Goal: Task Accomplishment & Management: Manage account settings

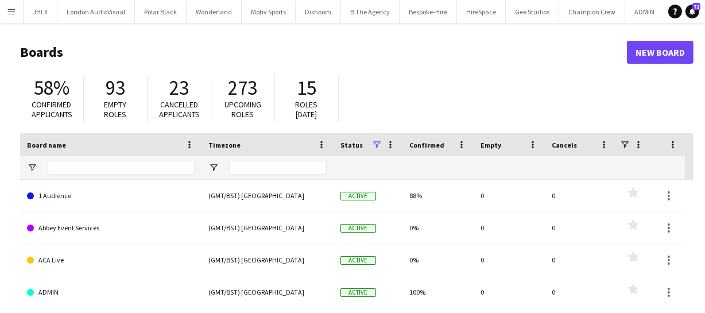
click at [6, 13] on button "Menu" at bounding box center [11, 11] width 23 height 23
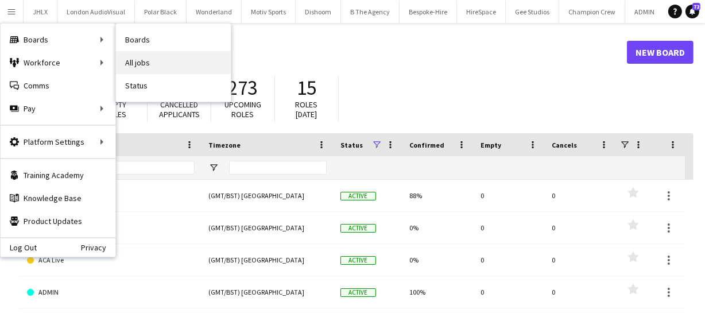
click at [142, 67] on link "All jobs" at bounding box center [173, 62] width 115 height 23
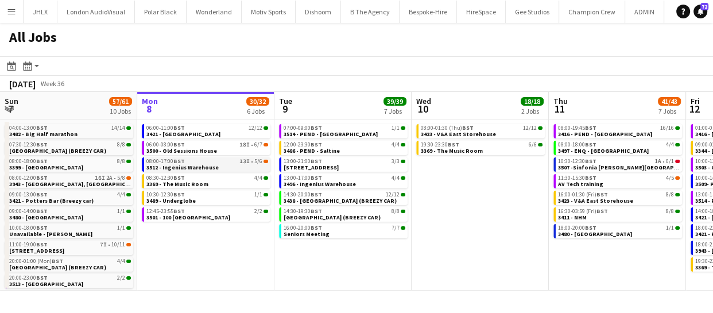
scroll to position [0, 275]
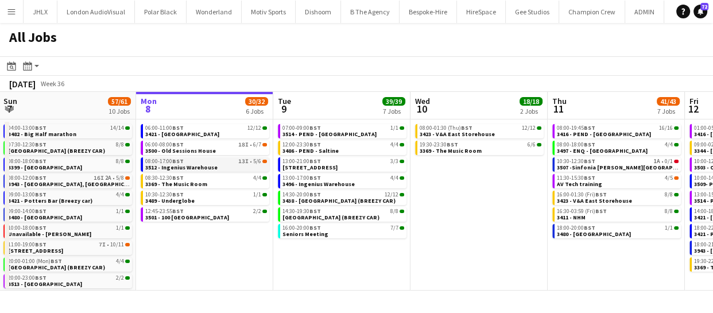
click at [192, 166] on span "3512 - Ingenius Warehouse" at bounding box center [181, 167] width 72 height 7
click at [247, 264] on app-date-cell "06:00-11:00 BST 12/12 3421 - Royal Festival Hall 06:00-08:00 BST 18I • 6/7 3500…" at bounding box center [205, 204] width 137 height 171
click at [325, 168] on span "3494 - Old Bond Street" at bounding box center [310, 167] width 55 height 7
drag, startPoint x: 666, startPoint y: 196, endPoint x: 288, endPoint y: 215, distance: 378.0
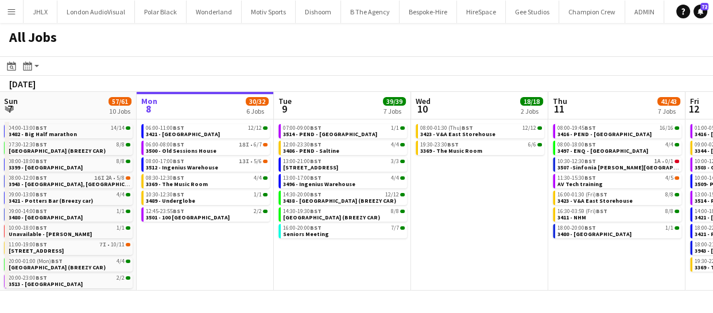
click at [288, 215] on app-calendar-viewport "Fri 5 31/31 9 Jobs Sat 6 25/25 6 Jobs Sun 7 57/61 10 Jobs Mon 8 30/32 6 Jobs Tu…" at bounding box center [356, 191] width 713 height 199
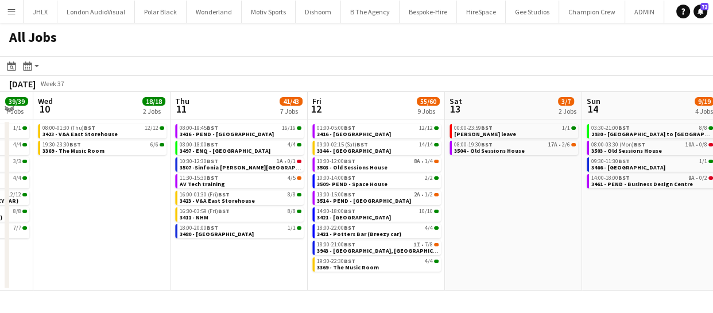
drag, startPoint x: 292, startPoint y: 195, endPoint x: 404, endPoint y: 209, distance: 112.9
click at [258, 197] on app-calendar-viewport "Sun 7 57/61 10 Jobs Mon 8 30/32 6 Jobs Tue 9 39/39 7 Jobs Wed 10 18/18 2 Jobs T…" at bounding box center [356, 191] width 713 height 199
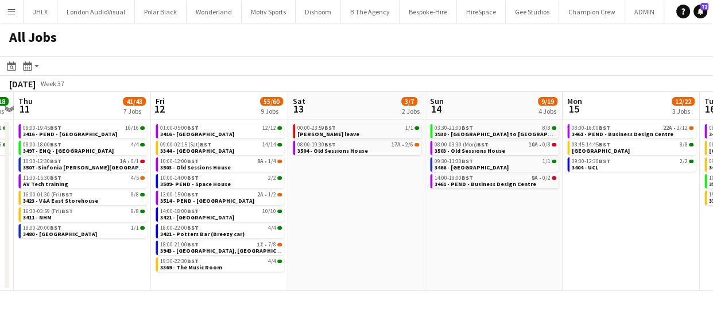
click at [133, 232] on app-all-jobs "All Jobs Date picker SEP 2025 SEP 2025 Monday M Tuesday T Wednesday W Thursday …" at bounding box center [356, 156] width 713 height 267
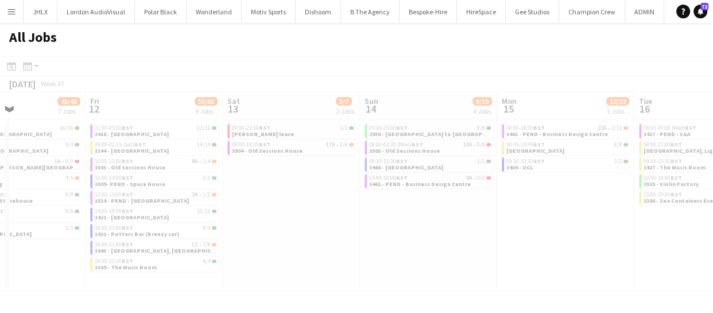
click at [247, 228] on div at bounding box center [356, 189] width 713 height 267
drag, startPoint x: 471, startPoint y: 201, endPoint x: 298, endPoint y: 207, distance: 172.8
click at [296, 205] on div at bounding box center [356, 189] width 713 height 267
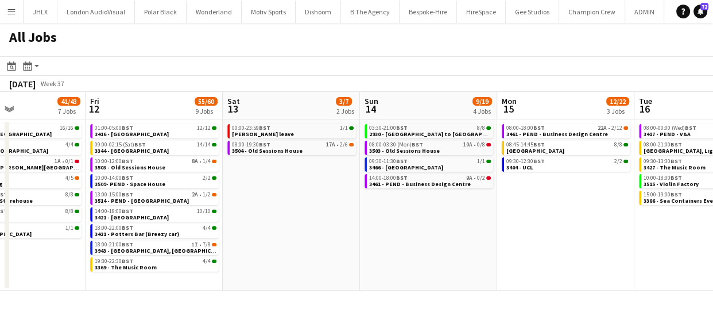
click at [317, 232] on app-calendar-viewport "Tue 9 39/39 7 Jobs Wed 10 18/18 2 Jobs Thu 11 41/43 7 Jobs Fri 12 55/60 9 Jobs …" at bounding box center [356, 191] width 713 height 199
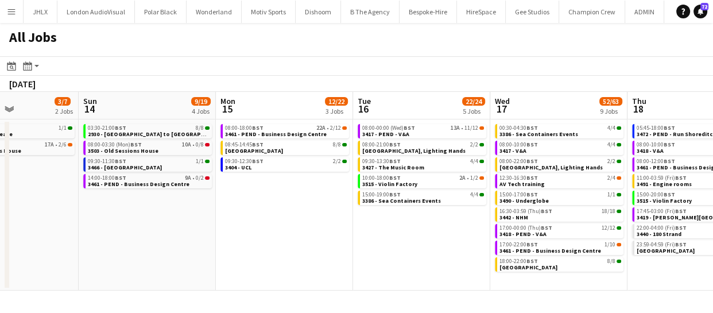
click at [235, 232] on app-all-jobs "All Jobs Date picker SEP 2025 SEP 2025 Monday M Tuesday T Wednesday W Thursday …" at bounding box center [356, 156] width 713 height 267
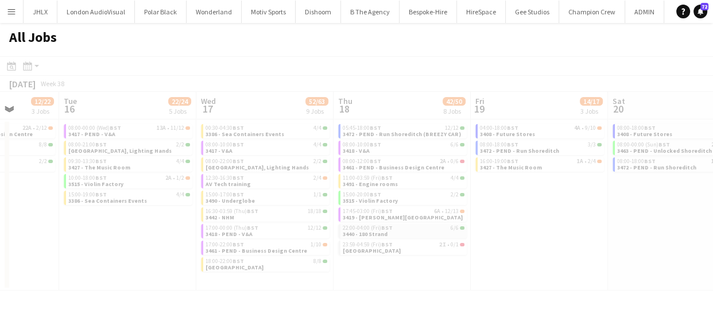
drag, startPoint x: 316, startPoint y: 236, endPoint x: 444, endPoint y: 233, distance: 128.0
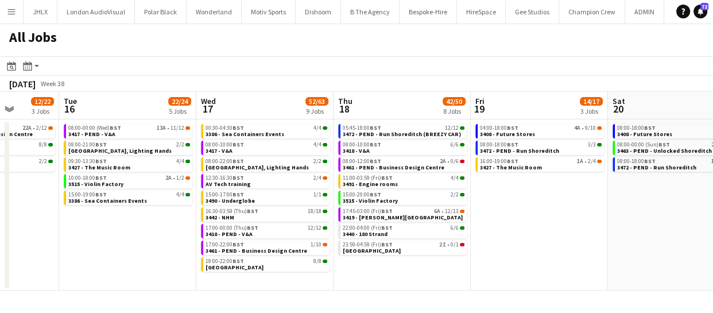
click at [26, 247] on app-calendar-viewport "Sat 13 3/7 2 Jobs Sun 14 9/19 4 Jobs Mon 15 12/22 3 Jobs Tue 16 22/24 5 Jobs We…" at bounding box center [356, 191] width 713 height 199
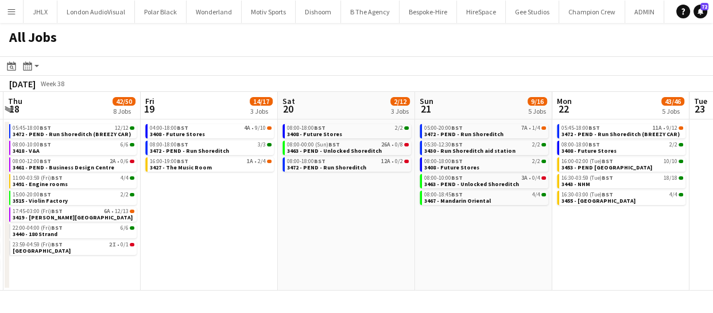
click at [166, 228] on app-all-jobs "All Jobs Date picker SEP 2025 SEP 2025 Monday M Tuesday T Wednesday W Thursday …" at bounding box center [356, 156] width 713 height 267
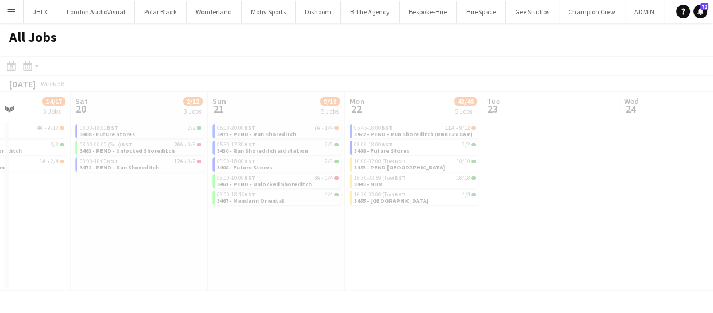
click at [122, 229] on div at bounding box center [356, 189] width 713 height 267
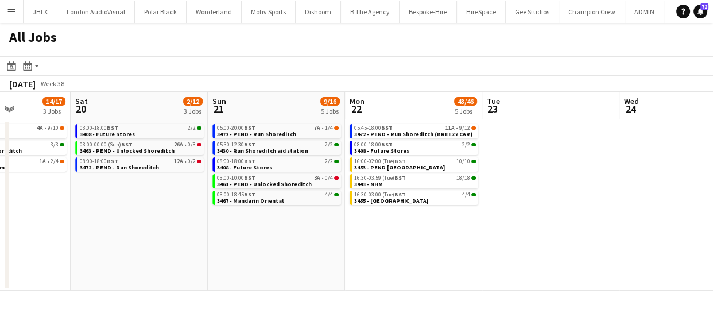
click at [228, 230] on app-calendar-viewport "Wed 17 52/63 9 Jobs Thu 18 42/50 8 Jobs Fri 19 14/17 3 Jobs Sat 20 2/12 3 Jobs …" at bounding box center [356, 191] width 713 height 199
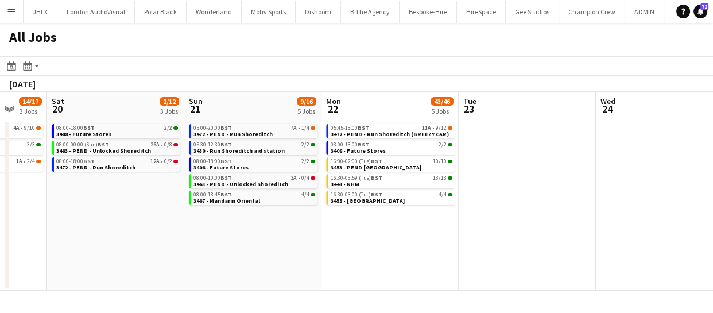
drag, startPoint x: 399, startPoint y: 223, endPoint x: 36, endPoint y: 225, distance: 363.2
click at [36, 225] on app-calendar-viewport "Wed 17 52/63 9 Jobs Thu 18 42/50 8 Jobs Fri 19 14/17 3 Jobs Sat 20 2/12 3 Jobs …" at bounding box center [356, 191] width 713 height 199
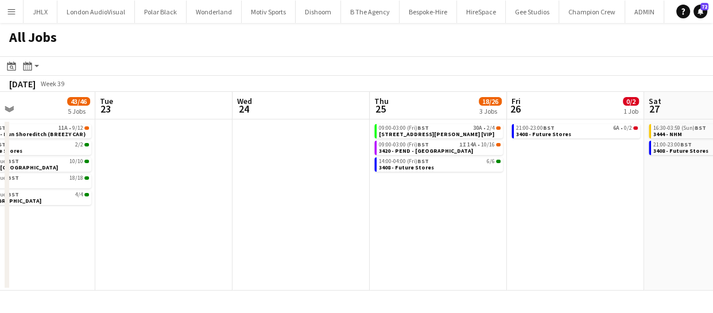
click at [53, 234] on app-all-jobs "All Jobs Date picker SEP 2025 SEP 2025 Monday M Tuesday T Wednesday W Thursday …" at bounding box center [356, 156] width 713 height 267
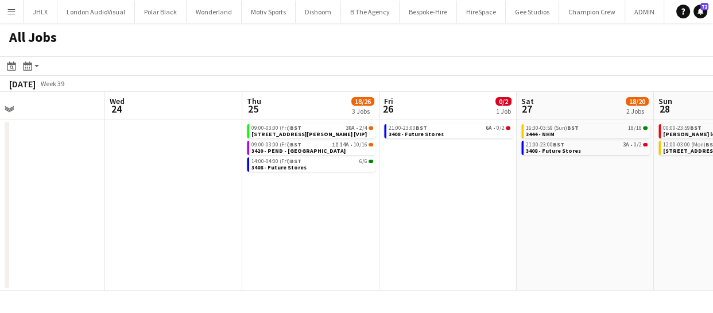
drag, startPoint x: 384, startPoint y: 218, endPoint x: 252, endPoint y: 222, distance: 132.6
click at [271, 219] on app-calendar-viewport "Sun 21 9/16 5 Jobs Mon 22 43/46 5 Jobs Tue 23 Wed 24 Thu 25 18/26 3 Jobs Fri 26…" at bounding box center [356, 191] width 713 height 199
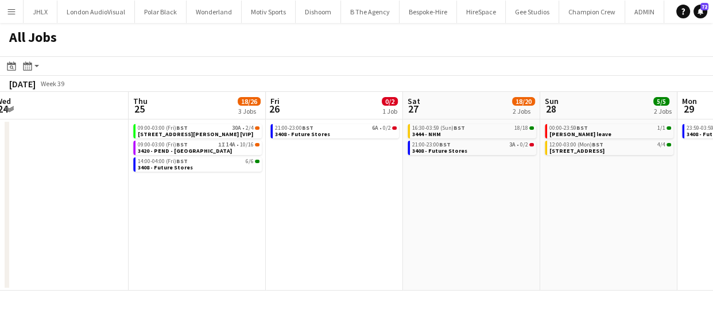
drag, startPoint x: 346, startPoint y: 219, endPoint x: 201, endPoint y: 224, distance: 145.3
click at [127, 225] on app-calendar-viewport "Sun 21 9/16 5 Jobs Mon 22 43/46 5 Jobs Tue 23 Wed 24 Thu 25 18/26 3 Jobs Fri 26…" at bounding box center [356, 191] width 713 height 199
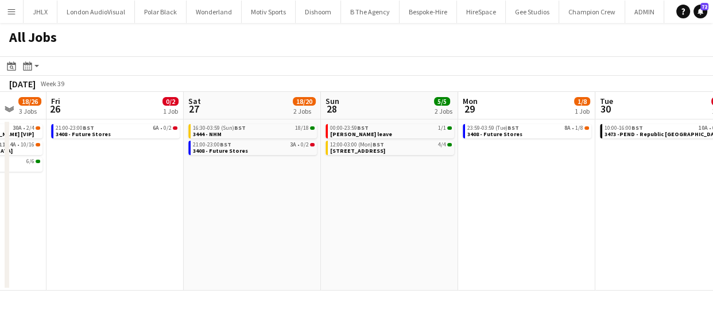
click at [94, 218] on app-all-jobs "All Jobs Date picker SEP 2025 SEP 2025 Monday M Tuesday T Wednesday W Thursday …" at bounding box center [356, 156] width 713 height 267
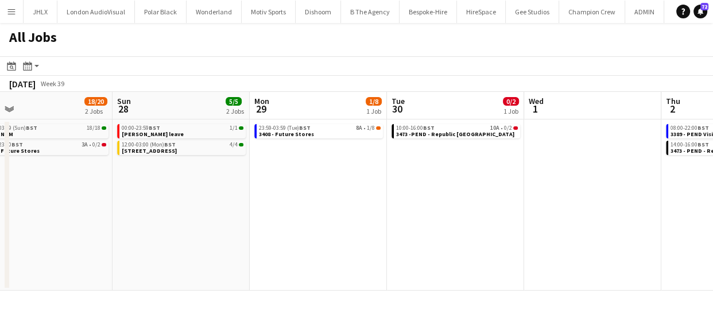
click at [316, 208] on app-calendar-viewport "Thu 25 18/26 3 Jobs Fri 26 0/2 1 Job Sat 27 18/20 2 Jobs Sun 28 5/5 2 Jobs Mon …" at bounding box center [356, 191] width 713 height 199
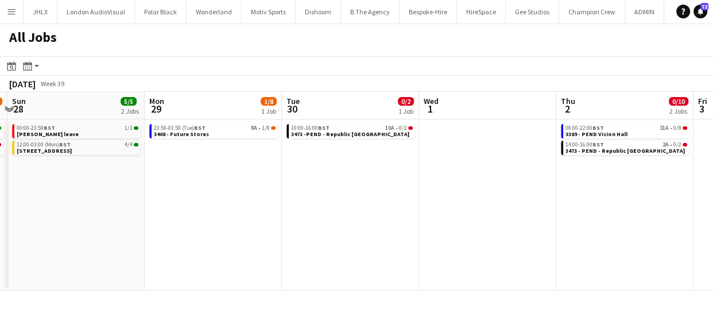
click at [339, 215] on app-calendar-viewport "Thu 25 18/26 3 Jobs Fri 26 0/2 1 Job Sat 27 18/20 2 Jobs Sun 28 5/5 2 Jobs Mon …" at bounding box center [356, 191] width 713 height 199
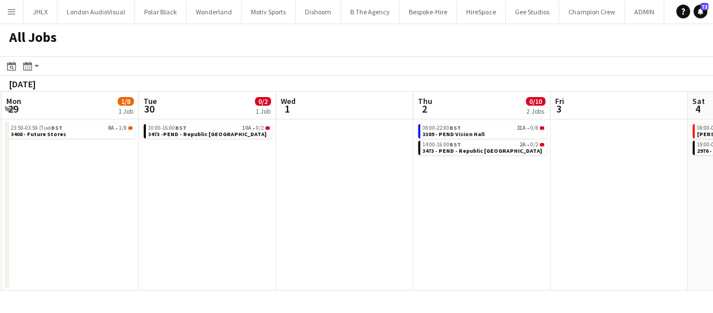
drag, startPoint x: 425, startPoint y: 222, endPoint x: 382, endPoint y: 217, distance: 43.3
click at [308, 220] on app-calendar-viewport "Thu 25 18/26 3 Jobs Fri 26 0/2 1 Job Sat 27 18/20 2 Jobs Sun 28 5/5 2 Jobs Mon …" at bounding box center [356, 191] width 713 height 199
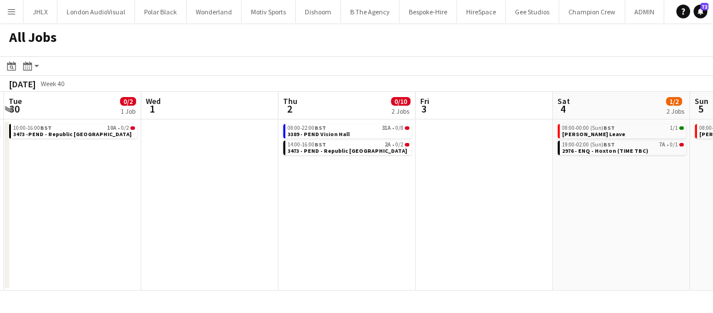
click at [207, 204] on app-all-jobs "All Jobs Date picker SEP 2025 SEP 2025 Monday M Tuesday T Wednesday W Thursday …" at bounding box center [356, 156] width 713 height 267
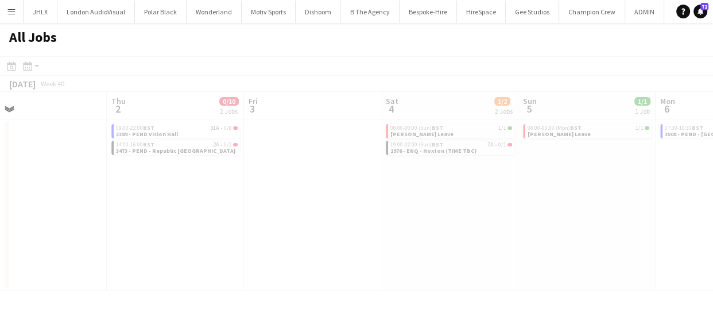
drag, startPoint x: 243, startPoint y: 204, endPoint x: 212, endPoint y: 209, distance: 31.3
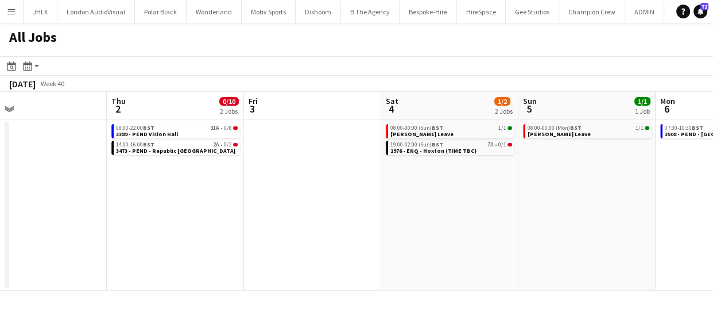
click at [321, 207] on app-calendar-viewport "Mon 29 1/8 1 Job Tue 30 0/2 1 Job Wed 1 Thu 2 0/10 2 Jobs Fri 3 Sat 4 1/2 2 Job…" at bounding box center [356, 191] width 713 height 199
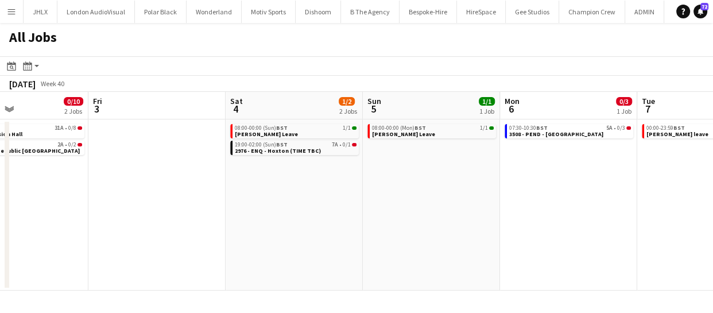
drag, startPoint x: 485, startPoint y: 204, endPoint x: 265, endPoint y: 208, distance: 221.0
click at [275, 207] on app-calendar-viewport "Mon 29 1/8 1 Job Tue 30 0/2 1 Job Wed 1 Thu 2 0/10 2 Jobs Fri 3 Sat 4 1/2 2 Job…" at bounding box center [356, 191] width 713 height 199
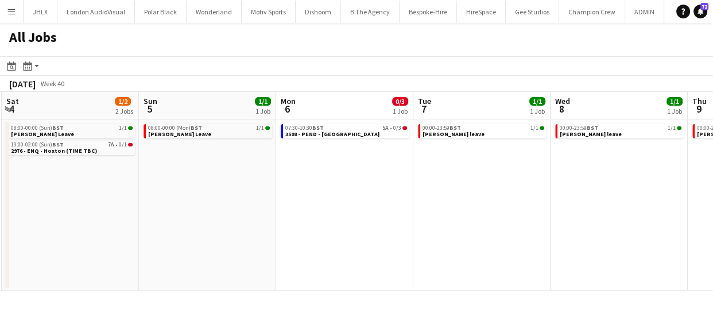
click at [216, 196] on app-all-jobs "All Jobs Date picker SEP 2025 SEP 2025 Monday M Tuesday T Wednesday W Thursday …" at bounding box center [356, 156] width 713 height 267
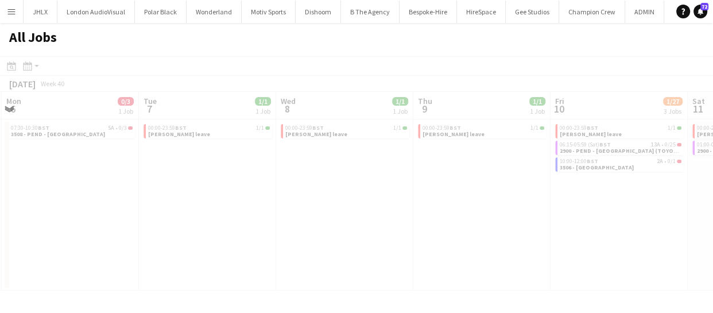
scroll to position [0, 329]
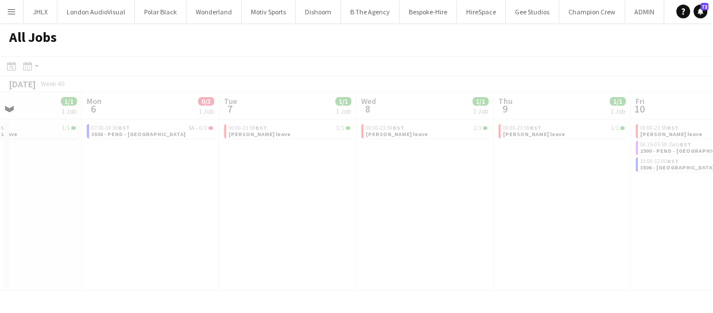
click at [137, 197] on div at bounding box center [356, 189] width 713 height 267
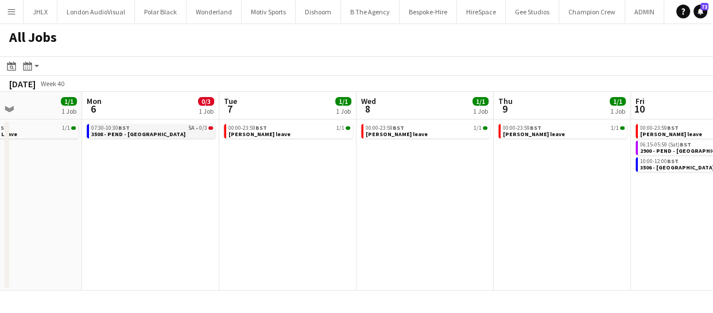
click at [117, 134] on span "3508 - PEND - Tottenham Hotspur Stadium" at bounding box center [138, 133] width 94 height 7
click at [351, 173] on app-date-cell "00:00-23:59 BST 1/1 Chris Ames leave" at bounding box center [287, 204] width 137 height 171
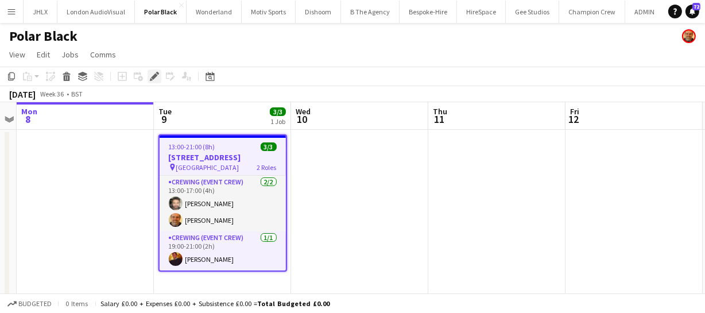
click at [149, 79] on div "Edit" at bounding box center [154, 76] width 14 height 14
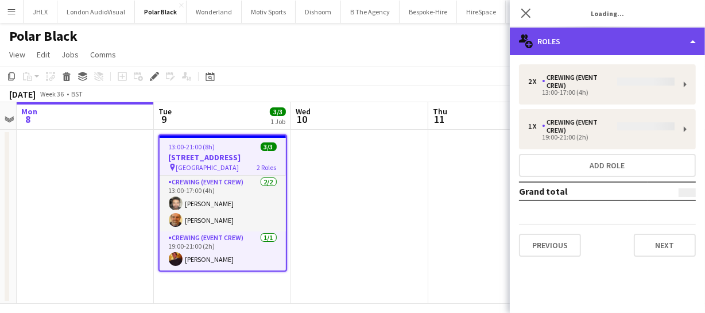
click at [607, 40] on div "multiple-users-add Roles" at bounding box center [607, 42] width 195 height 28
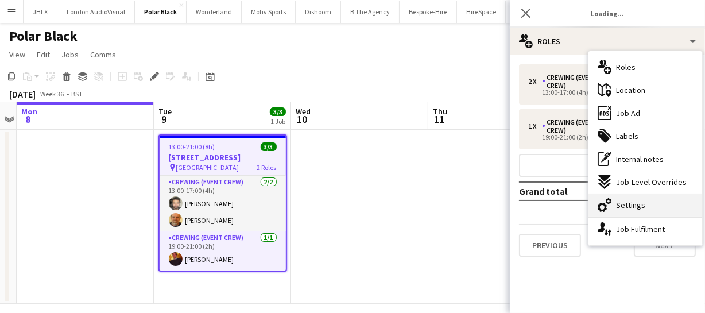
click at [638, 205] on span "Settings" at bounding box center [630, 205] width 29 height 10
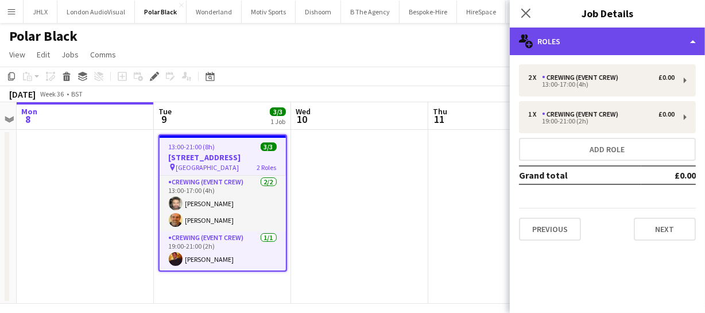
click at [591, 40] on div "multiple-users-add Roles" at bounding box center [607, 42] width 195 height 28
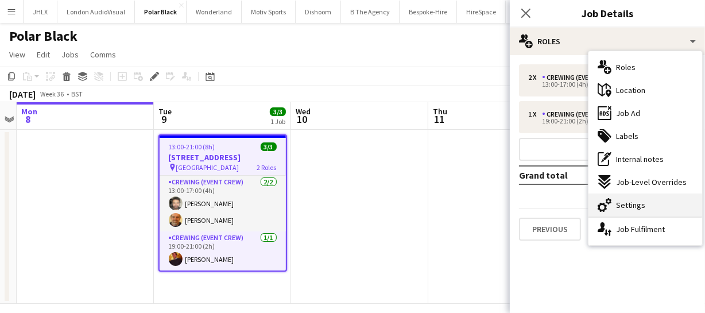
click at [641, 202] on span "Settings" at bounding box center [630, 205] width 29 height 10
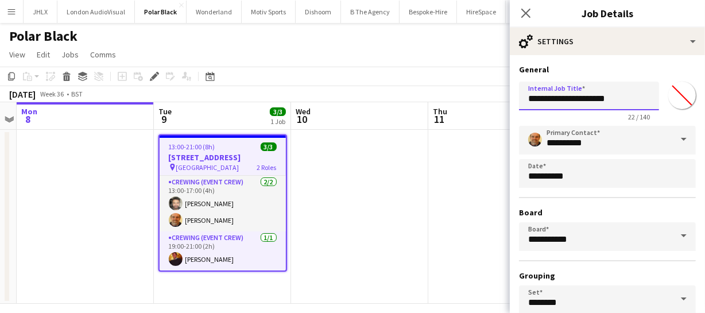
click at [553, 99] on input "**********" at bounding box center [589, 95] width 140 height 29
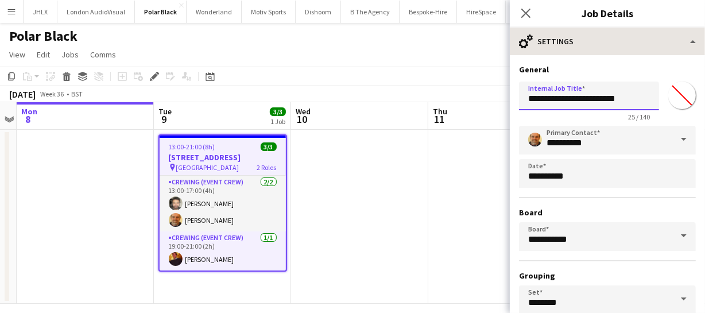
type input "**********"
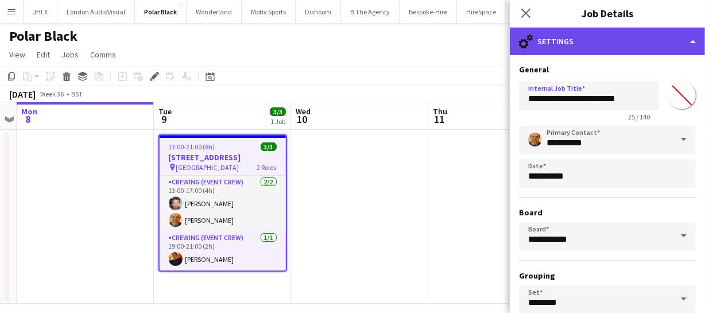
click at [619, 46] on div "cog-double-3 Settings" at bounding box center [607, 42] width 195 height 28
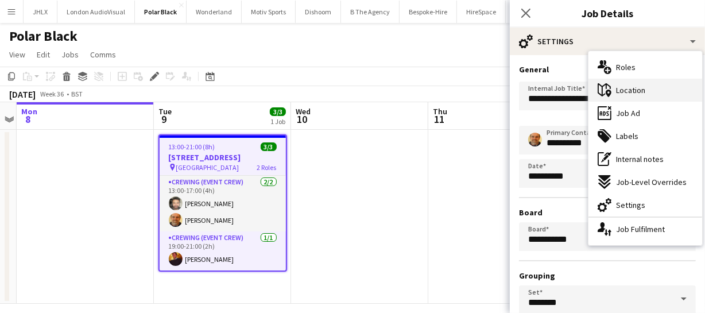
click at [660, 89] on div "maps-pin-1 Location" at bounding box center [645, 90] width 114 height 23
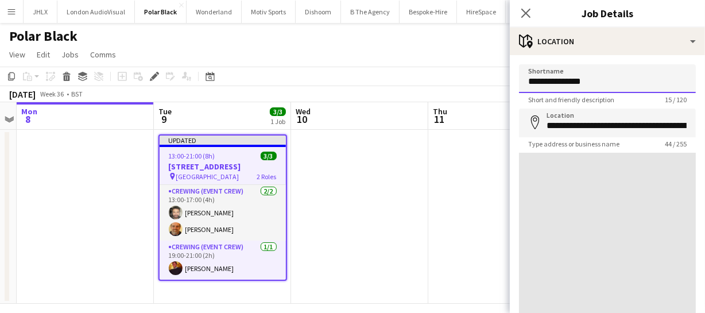
click at [527, 79] on input "**********" at bounding box center [607, 78] width 177 height 29
type input "**********"
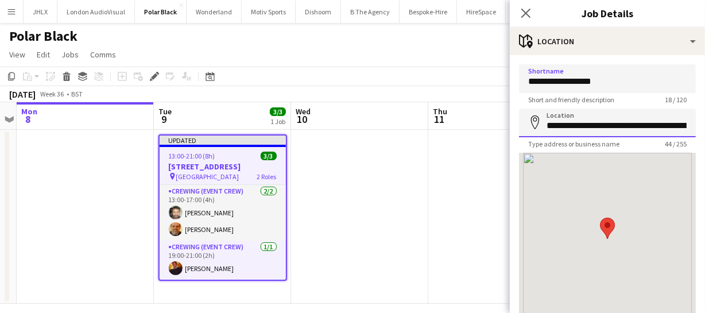
click at [577, 119] on input "**********" at bounding box center [607, 122] width 177 height 29
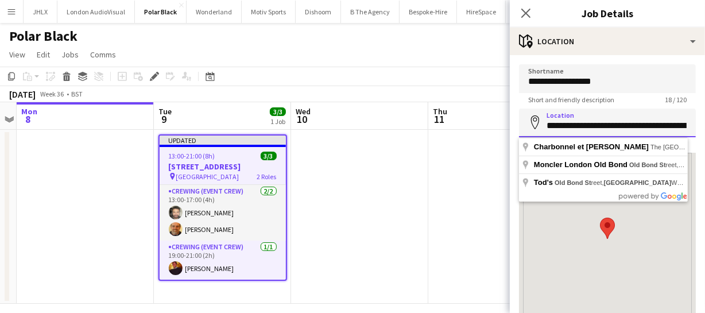
scroll to position [0, 46]
drag, startPoint x: 545, startPoint y: 129, endPoint x: 752, endPoint y: 129, distance: 207.1
click at [705, 129] on html "Menu Boards Boards Boards All jobs Status Workforce Workforce My Workforce Recr…" at bounding box center [352, 161] width 705 height 323
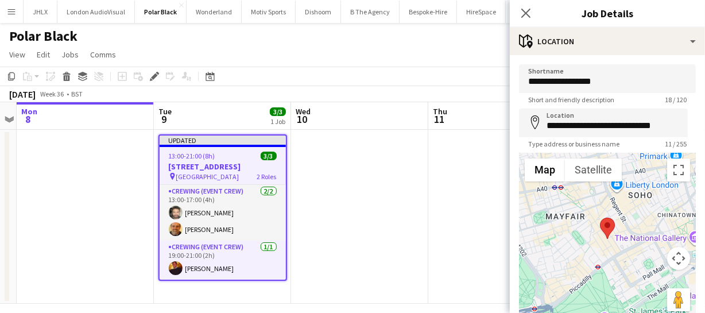
type input "**********"
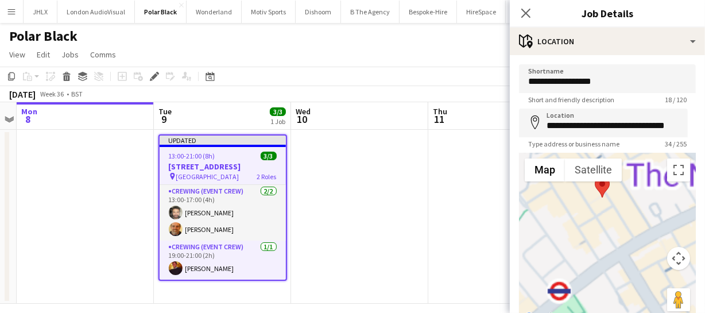
drag, startPoint x: 620, startPoint y: 254, endPoint x: 615, endPoint y: 143, distance: 111.5
click at [615, 143] on form "**********" at bounding box center [607, 230] width 195 height 332
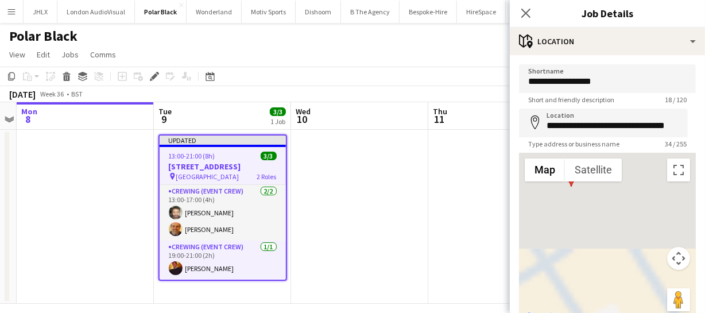
drag, startPoint x: 585, startPoint y: 209, endPoint x: 590, endPoint y: 250, distance: 41.7
click at [619, 312] on html "Menu Boards Boards Boards All jobs Status Workforce Workforce My Workforce Recr…" at bounding box center [352, 161] width 705 height 323
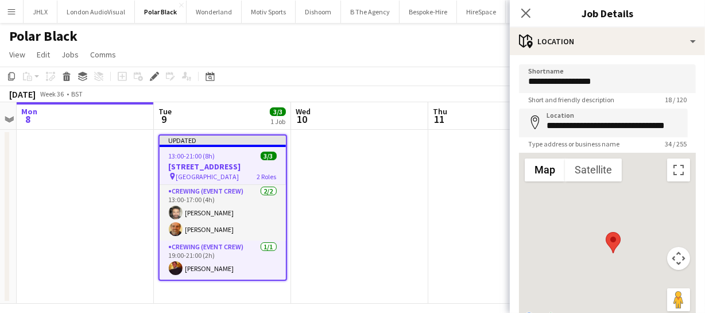
drag, startPoint x: 587, startPoint y: 213, endPoint x: 629, endPoint y: 283, distance: 82.4
click at [629, 283] on div at bounding box center [607, 239] width 177 height 172
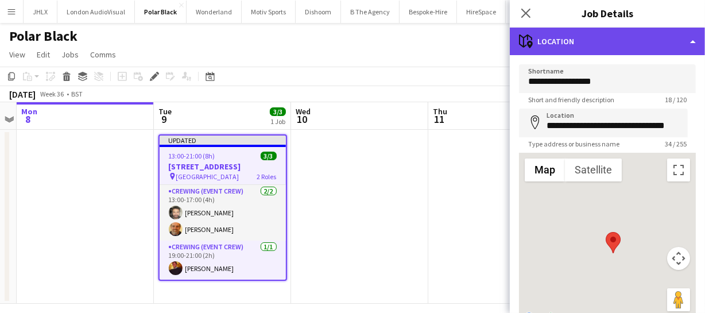
click at [597, 46] on div "maps-pin-1 Location" at bounding box center [607, 42] width 195 height 28
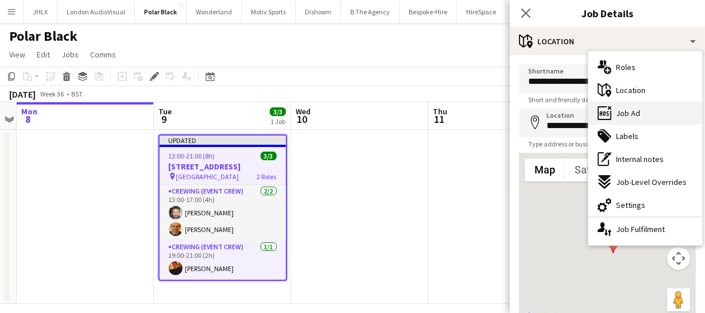
click at [642, 120] on div "ads-window Job Ad" at bounding box center [645, 113] width 114 height 23
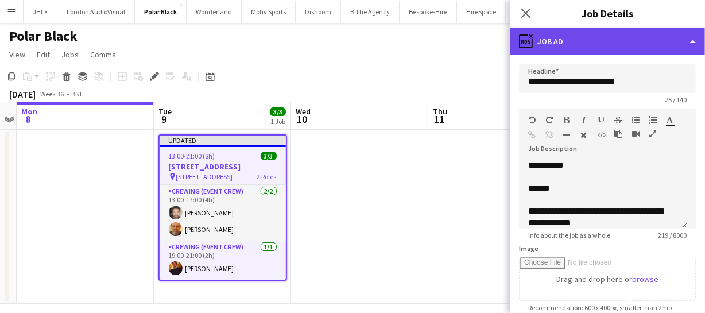
click at [579, 50] on div "ads-window Job Ad" at bounding box center [607, 42] width 195 height 28
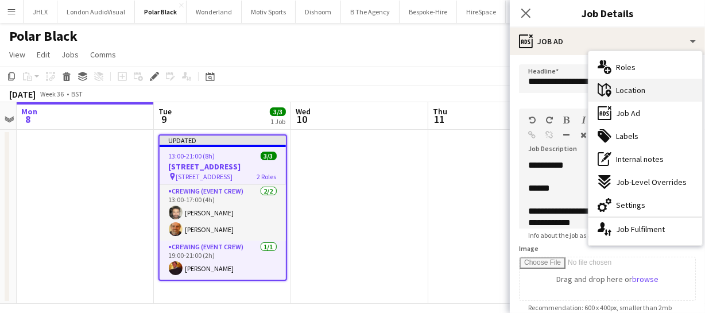
click at [637, 88] on span "Location" at bounding box center [630, 90] width 29 height 10
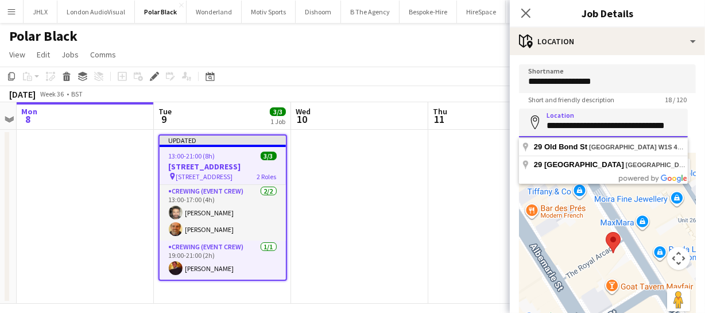
scroll to position [0, 10]
drag, startPoint x: 545, startPoint y: 125, endPoint x: 772, endPoint y: 121, distance: 227.8
click at [705, 121] on html "Menu Boards Boards Boards All jobs Status Workforce Workforce My Workforce Recr…" at bounding box center [352, 161] width 705 height 323
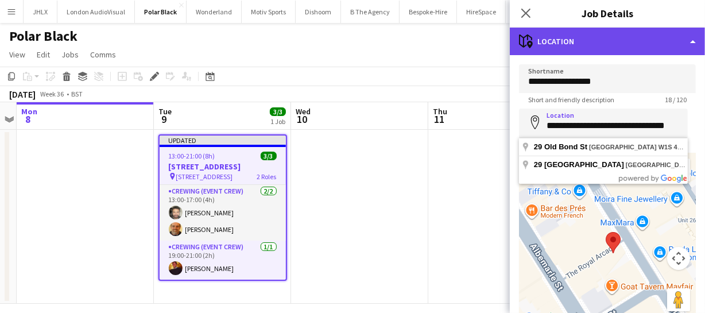
click at [625, 48] on div "maps-pin-1 Location" at bounding box center [607, 42] width 195 height 28
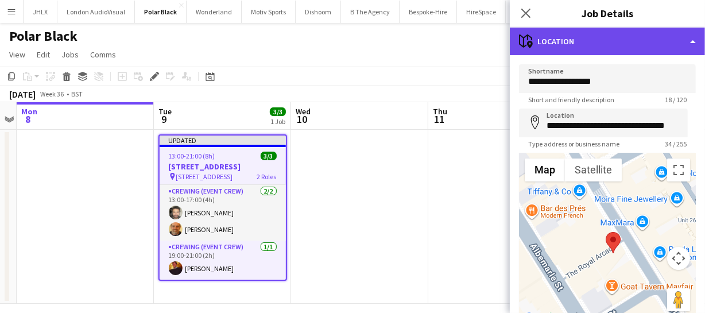
scroll to position [0, 0]
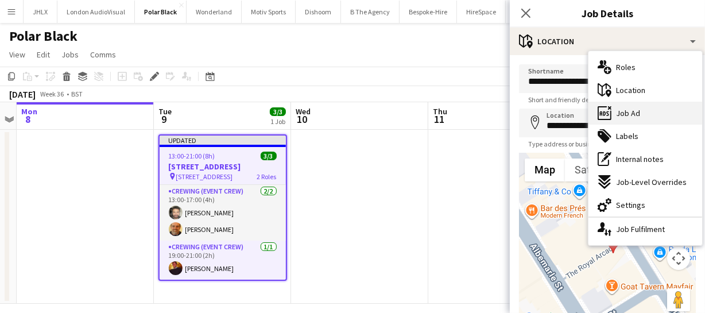
click at [627, 112] on span "Job Ad" at bounding box center [628, 113] width 24 height 10
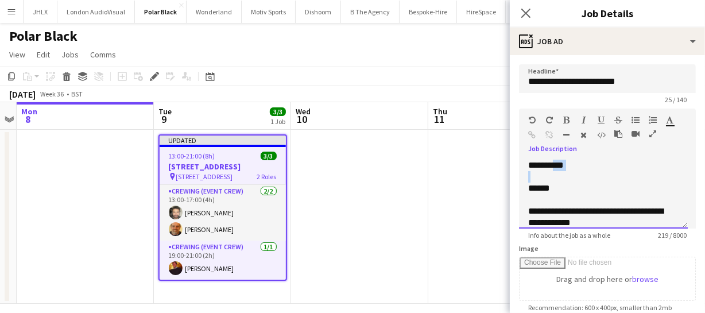
drag, startPoint x: 557, startPoint y: 166, endPoint x: 691, endPoint y: 178, distance: 134.8
click at [686, 182] on div "**********" at bounding box center [603, 194] width 169 height 69
click at [573, 168] on div "**********" at bounding box center [603, 194] width 169 height 69
click at [570, 166] on div "**********" at bounding box center [603, 194] width 169 height 69
drag, startPoint x: 557, startPoint y: 162, endPoint x: 581, endPoint y: 165, distance: 23.6
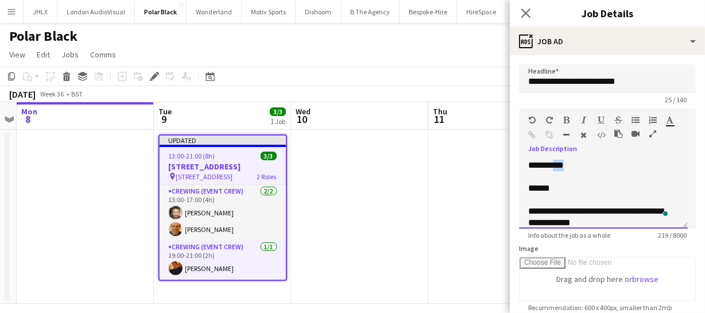
click at [581, 165] on div "**********" at bounding box center [603, 194] width 169 height 69
paste div "To enrich screen reader interactions, please activate Accessibility in Grammarl…"
click at [524, 11] on icon "Close pop-in" at bounding box center [525, 12] width 11 height 11
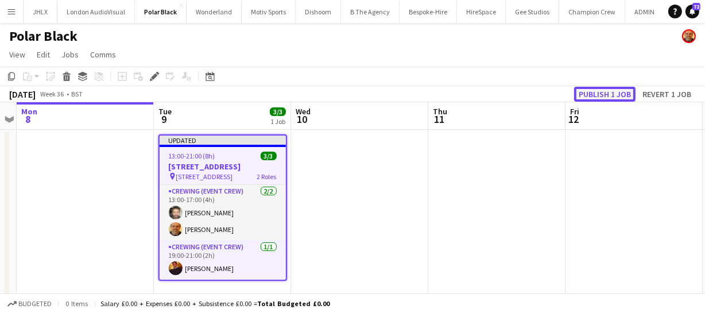
click at [618, 94] on button "Publish 1 job" at bounding box center [604, 94] width 61 height 15
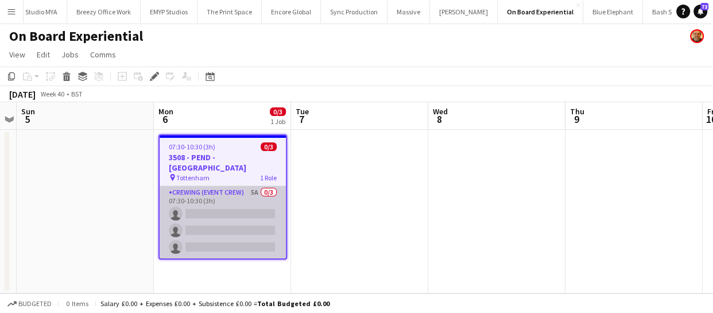
click at [230, 216] on app-card-role "Crewing (Event Crew) 5A 0/3 07:30-10:30 (3h) single-neutral-actions single-neut…" at bounding box center [223, 222] width 126 height 72
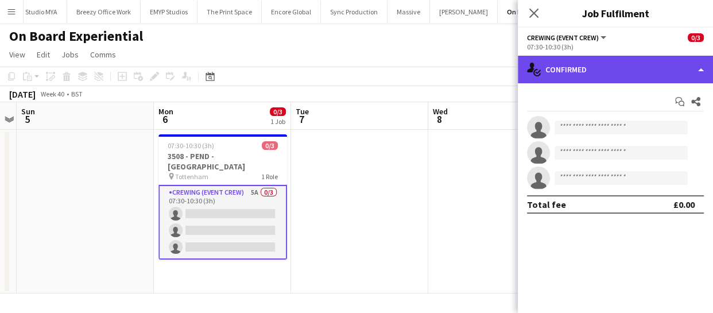
click at [614, 67] on div "single-neutral-actions-check-2 Confirmed" at bounding box center [615, 70] width 195 height 28
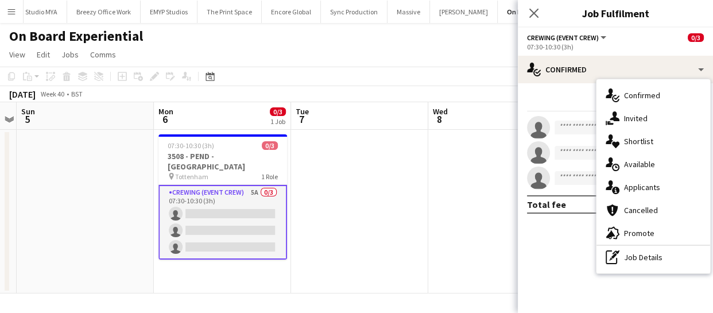
click at [693, 187] on div "single-neutral-actions-information Applicants" at bounding box center [653, 187] width 114 height 23
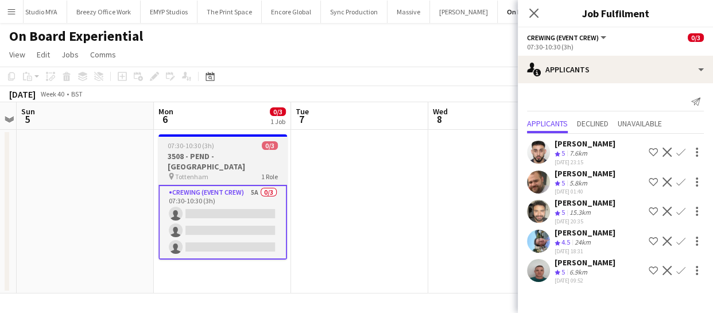
click at [201, 156] on h3 "3508 - PEND - [GEOGRAPHIC_DATA]" at bounding box center [222, 161] width 129 height 21
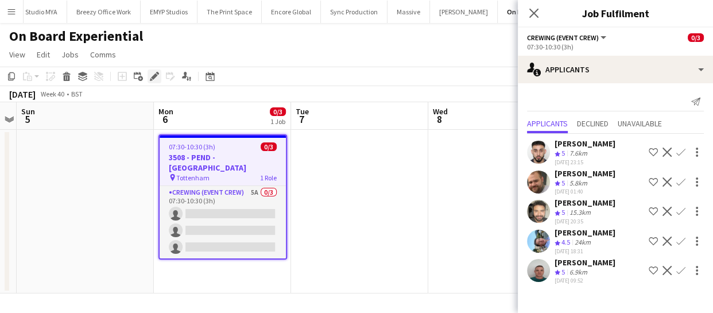
click at [153, 78] on icon at bounding box center [154, 76] width 6 height 6
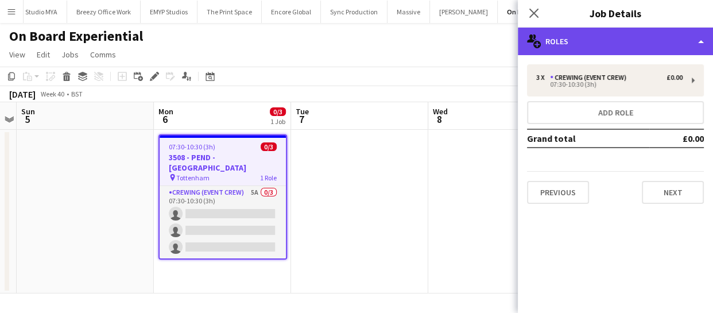
click at [614, 48] on div "multiple-users-add Roles" at bounding box center [615, 42] width 195 height 28
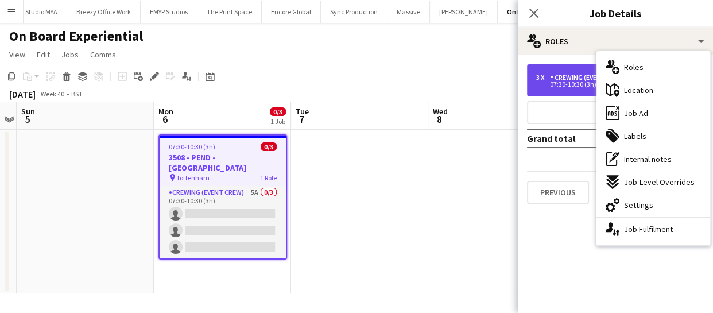
click at [562, 79] on div "Crewing (Event Crew)" at bounding box center [590, 77] width 81 height 8
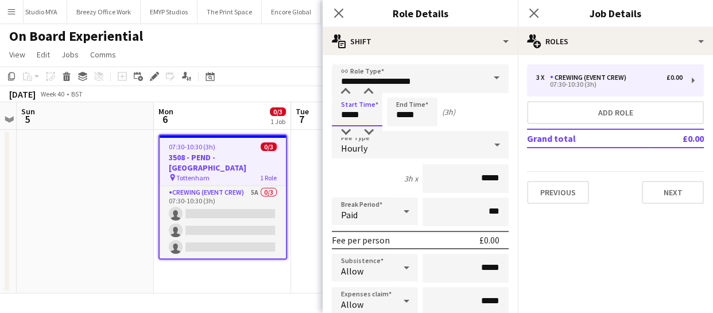
drag, startPoint x: 356, startPoint y: 117, endPoint x: 221, endPoint y: 108, distance: 135.2
click at [221, 108] on body "Menu Boards Boards Boards All jobs Status Workforce Workforce My Workforce Recr…" at bounding box center [356, 156] width 713 height 313
type input "*****"
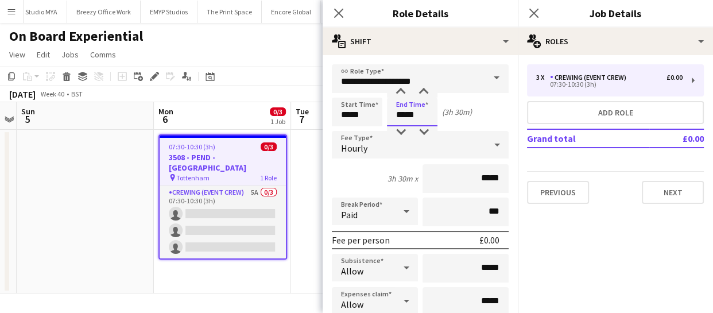
drag, startPoint x: 423, startPoint y: 116, endPoint x: 275, endPoint y: 106, distance: 147.8
click at [274, 110] on body "Menu Boards Boards Boards All jobs Status Workforce Workforce My Workforce Recr…" at bounding box center [356, 156] width 713 height 313
type input "*****"
click at [337, 11] on icon at bounding box center [338, 12] width 11 height 11
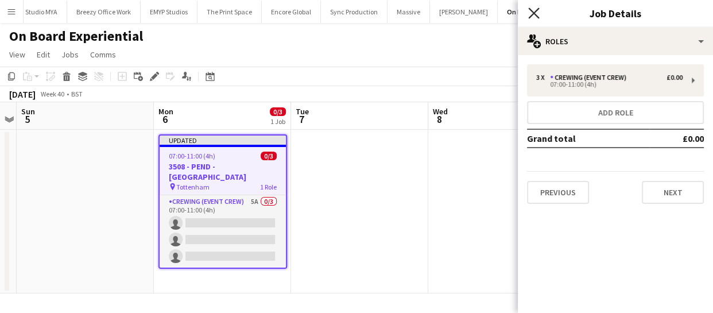
click at [531, 11] on icon "Close pop-in" at bounding box center [533, 12] width 11 height 11
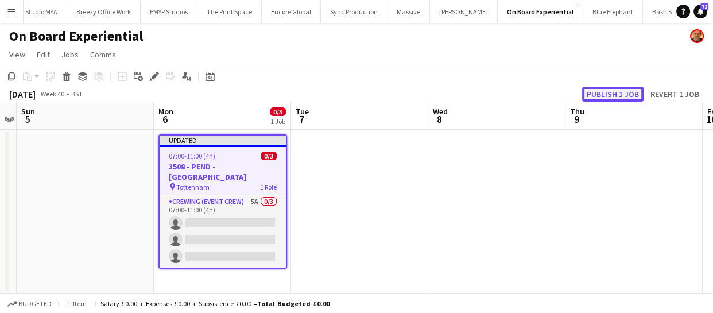
click at [600, 96] on button "Publish 1 job" at bounding box center [612, 94] width 61 height 15
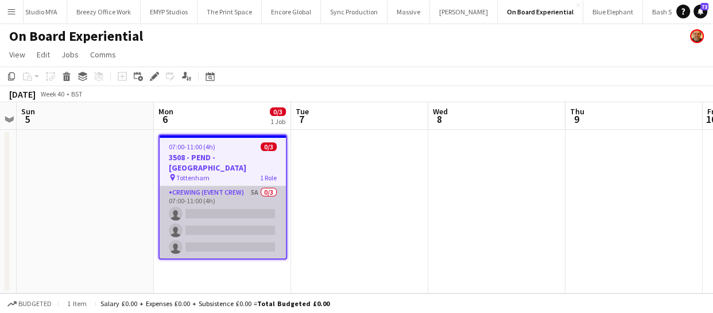
click at [239, 235] on app-card-role "Crewing (Event Crew) 5A 0/3 07:00-11:00 (4h) single-neutral-actions single-neut…" at bounding box center [223, 222] width 126 height 72
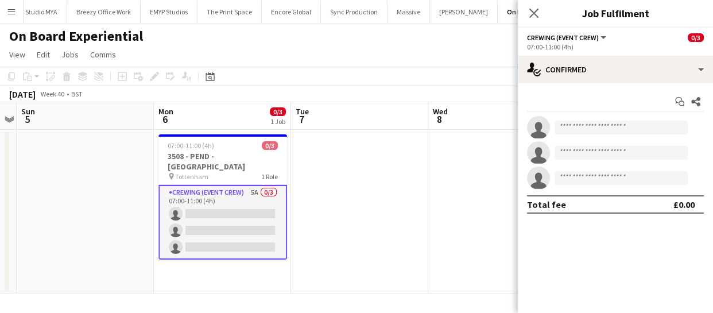
click at [660, 46] on div "07:00-11:00 (4h)" at bounding box center [615, 46] width 177 height 9
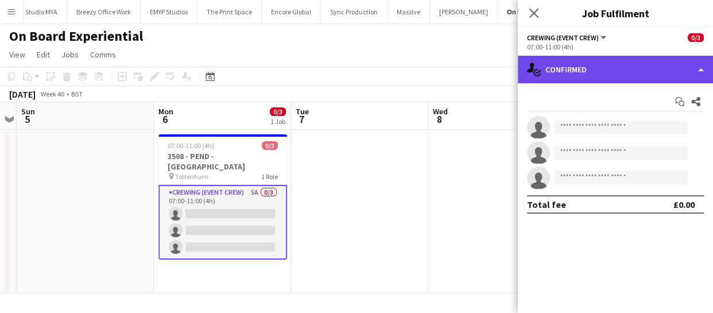
click at [659, 68] on div "single-neutral-actions-check-2 Confirmed" at bounding box center [615, 70] width 195 height 28
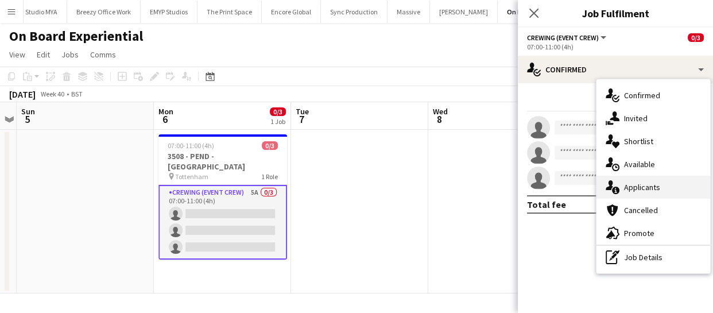
click at [648, 191] on span "Applicants" at bounding box center [642, 187] width 36 height 10
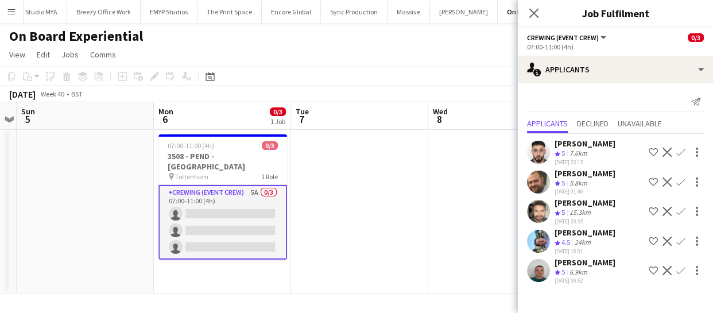
click at [683, 267] on app-icon "Confirm" at bounding box center [680, 270] width 9 height 9
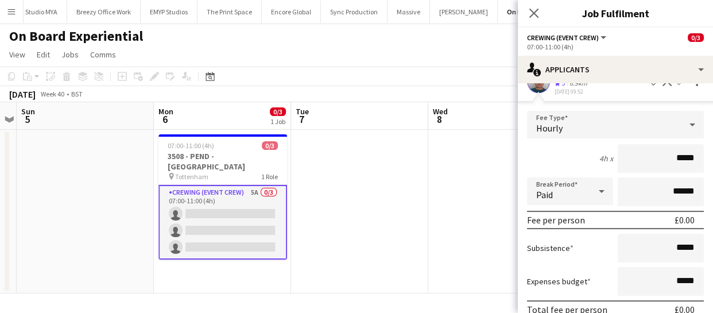
scroll to position [239, 0]
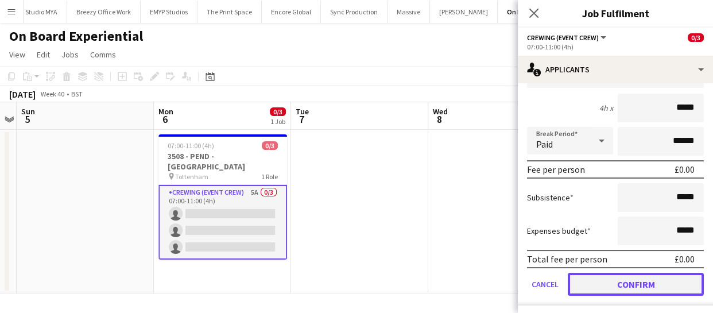
click at [648, 281] on button "Confirm" at bounding box center [635, 284] width 136 height 23
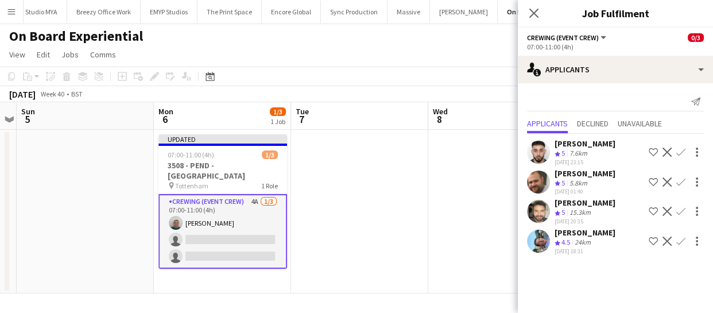
scroll to position [0, 0]
click at [682, 178] on app-icon "Confirm" at bounding box center [680, 181] width 9 height 9
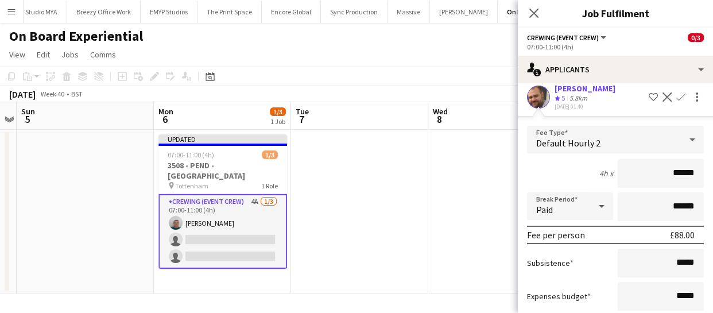
scroll to position [52, 0]
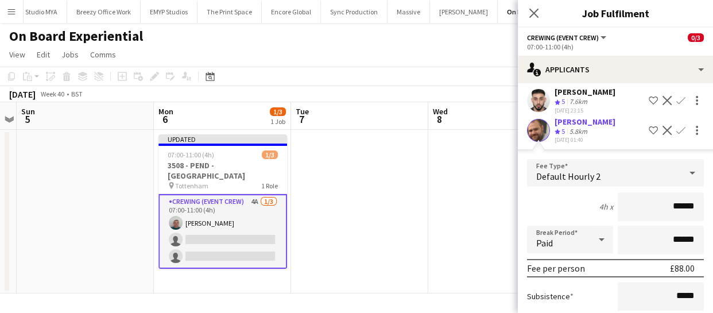
drag, startPoint x: 687, startPoint y: 200, endPoint x: 541, endPoint y: 201, distance: 146.3
click at [541, 201] on div "4h x ******" at bounding box center [615, 206] width 177 height 29
type input "**"
click at [553, 195] on div "4h x **" at bounding box center [615, 206] width 177 height 29
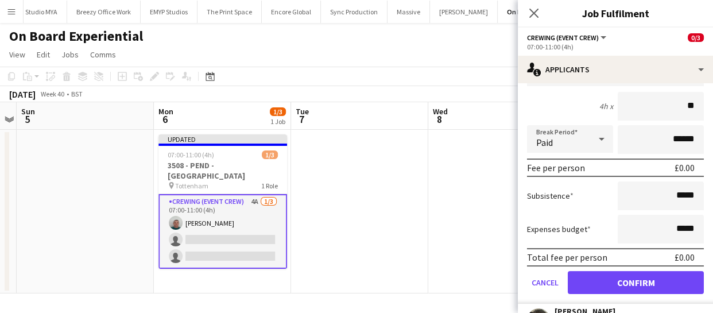
scroll to position [156, 0]
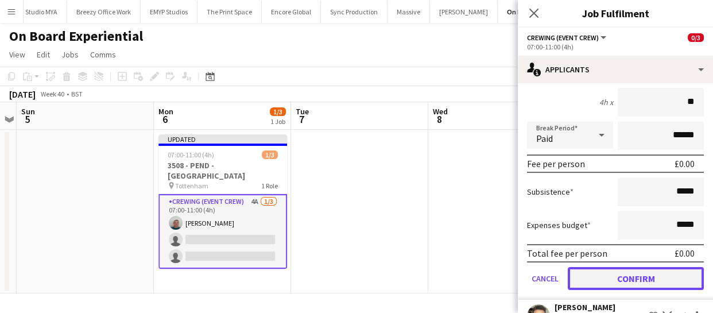
click at [669, 270] on button "Confirm" at bounding box center [635, 278] width 136 height 23
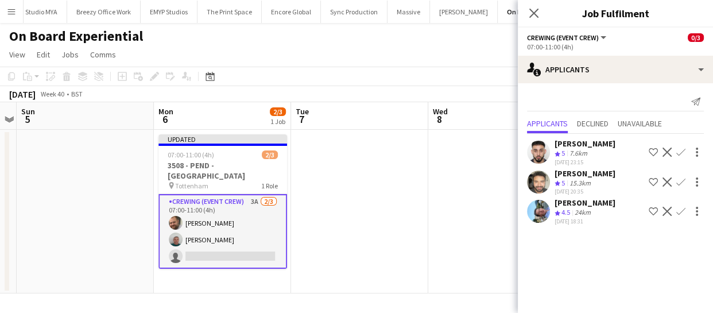
scroll to position [0, 0]
click at [212, 251] on app-card-role "Crewing (Event Crew) 3A 2/3 07:00-11:00 (4h) Ben Turner Brayden Davison single-…" at bounding box center [222, 231] width 129 height 75
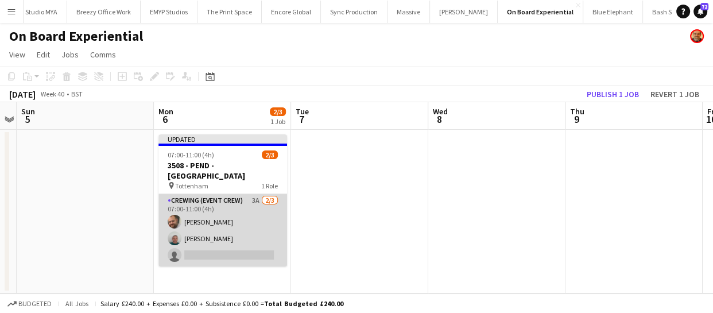
click at [213, 253] on app-card-role "Crewing (Event Crew) 3A 2/3 07:00-11:00 (4h) Ben Turner Brayden Davison single-…" at bounding box center [222, 230] width 129 height 72
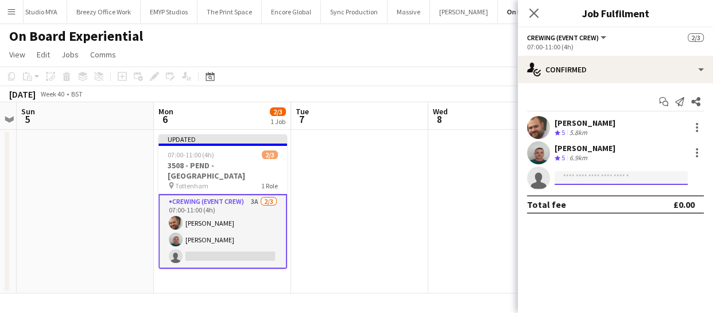
click at [585, 176] on input at bounding box center [620, 178] width 133 height 14
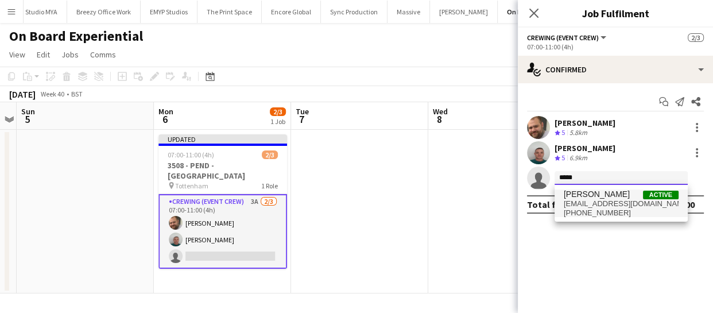
type input "*****"
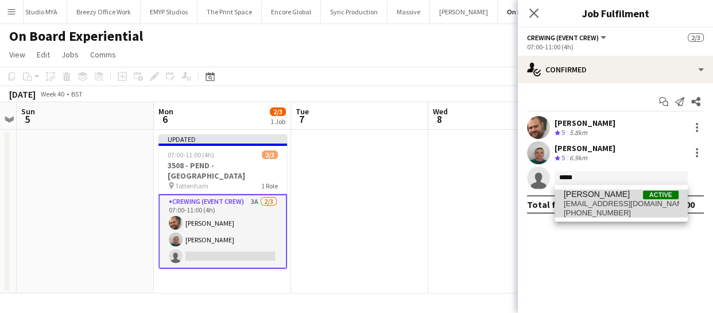
click at [615, 197] on span "Shane King Active" at bounding box center [620, 194] width 115 height 10
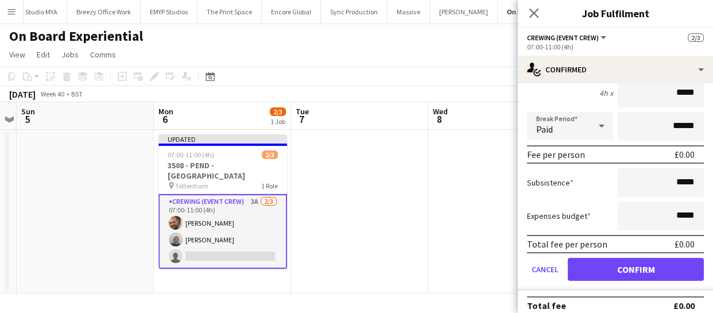
scroll to position [169, 0]
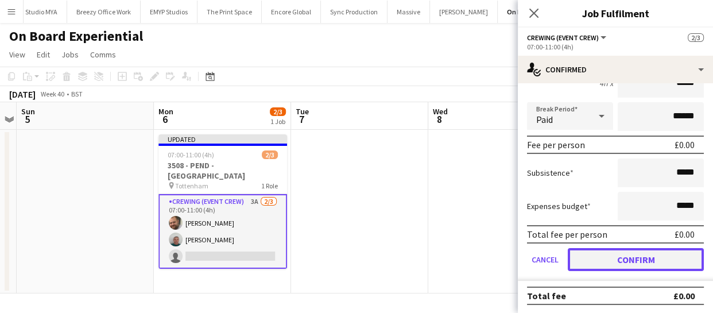
click at [637, 260] on button "Confirm" at bounding box center [635, 259] width 136 height 23
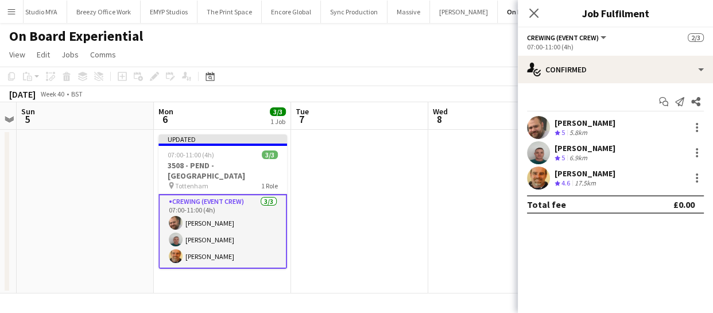
scroll to position [0, 0]
click at [540, 15] on div "Close pop-in" at bounding box center [534, 13] width 32 height 26
click at [538, 15] on icon "Close pop-in" at bounding box center [533, 12] width 11 height 11
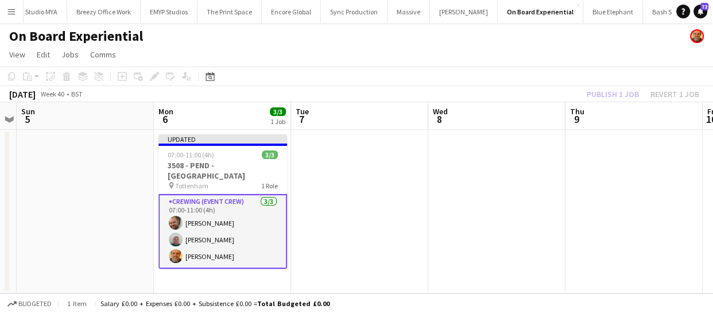
click at [609, 90] on div "Publish 1 job Revert 1 job" at bounding box center [643, 94] width 140 height 15
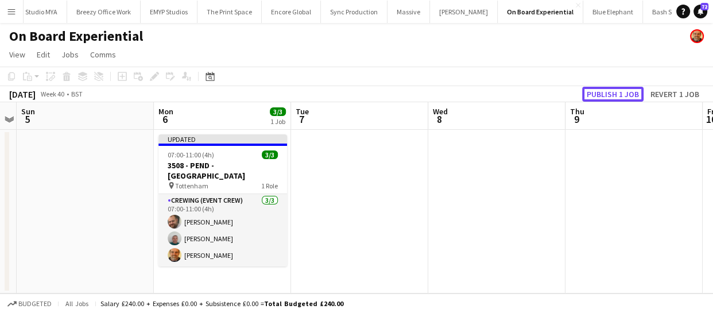
click at [609, 90] on button "Publish 1 job" at bounding box center [612, 94] width 61 height 15
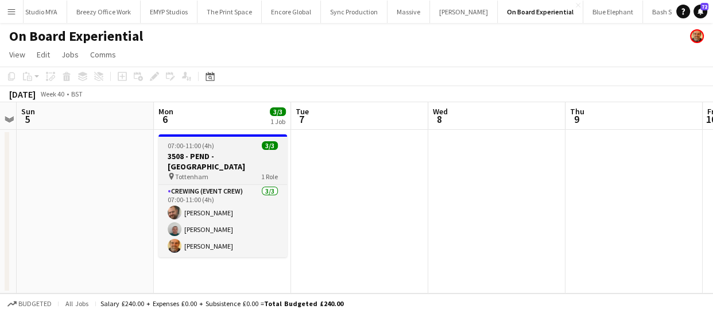
click at [216, 154] on h3 "3508 - PEND - Tottenham Hotspur Stadium" at bounding box center [222, 161] width 129 height 21
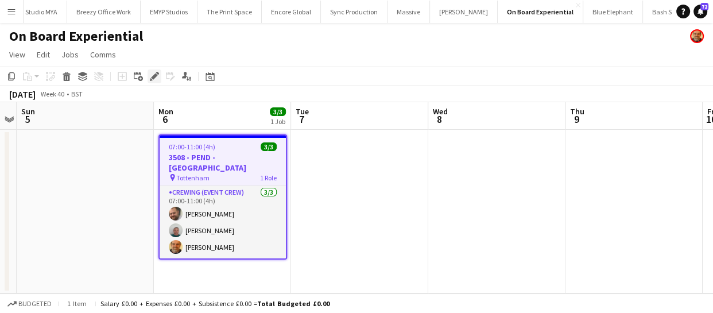
click at [155, 78] on icon "Edit" at bounding box center [154, 76] width 9 height 9
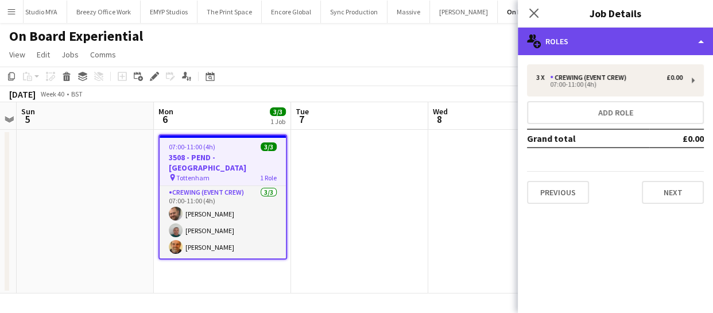
click at [615, 45] on div "multiple-users-add Roles" at bounding box center [615, 42] width 195 height 28
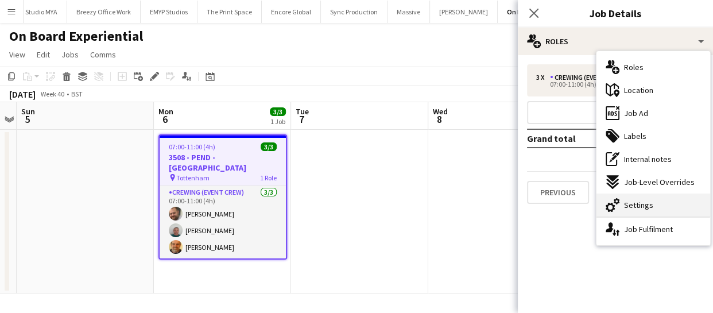
click at [647, 197] on div "cog-double-3 Settings" at bounding box center [653, 204] width 114 height 23
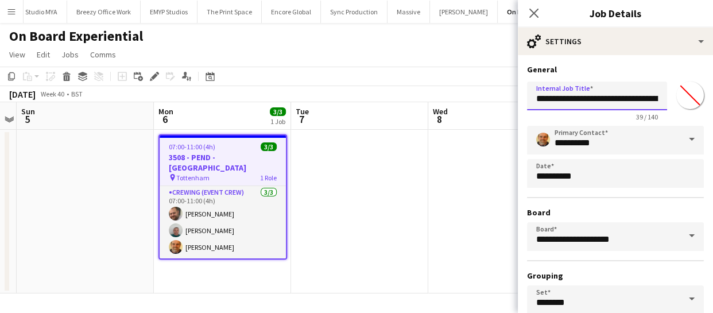
click at [584, 97] on input "**********" at bounding box center [597, 95] width 140 height 29
type input "**********"
click at [537, 14] on icon "Close pop-in" at bounding box center [533, 12] width 11 height 11
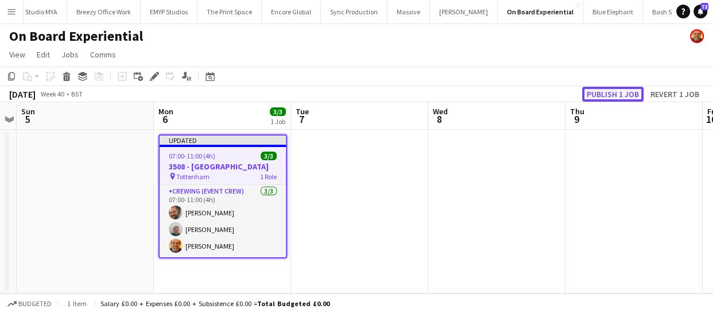
click at [611, 94] on button "Publish 1 job" at bounding box center [612, 94] width 61 height 15
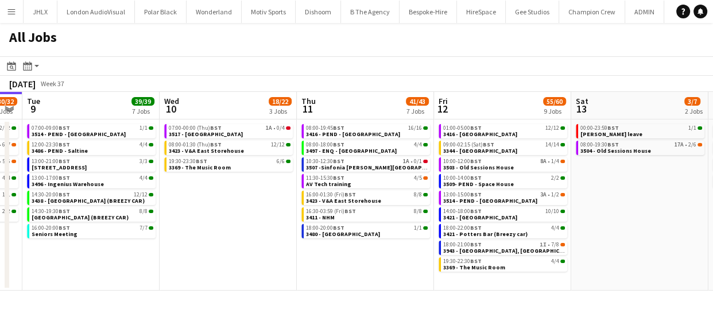
drag, startPoint x: 391, startPoint y: 197, endPoint x: 212, endPoint y: 198, distance: 179.0
click at [197, 201] on app-calendar-viewport "Fri 5 31/31 9 Jobs Sat 6 25/25 6 Jobs Sun 7 57/61 10 Jobs Mon 8 30/32 6 Jobs Tu…" at bounding box center [356, 191] width 713 height 199
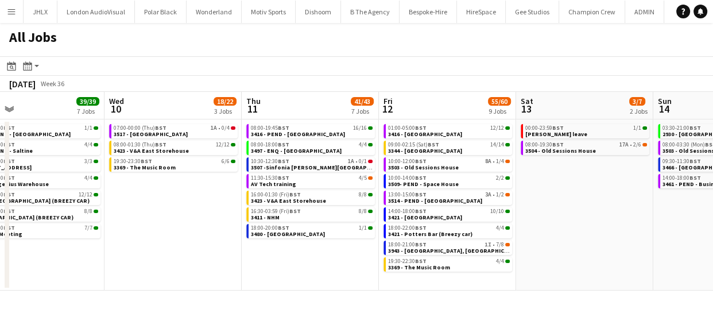
click at [200, 195] on app-calendar-viewport "Sun 7 57/61 10 Jobs Mon 8 30/32 6 Jobs Tue 9 39/39 7 Jobs Wed 10 18/22 3 Jobs T…" at bounding box center [356, 191] width 713 height 199
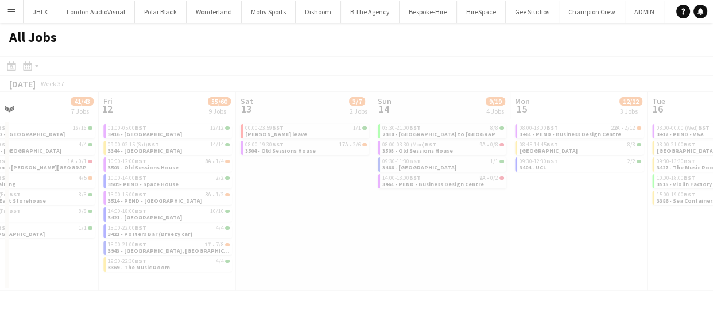
drag, startPoint x: 442, startPoint y: 194, endPoint x: 213, endPoint y: 199, distance: 229.0
click at [224, 197] on div at bounding box center [356, 189] width 713 height 267
drag, startPoint x: 322, startPoint y: 205, endPoint x: 335, endPoint y: 211, distance: 14.1
click at [134, 207] on div at bounding box center [356, 189] width 713 height 267
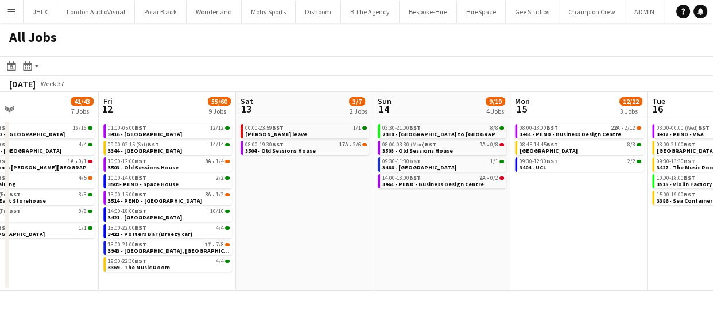
click at [262, 218] on app-calendar-viewport "Tue 9 39/39 7 Jobs Wed 10 18/22 3 Jobs Thu 11 41/43 7 Jobs Fri 12 55/60 9 Jobs …" at bounding box center [356, 191] width 713 height 199
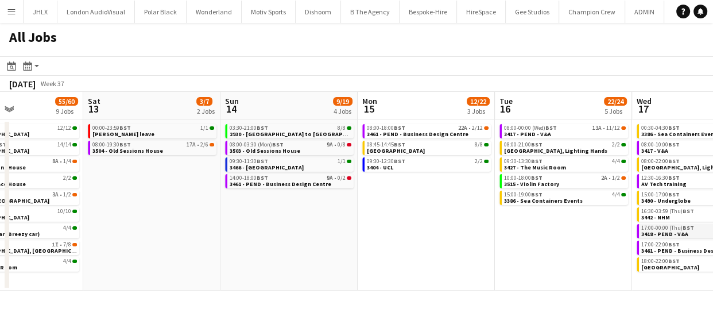
drag, startPoint x: 421, startPoint y: 222, endPoint x: 539, endPoint y: 224, distance: 117.6
click at [395, 222] on app-calendar-viewport "Tue 9 39/39 7 Jobs Wed 10 18/22 3 Jobs Thu 11 41/43 7 Jobs Fri 12 55/60 9 Jobs …" at bounding box center [356, 191] width 713 height 199
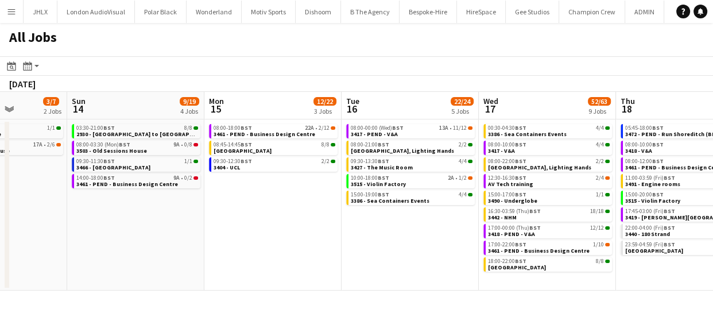
click at [242, 236] on app-all-jobs "All Jobs Date picker SEP 2025 SEP 2025 Monday M Tuesday T Wednesday W Thursday …" at bounding box center [356, 156] width 713 height 267
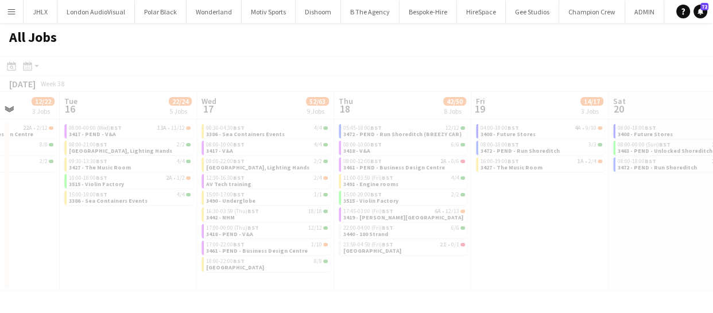
drag, startPoint x: 509, startPoint y: 229, endPoint x: 488, endPoint y: 224, distance: 21.2
click at [299, 235] on div at bounding box center [356, 189] width 713 height 267
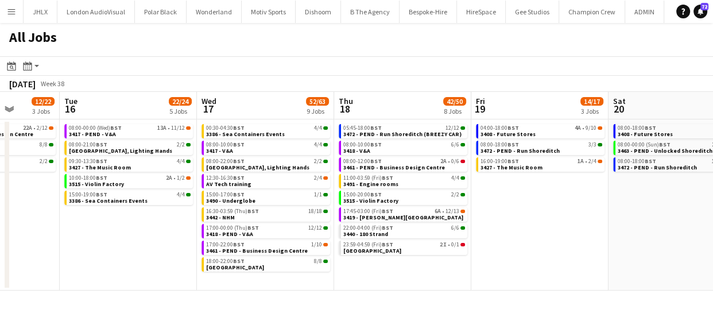
drag, startPoint x: 277, startPoint y: 224, endPoint x: 223, endPoint y: 222, distance: 54.0
click at [218, 223] on app-calendar-viewport "Sat 13 3/7 2 Jobs Sun 14 9/19 4 Jobs Mon 15 12/22 3 Jobs Tue 16 22/24 5 Jobs We…" at bounding box center [356, 191] width 713 height 199
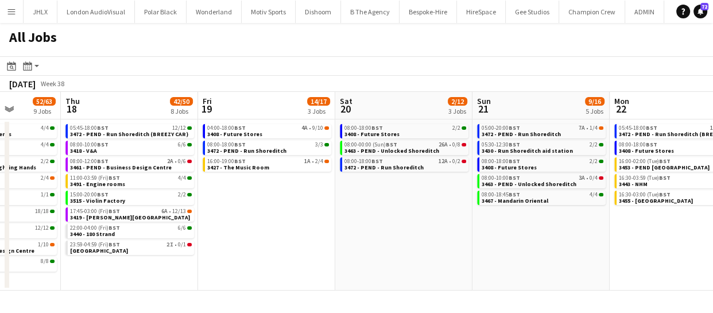
drag, startPoint x: 458, startPoint y: 216, endPoint x: 436, endPoint y: 218, distance: 23.0
click at [327, 219] on app-calendar-viewport "Mon 15 12/22 3 Jobs Tue 16 22/24 5 Jobs Wed 17 52/63 9 Jobs Thu 18 42/50 8 Jobs…" at bounding box center [356, 191] width 713 height 199
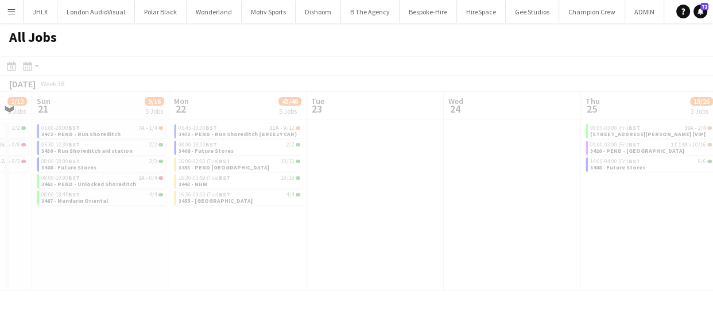
drag, startPoint x: 352, startPoint y: 219, endPoint x: 268, endPoint y: 219, distance: 83.8
click at [267, 219] on app-all-jobs "All Jobs Date picker SEP 2025 SEP 2025 Monday M Tuesday T Wednesday W Thursday …" at bounding box center [356, 156] width 713 height 267
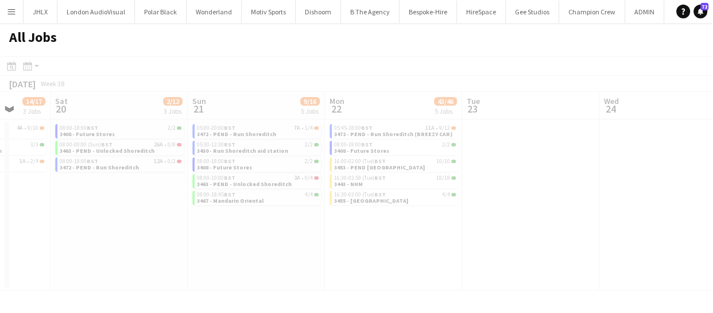
drag, startPoint x: 464, startPoint y: 223, endPoint x: 439, endPoint y: 226, distance: 24.8
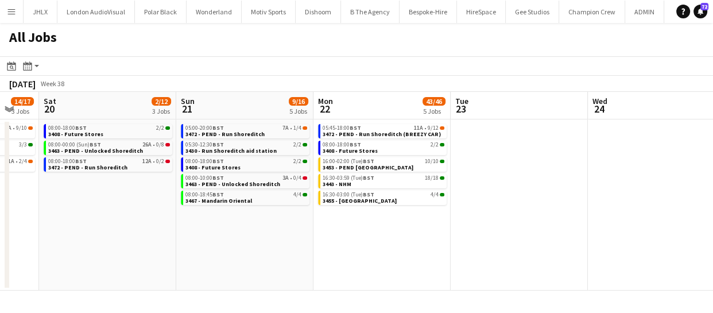
drag, startPoint x: 425, startPoint y: 222, endPoint x: 551, endPoint y: 217, distance: 126.3
click at [242, 222] on app-calendar-viewport "Wed 17 52/63 9 Jobs Thu 18 42/50 8 Jobs Fri 19 14/17 3 Jobs Sat 20 2/12 3 Jobs …" at bounding box center [356, 191] width 713 height 199
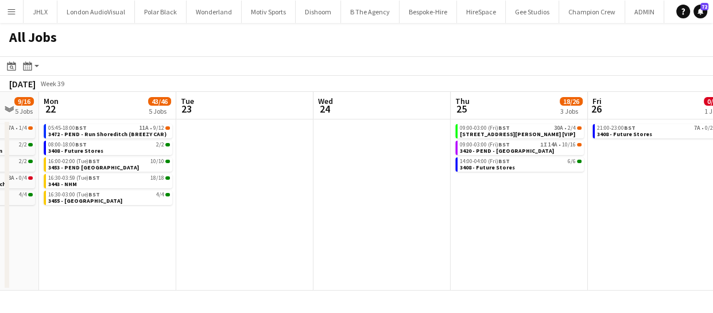
click at [235, 208] on app-all-jobs "All Jobs Date picker SEP 2025 SEP 2025 Monday M Tuesday T Wednesday W Thursday …" at bounding box center [356, 156] width 713 height 267
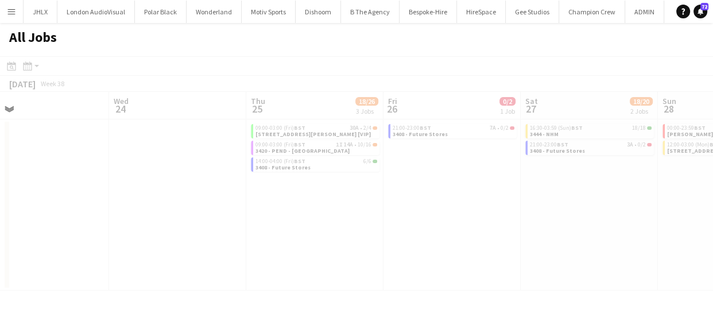
drag, startPoint x: 489, startPoint y: 215, endPoint x: 476, endPoint y: 208, distance: 14.6
click at [250, 203] on div at bounding box center [356, 189] width 713 height 267
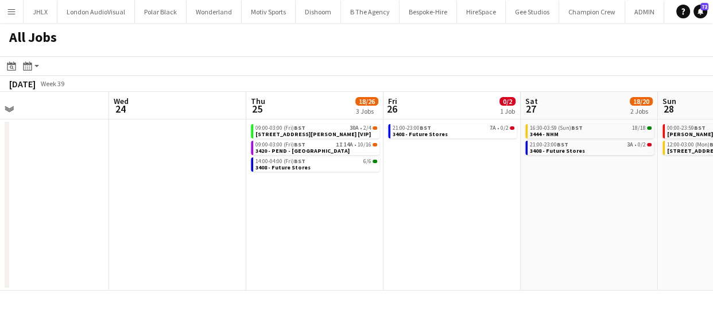
drag, startPoint x: 390, startPoint y: 199, endPoint x: 285, endPoint y: 195, distance: 104.5
click at [299, 195] on app-calendar-viewport "Sun 21 9/16 5 Jobs Mon 22 43/46 5 Jobs Tue 23 Wed 24 Thu 25 18/26 3 Jobs Fri 26…" at bounding box center [356, 191] width 713 height 199
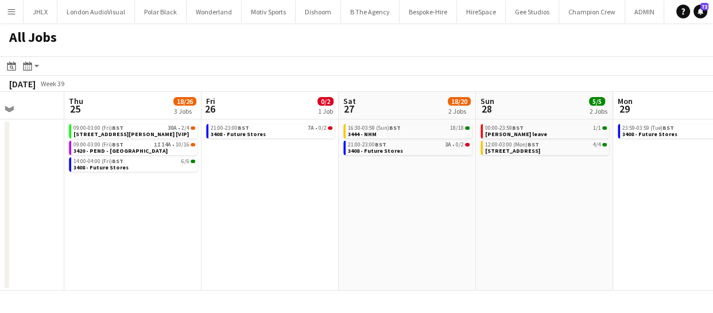
drag, startPoint x: 481, startPoint y: 208, endPoint x: 246, endPoint y: 208, distance: 234.7
click at [214, 207] on app-calendar-viewport "Sun 21 9/16 5 Jobs Mon 22 43/46 5 Jobs Tue 23 Wed 24 Thu 25 18/26 3 Jobs Fri 26…" at bounding box center [356, 191] width 713 height 199
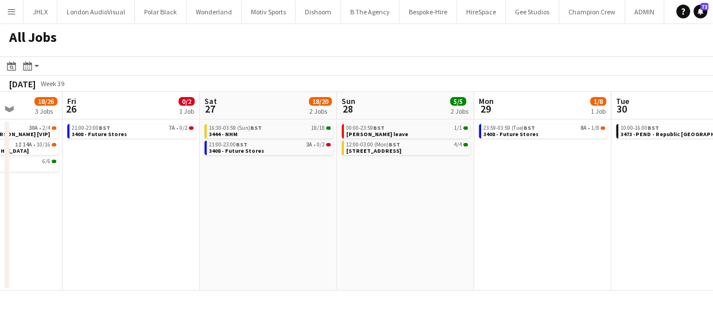
click at [226, 192] on app-all-jobs "All Jobs Date picker SEP 2025 SEP 2025 Monday M Tuesday T Wednesday W Thursday …" at bounding box center [356, 156] width 713 height 267
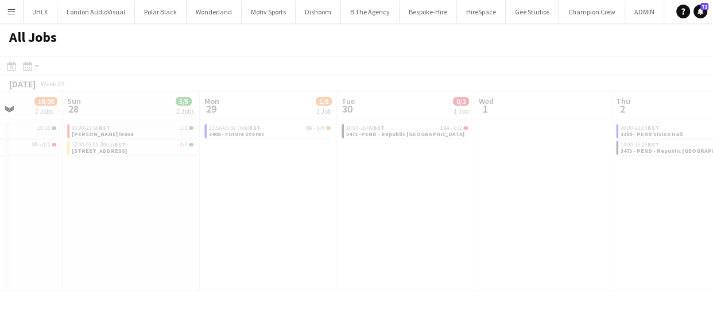
click at [278, 201] on div at bounding box center [356, 189] width 713 height 267
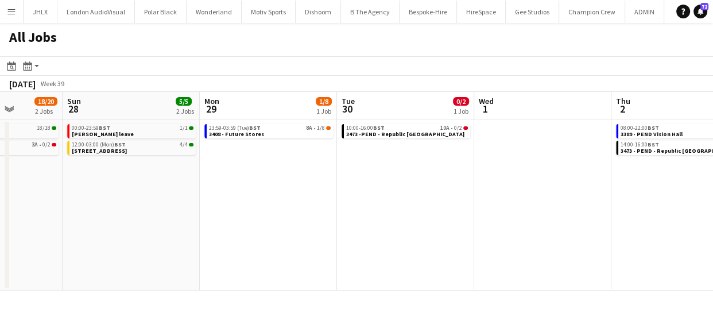
drag, startPoint x: 397, startPoint y: 203, endPoint x: 573, endPoint y: 217, distance: 176.7
click at [354, 205] on app-calendar-viewport "Thu 25 18/26 3 Jobs Fri 26 0/2 1 Job Sat 27 18/20 2 Jobs Sun 28 5/5 2 Jobs Mon …" at bounding box center [356, 191] width 713 height 199
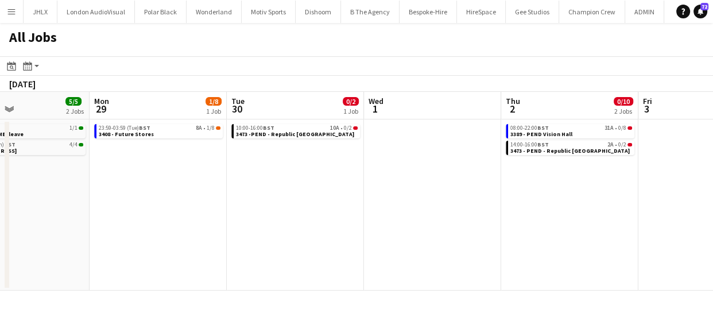
click at [269, 213] on app-calendar-viewport "Thu 25 18/26 3 Jobs Fri 26 0/2 1 Job Sat 27 18/20 2 Jobs Sun 28 5/5 2 Jobs Mon …" at bounding box center [356, 191] width 713 height 199
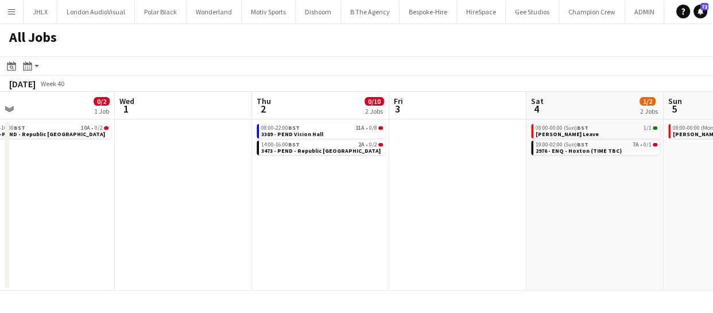
click at [262, 207] on app-all-jobs "All Jobs Date picker SEP 2025 SEP 2025 Monday M Tuesday T Wednesday W Thursday …" at bounding box center [356, 156] width 713 height 267
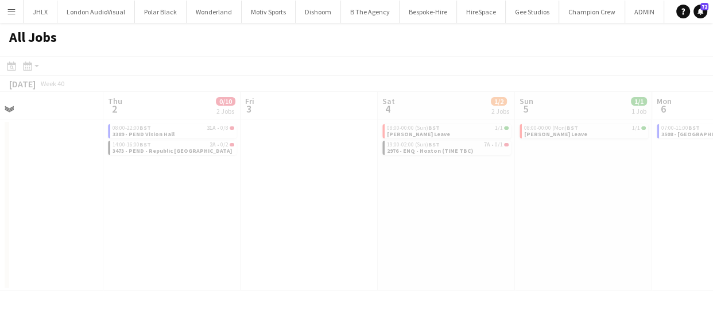
click at [324, 205] on div at bounding box center [356, 189] width 713 height 267
drag, startPoint x: 557, startPoint y: 221, endPoint x: 589, endPoint y: 225, distance: 31.7
click at [330, 212] on div at bounding box center [356, 189] width 713 height 267
click at [382, 218] on div at bounding box center [356, 189] width 713 height 267
click at [336, 217] on app-calendar-viewport "Mon 29 1/8 1 Job Tue 30 0/2 1 Job Wed 1 Thu 2 0/10 2 Jobs Fri 3 Sat 4 1/2 2 Job…" at bounding box center [356, 191] width 713 height 199
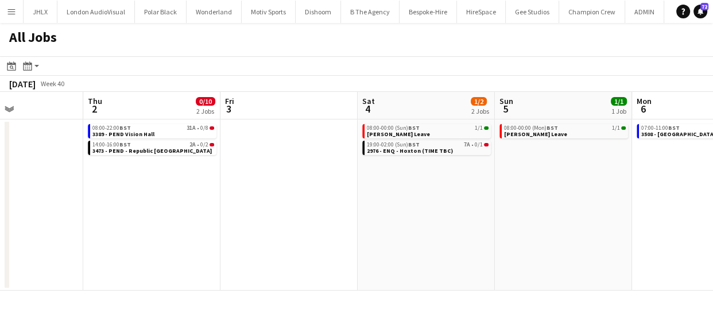
click at [399, 213] on app-calendar-viewport "Mon 29 1/8 1 Job Tue 30 0/2 1 Job Wed 1 Thu 2 0/10 2 Jobs Fri 3 Sat 4 1/2 2 Job…" at bounding box center [356, 191] width 713 height 199
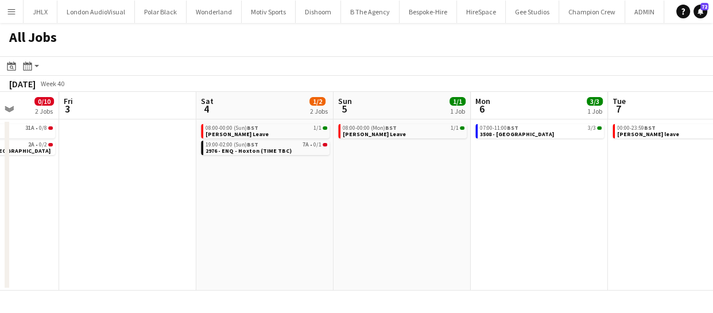
click at [403, 209] on app-calendar-viewport "Mon 29 1/8 1 Job Tue 30 0/2 1 Job Wed 1 Thu 2 0/10 2 Jobs Fri 3 Sat 4 1/2 2 Job…" at bounding box center [356, 191] width 713 height 199
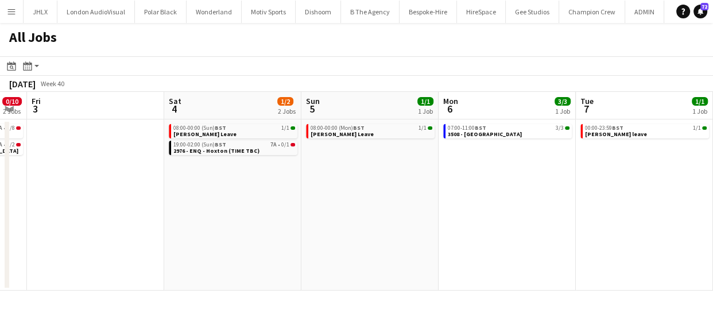
drag, startPoint x: 371, startPoint y: 202, endPoint x: 391, endPoint y: 205, distance: 20.3
click at [357, 202] on app-calendar-viewport "Mon 29 1/8 1 Job Tue 30 0/2 1 Job Wed 1 Thu 2 0/10 2 Jobs Fri 3 Sat 4 1/2 2 Job…" at bounding box center [356, 191] width 713 height 199
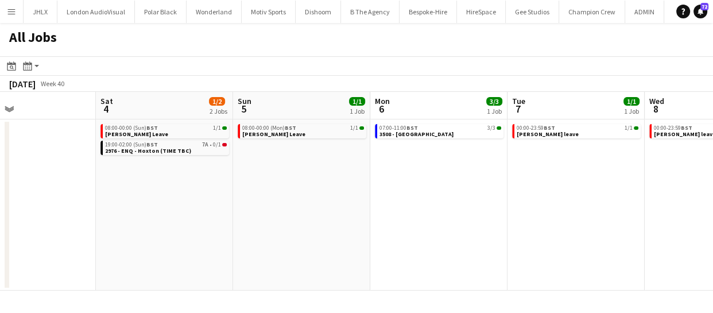
click at [230, 193] on app-date-cell "08:00-00:00 (Sun) BST 1/1 Shane Leave 19:00-02:00 (Sun) BST 7A • 0/1 2976 - ENQ…" at bounding box center [164, 204] width 137 height 171
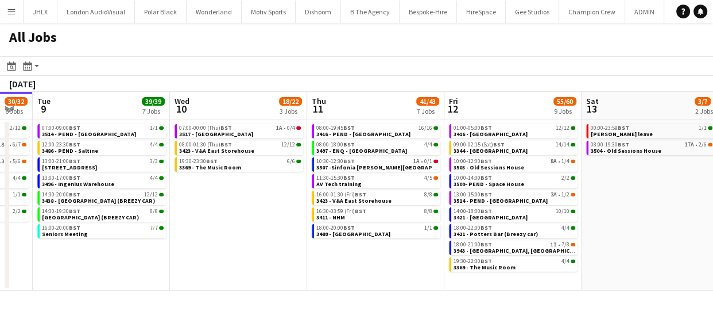
drag, startPoint x: 505, startPoint y: 221, endPoint x: 266, endPoint y: 212, distance: 239.4
click at [265, 213] on app-calendar-viewport "Fri 5 31/31 9 Jobs Sat 6 25/25 6 Jobs Sun 7 57/61 10 Jobs Mon 8 30/32 6 Jobs Tu…" at bounding box center [356, 191] width 713 height 199
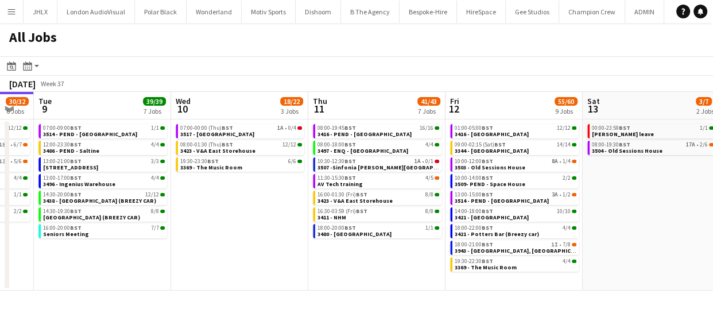
drag, startPoint x: 367, startPoint y: 206, endPoint x: 223, endPoint y: 197, distance: 144.3
click at [223, 197] on app-calendar-viewport "Fri 5 31/31 9 Jobs Sat 6 25/25 6 Jobs Sun 7 57/61 10 Jobs Mon 8 30/32 6 Jobs Tu…" at bounding box center [356, 191] width 713 height 199
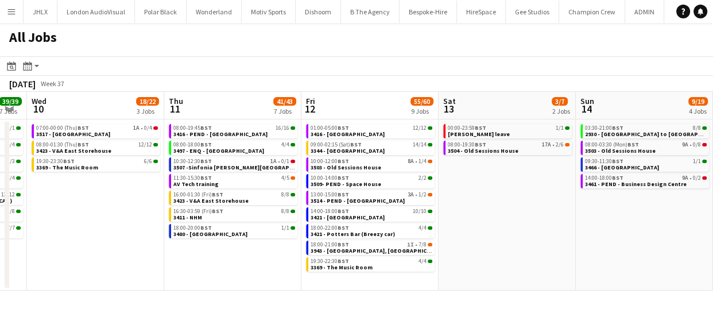
drag, startPoint x: 423, startPoint y: 231, endPoint x: 394, endPoint y: 230, distance: 29.3
click at [356, 230] on app-calendar-viewport "Sun 7 57/61 10 Jobs Mon 8 30/32 6 Jobs Tue 9 39/39 7 Jobs Wed 10 18/22 3 Jobs T…" at bounding box center [356, 191] width 713 height 199
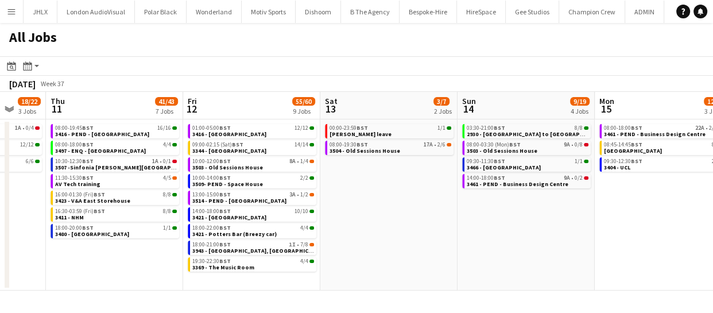
click at [325, 231] on app-all-jobs "All Jobs Date picker [DATE] [DATE] [DATE] M [DATE] T [DATE] W [DATE] T [DATE] F…" at bounding box center [356, 156] width 713 height 267
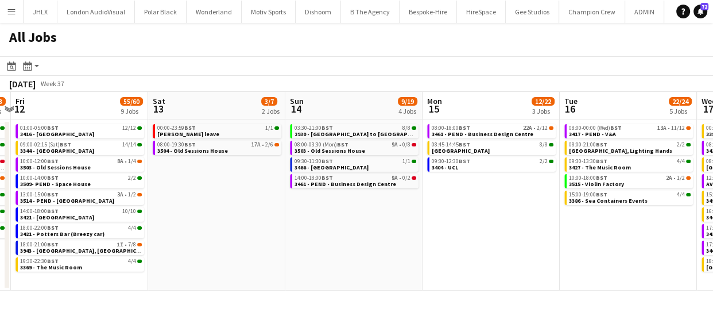
scroll to position [0, 440]
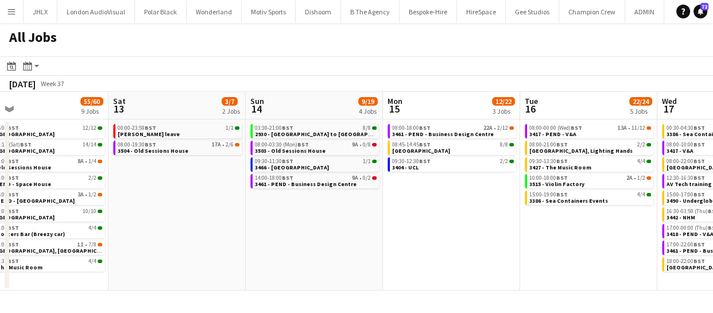
drag, startPoint x: 509, startPoint y: 248, endPoint x: 367, endPoint y: 259, distance: 142.2
click at [367, 259] on app-calendar-viewport "Tue 9 39/39 7 Jobs Wed 10 18/22 3 Jobs Thu 11 41/43 7 Jobs Fri 12 55/60 9 Jobs …" at bounding box center [356, 191] width 713 height 199
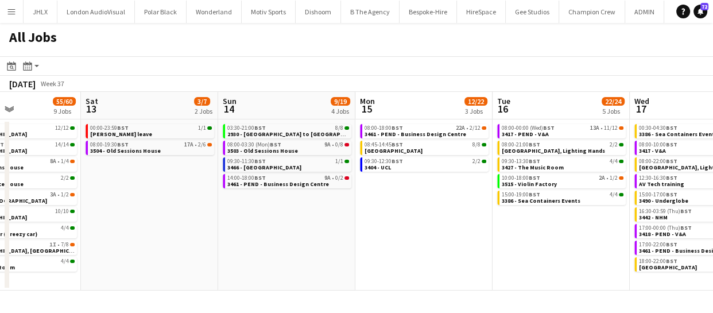
drag, startPoint x: 155, startPoint y: 230, endPoint x: 147, endPoint y: 217, distance: 14.5
click at [75, 220] on app-calendar-viewport "Tue 9 39/39 7 Jobs Wed 10 18/22 3 Jobs Thu 11 41/43 7 Jobs Fri 12 55/60 9 Jobs …" at bounding box center [356, 191] width 713 height 199
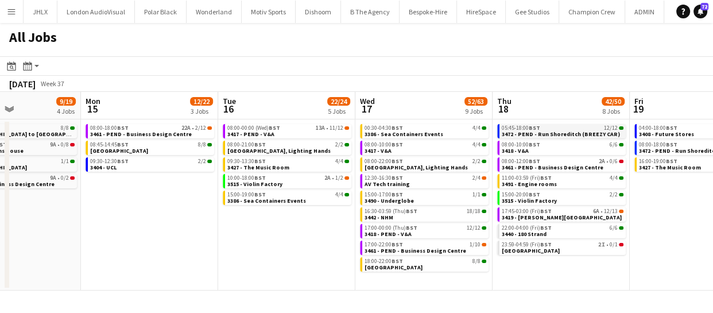
click at [518, 131] on span "3472 - PEND - Run Shoreditch (BREEZY CAR)" at bounding box center [561, 133] width 118 height 7
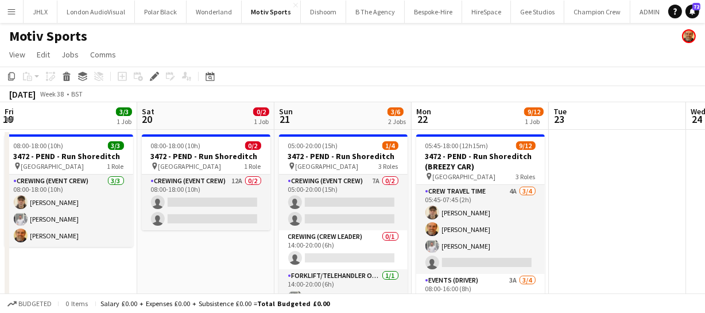
scroll to position [0, 406]
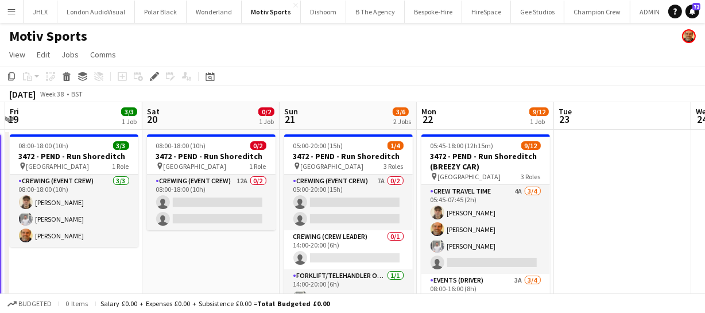
drag, startPoint x: 491, startPoint y: 261, endPoint x: 205, endPoint y: 251, distance: 285.9
click at [205, 251] on app-calendar-viewport "Tue 16 Wed 17 Thu 18 12/12 1 Job Fri 19 3/3 1 Job Sat 20 0/2 1 Job Sun 21 3/6 2…" at bounding box center [352, 270] width 705 height 337
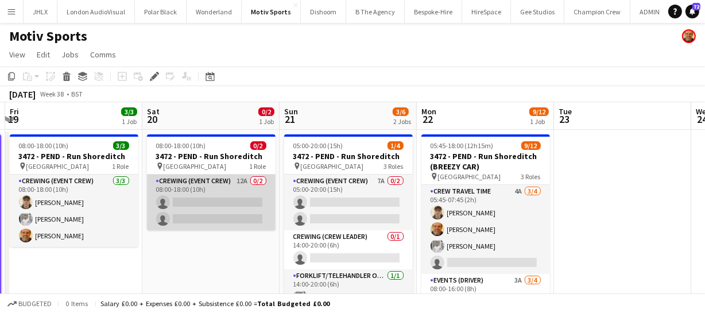
click at [229, 208] on app-card-role "Crewing (Event Crew) 12A 0/2 08:00-18:00 (10h) single-neutral-actions single-ne…" at bounding box center [211, 202] width 129 height 56
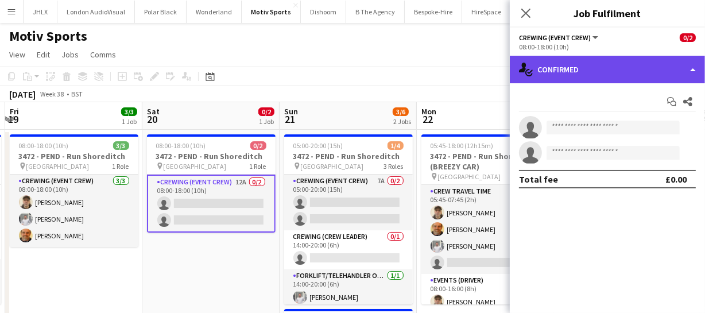
click at [635, 66] on div "single-neutral-actions-check-2 Confirmed" at bounding box center [607, 70] width 195 height 28
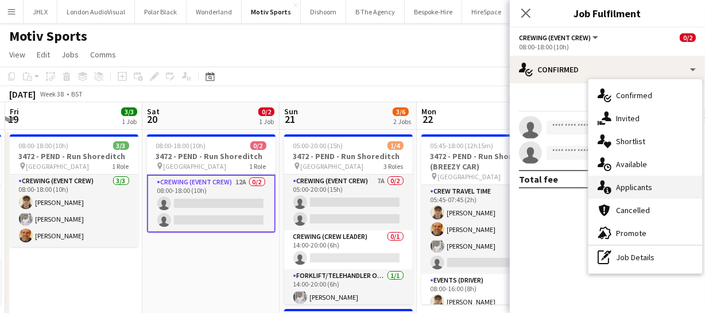
click at [649, 182] on span "Applicants" at bounding box center [634, 187] width 36 height 10
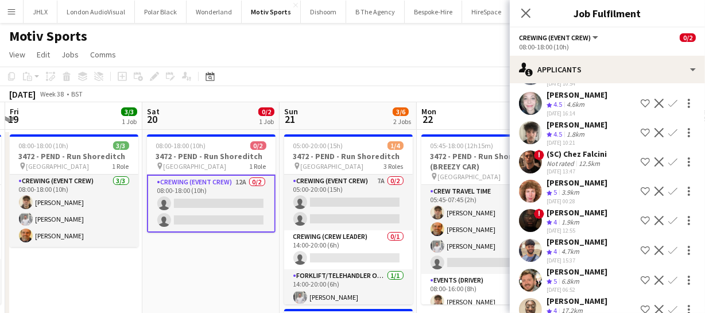
scroll to position [174, 0]
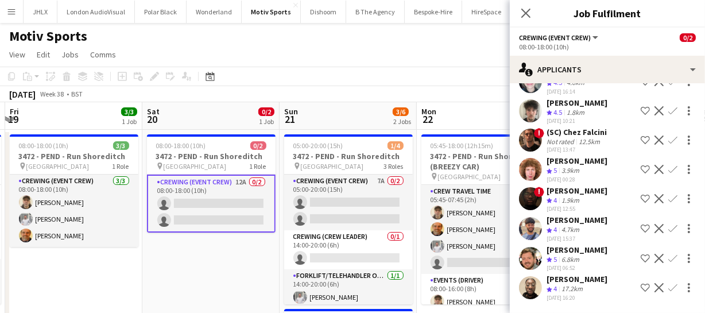
click at [671, 251] on button "Confirm" at bounding box center [673, 258] width 14 height 14
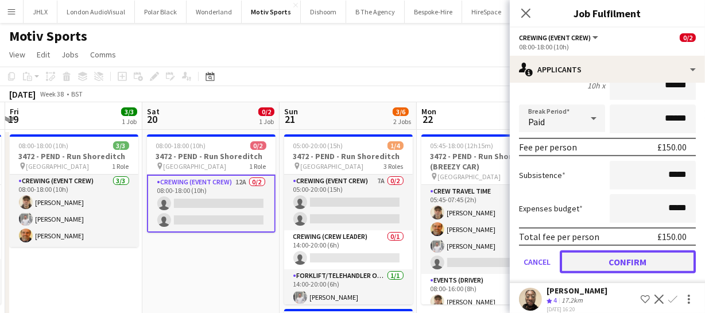
click at [604, 261] on button "Confirm" at bounding box center [627, 261] width 136 height 23
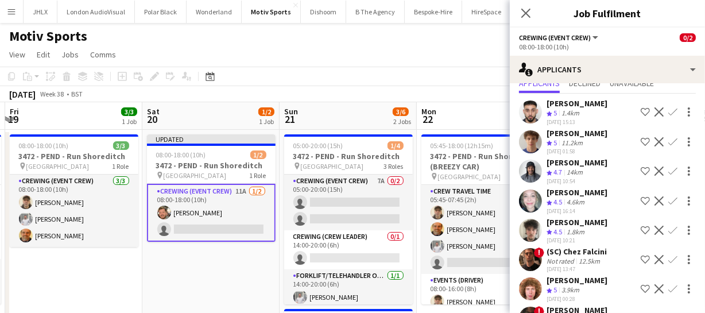
scroll to position [0, 0]
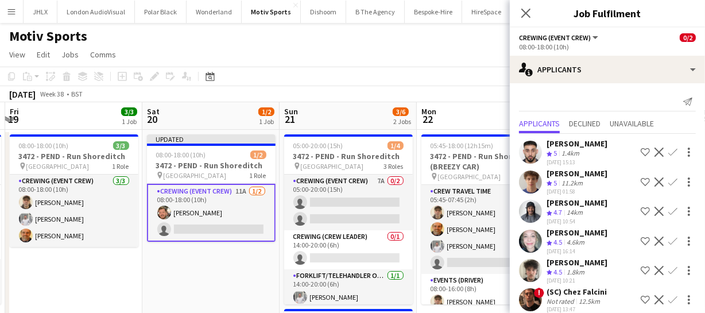
click at [668, 180] on app-icon "Confirm" at bounding box center [672, 181] width 9 height 9
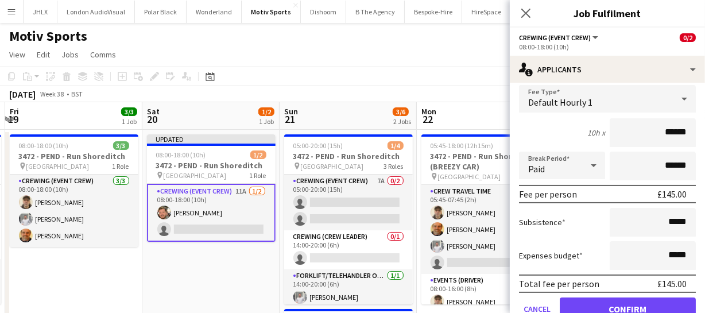
scroll to position [156, 0]
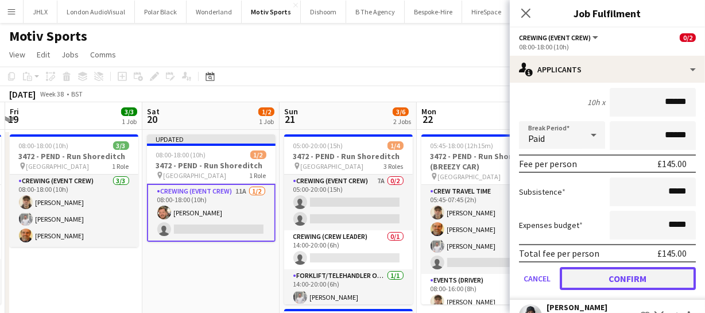
click at [656, 267] on button "Confirm" at bounding box center [627, 278] width 136 height 23
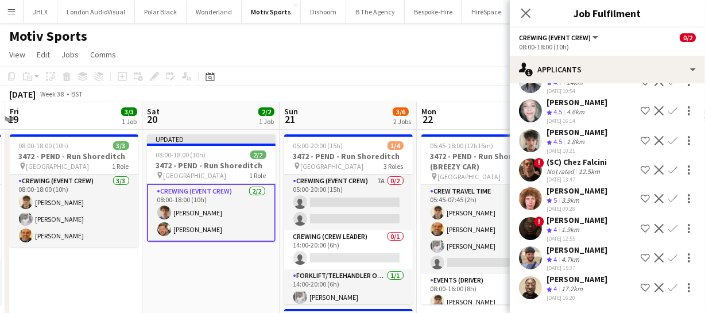
scroll to position [0, 0]
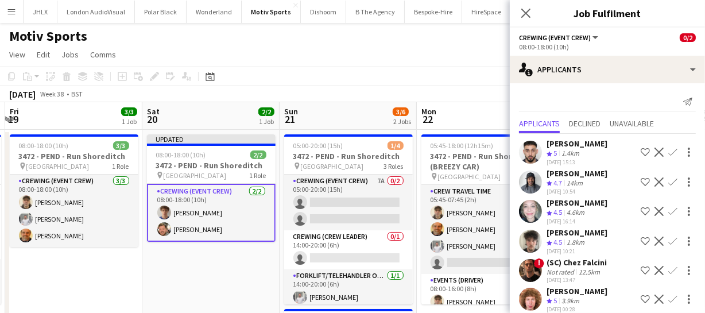
drag, startPoint x: 77, startPoint y: 262, endPoint x: 49, endPoint y: 259, distance: 28.3
click at [57, 261] on app-calendar-viewport "Tue 16 Wed 17 Thu 18 12/12 1 Job Fri 19 3/3 1 Job Sat 20 2/2 1 Job Sun 21 3/6 2…" at bounding box center [352, 270] width 705 height 337
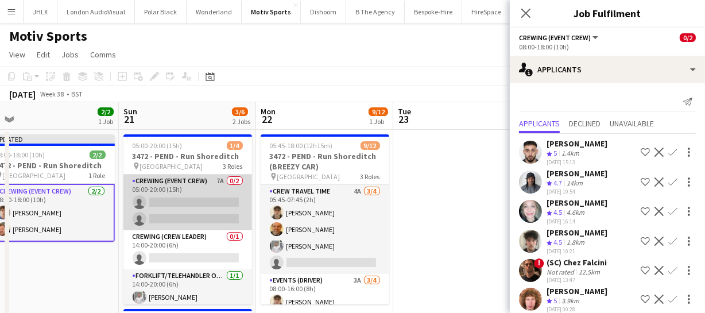
click at [212, 205] on app-card-role "Crewing (Event Crew) 7A 0/2 05:00-20:00 (15h) single-neutral-actions single-neu…" at bounding box center [187, 202] width 129 height 56
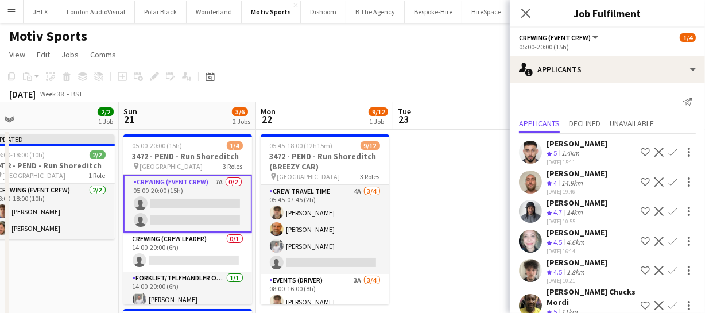
scroll to position [29, 0]
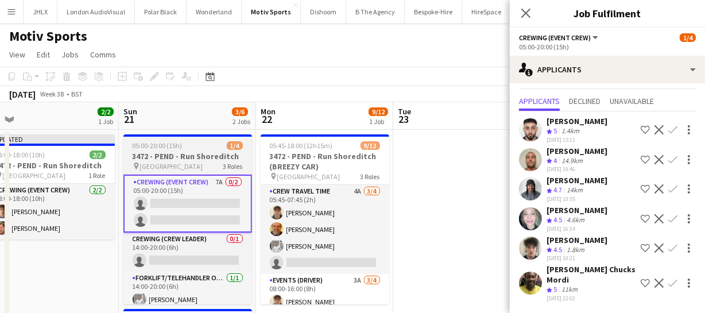
click at [191, 147] on div "05:00-20:00 (15h) 1/4" at bounding box center [187, 145] width 129 height 9
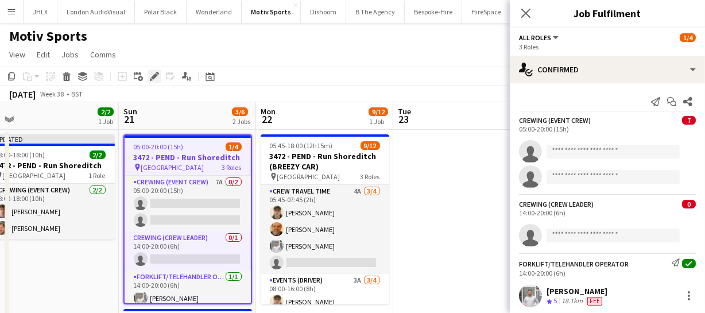
click at [149, 73] on div "Edit" at bounding box center [154, 76] width 14 height 14
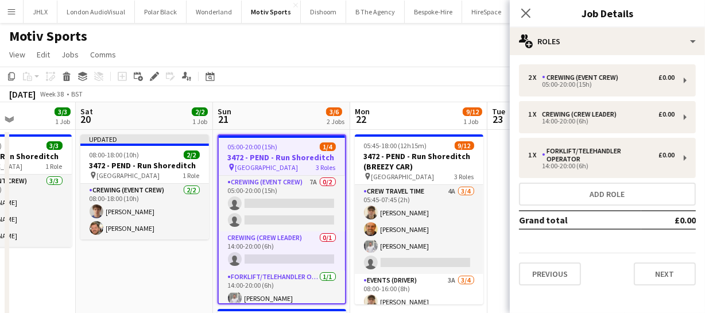
scroll to position [0, 333]
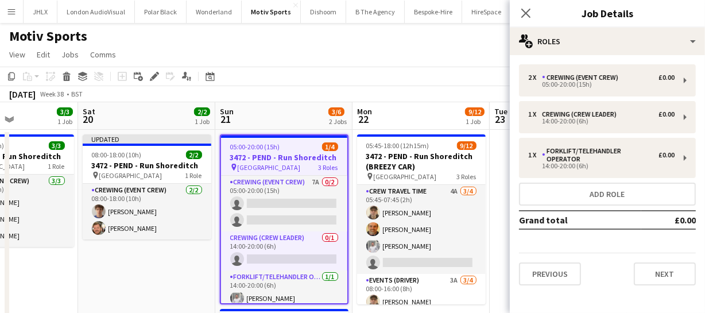
drag, startPoint x: 68, startPoint y: 278, endPoint x: 164, endPoint y: 270, distance: 96.2
click at [164, 270] on app-calendar-viewport "Wed 17 Thu 18 12/12 1 Job Fri 19 3/3 1 Job Sat 20 2/2 1 Job Sun 21 3/6 2 Jobs M…" at bounding box center [352, 270] width 705 height 337
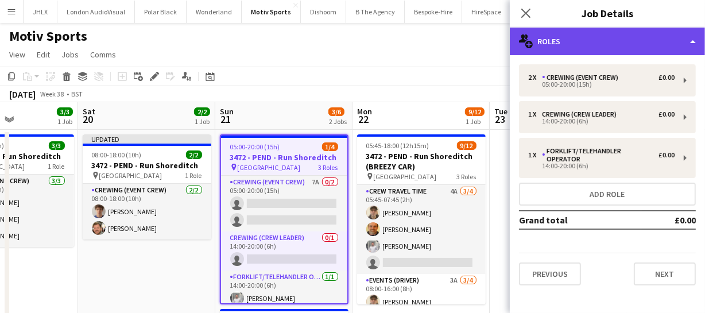
click at [586, 37] on div "multiple-users-add Roles" at bounding box center [607, 42] width 195 height 28
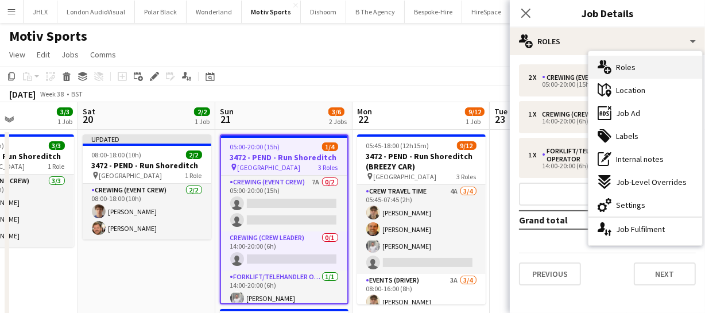
click at [639, 65] on div "multiple-users-add Roles" at bounding box center [645, 67] width 114 height 23
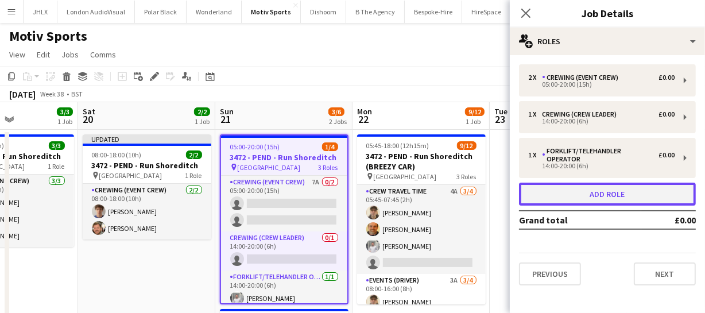
click at [562, 186] on button "Add role" at bounding box center [607, 193] width 177 height 23
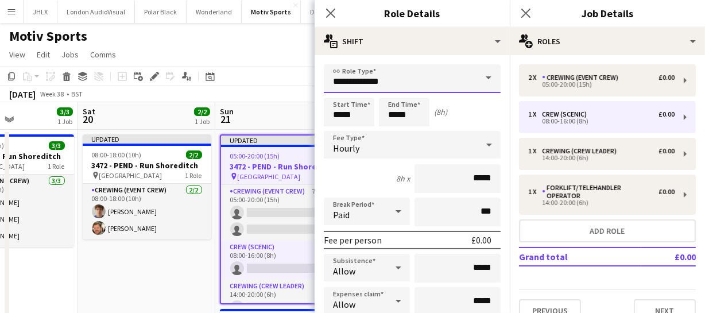
click at [385, 77] on input "**********" at bounding box center [412, 78] width 177 height 29
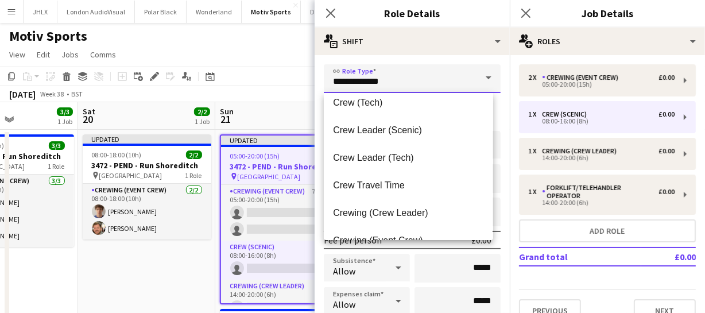
scroll to position [52, 0]
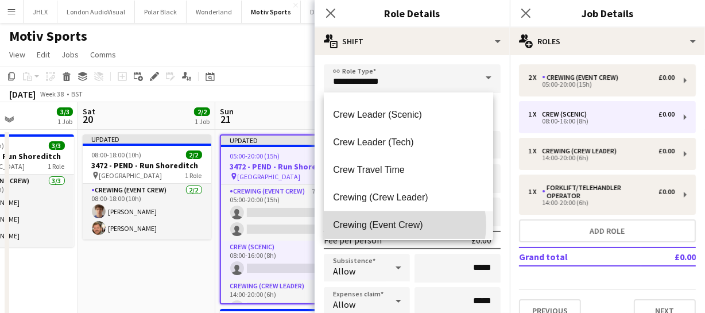
click at [403, 224] on span "Crewing (Event Crew)" at bounding box center [408, 224] width 150 height 11
type input "**********"
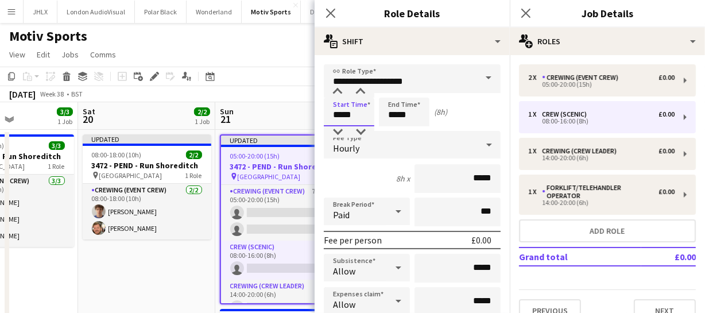
drag, startPoint x: 357, startPoint y: 117, endPoint x: 226, endPoint y: 119, distance: 130.8
click at [226, 119] on body "Menu Boards Boards Boards All jobs Status Workforce Workforce My Workforce Recr…" at bounding box center [352, 229] width 705 height 458
type input "*****"
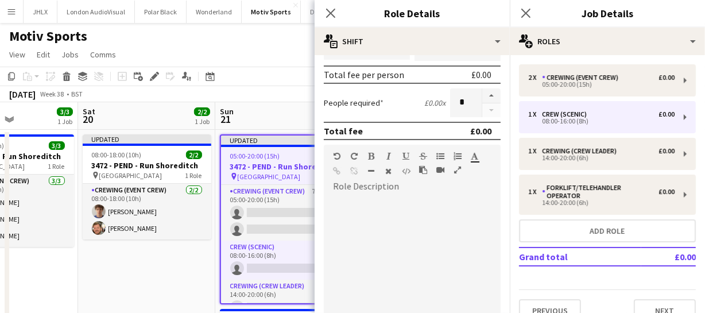
scroll to position [261, 0]
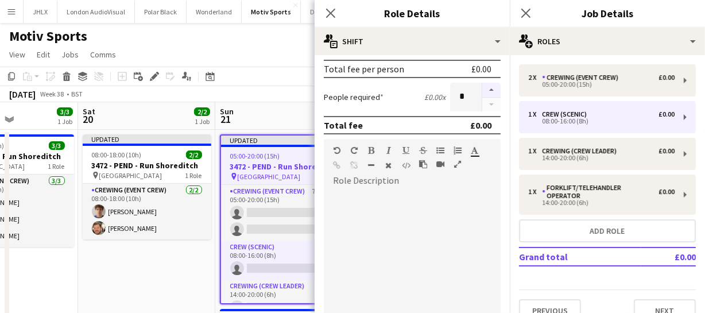
type input "*****"
click at [486, 88] on button "button" at bounding box center [491, 90] width 18 height 15
type input "*"
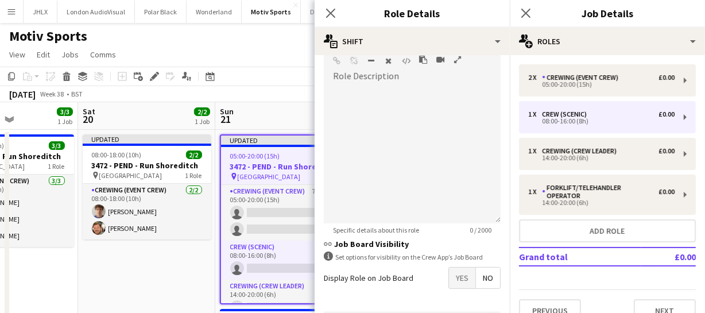
click at [461, 274] on span "Yes" at bounding box center [462, 277] width 26 height 21
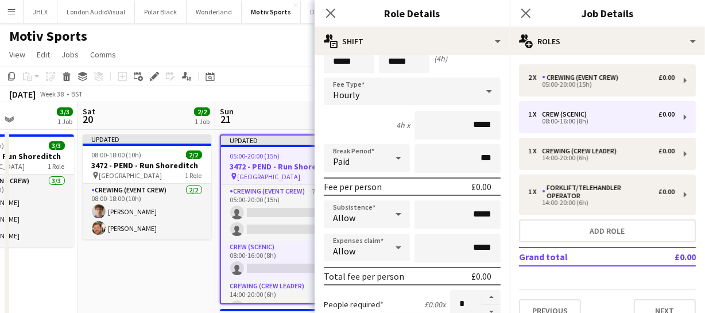
scroll to position [0, 0]
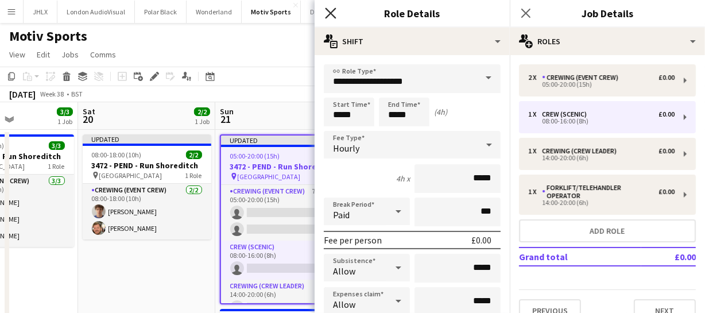
click at [332, 14] on icon at bounding box center [330, 12] width 11 height 11
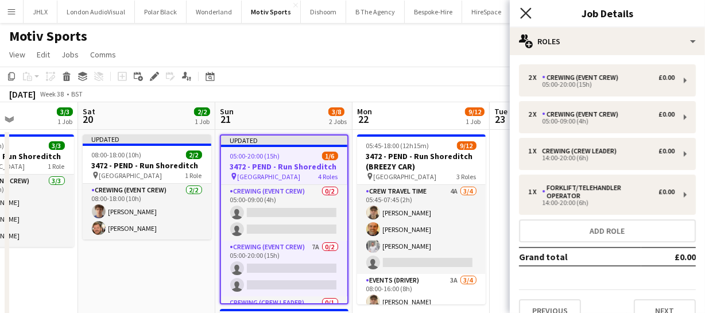
click at [528, 11] on icon at bounding box center [525, 12] width 11 height 11
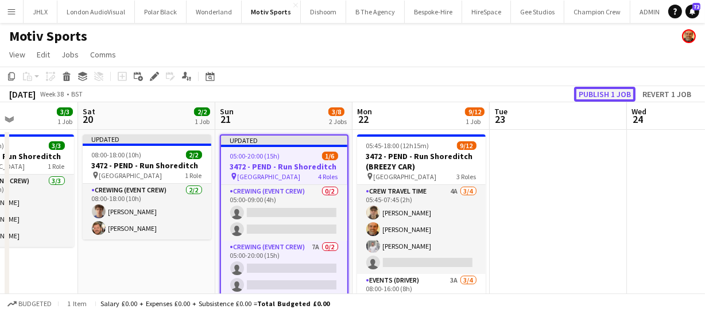
click at [594, 92] on button "Publish 1 job" at bounding box center [604, 94] width 61 height 15
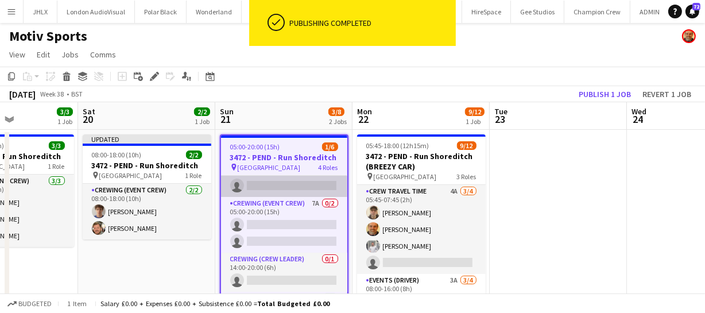
scroll to position [52, 0]
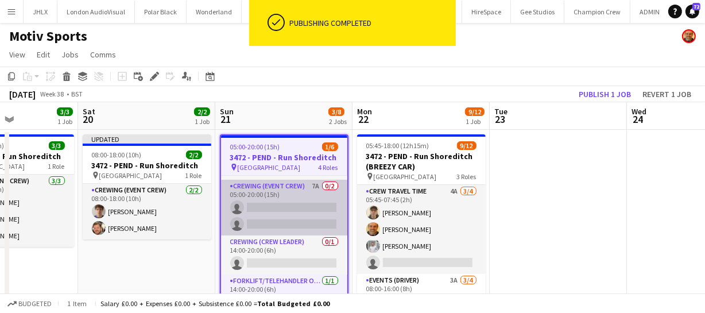
click at [278, 221] on app-card-role "Crewing (Event Crew) 7A 0/2 05:00-20:00 (15h) single-neutral-actions single-neu…" at bounding box center [284, 208] width 126 height 56
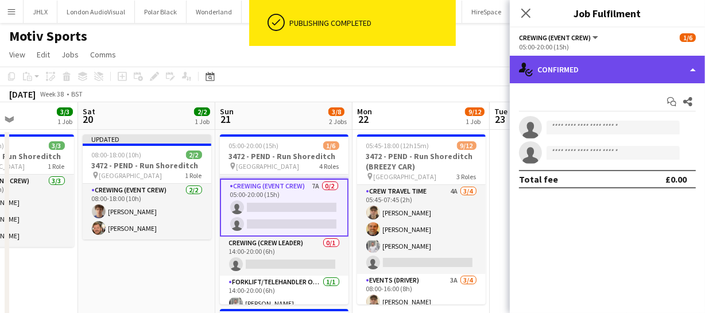
click at [585, 75] on div "single-neutral-actions-check-2 Confirmed" at bounding box center [607, 70] width 195 height 28
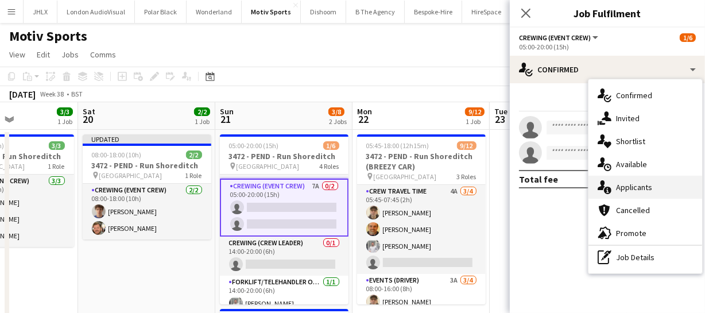
click at [642, 182] on span "Applicants" at bounding box center [634, 187] width 36 height 10
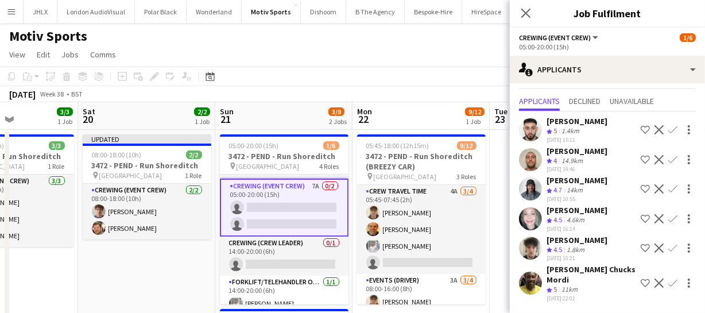
scroll to position [0, 0]
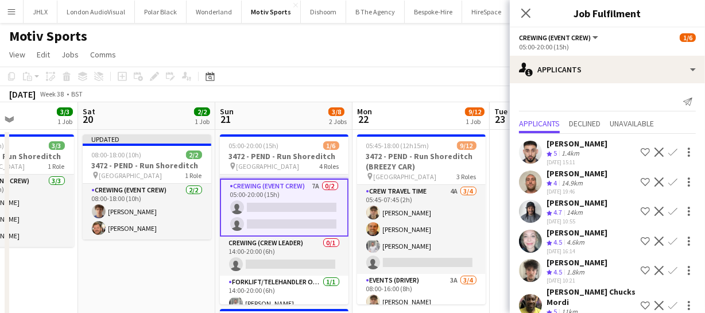
click at [668, 178] on app-icon "Confirm" at bounding box center [672, 181] width 9 height 9
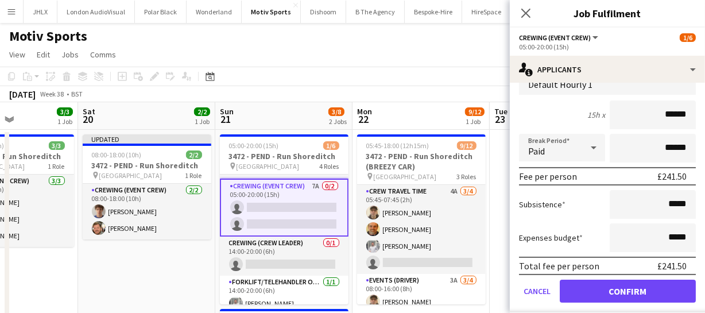
scroll to position [156, 0]
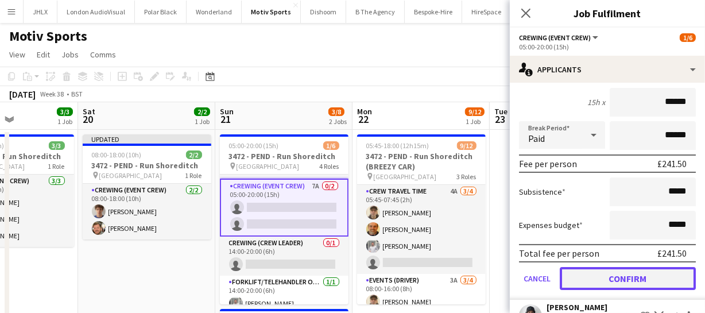
click at [621, 270] on button "Confirm" at bounding box center [627, 278] width 136 height 23
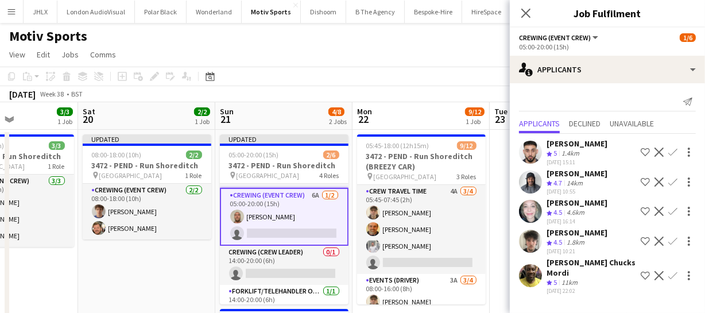
scroll to position [0, 0]
click at [677, 178] on app-icon "Confirm" at bounding box center [672, 181] width 9 height 9
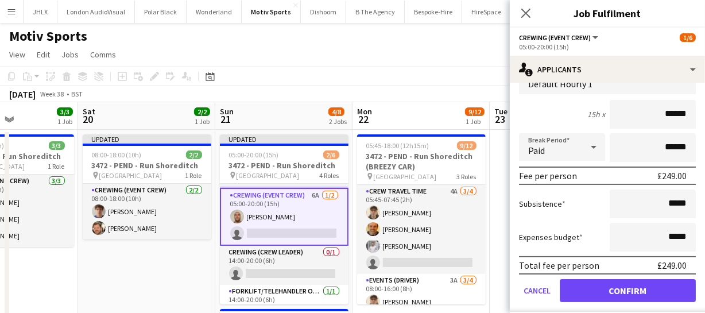
scroll to position [156, 0]
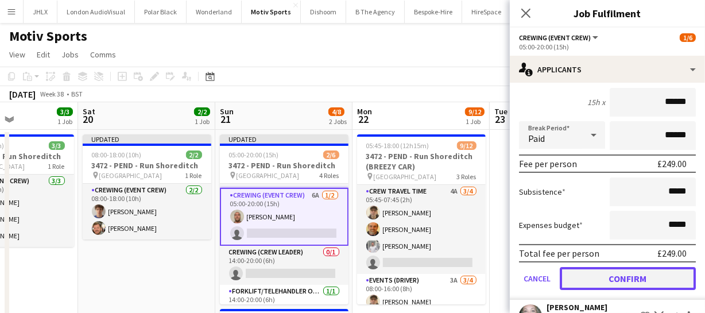
click at [609, 277] on button "Confirm" at bounding box center [627, 278] width 136 height 23
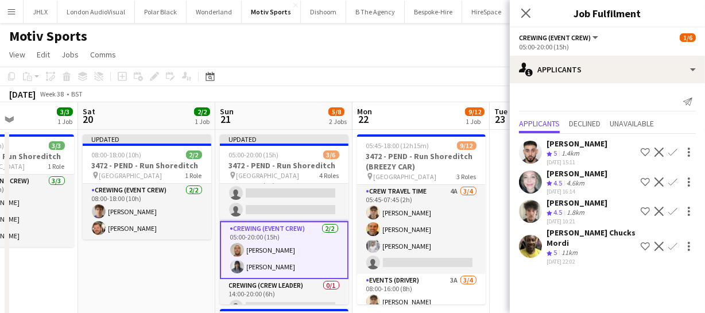
scroll to position [0, 0]
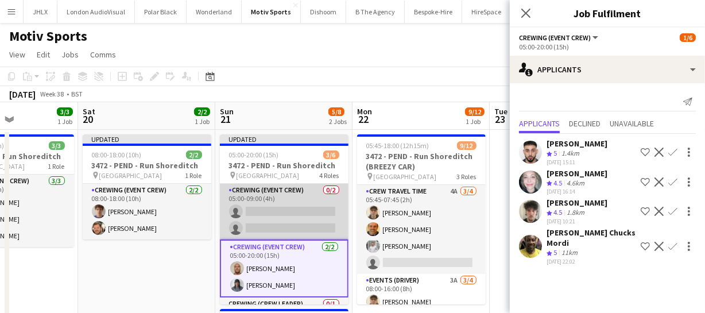
click at [283, 219] on app-card-role "Crewing (Event Crew) 0/2 05:00-09:00 (4h) single-neutral-actions single-neutral…" at bounding box center [284, 212] width 129 height 56
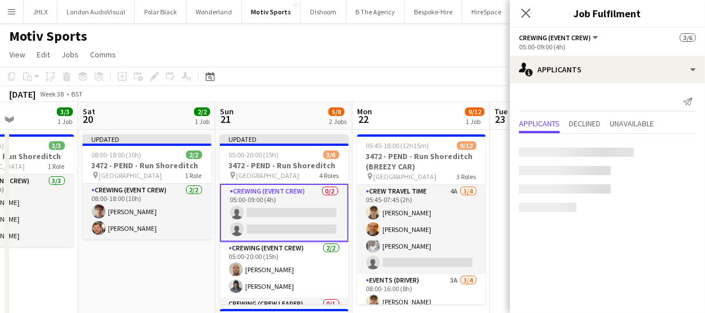
click at [283, 219] on app-card-role "Crewing (Event Crew) 0/2 05:00-09:00 (4h) single-neutral-actions single-neutral…" at bounding box center [284, 213] width 129 height 58
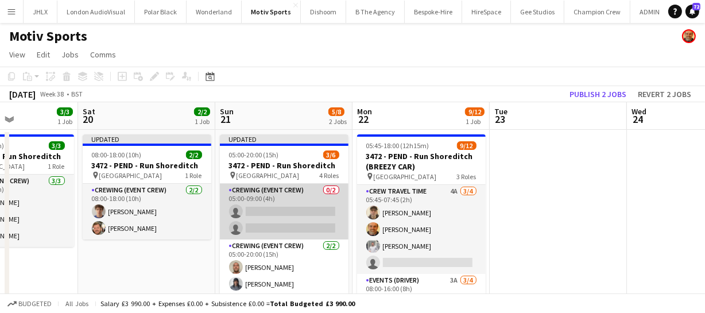
click at [283, 218] on app-card-role "Crewing (Event Crew) 0/2 05:00-09:00 (4h) single-neutral-actions single-neutral…" at bounding box center [284, 212] width 129 height 56
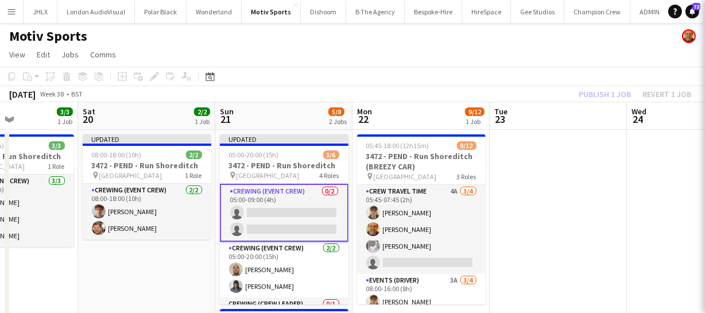
scroll to position [0, 334]
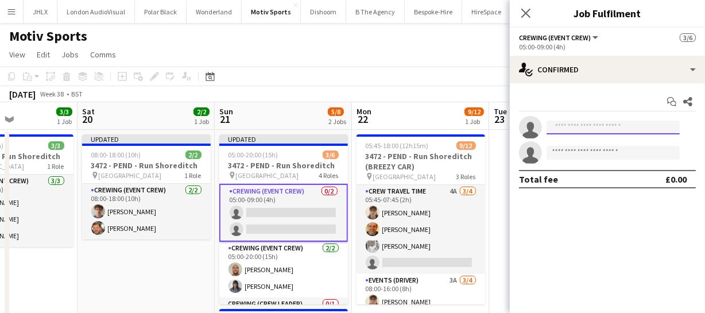
click at [586, 126] on input at bounding box center [612, 128] width 133 height 14
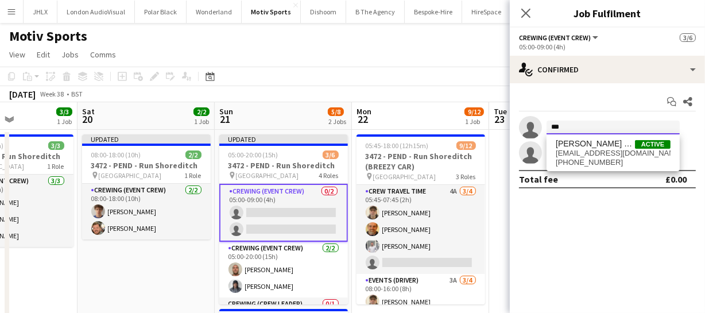
type input "***"
click at [610, 134] on div "Alphonsus Chucks Mordi Active cmordi21814@gmail.com +447805926328" at bounding box center [612, 152] width 133 height 37
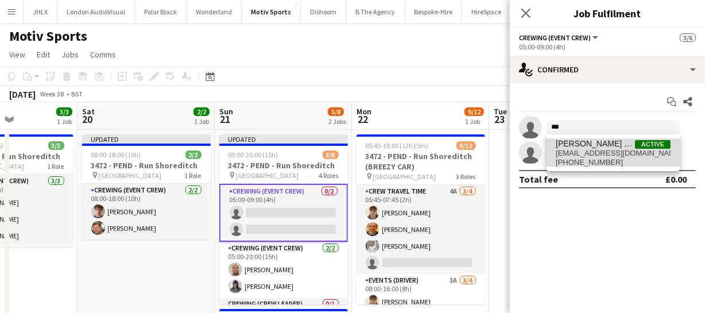
click at [617, 147] on span "Alphonsus Chucks Mordi" at bounding box center [594, 144] width 79 height 10
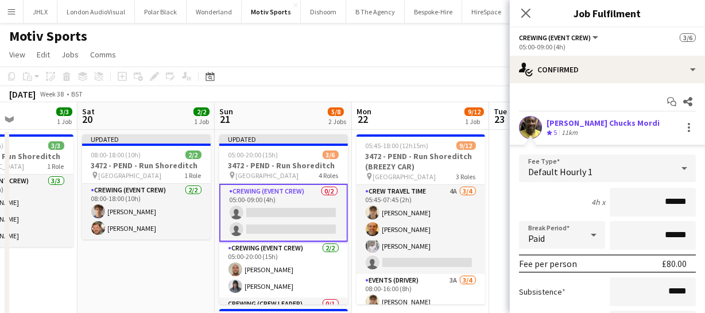
drag, startPoint x: 683, startPoint y: 201, endPoint x: 564, endPoint y: 208, distance: 119.6
click at [564, 208] on div "4h x ******" at bounding box center [607, 202] width 177 height 29
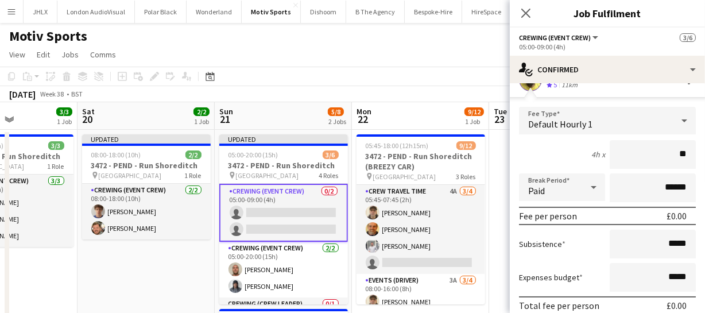
scroll to position [104, 0]
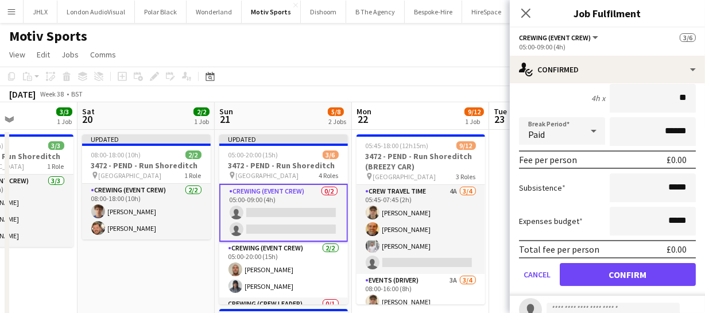
type input "**"
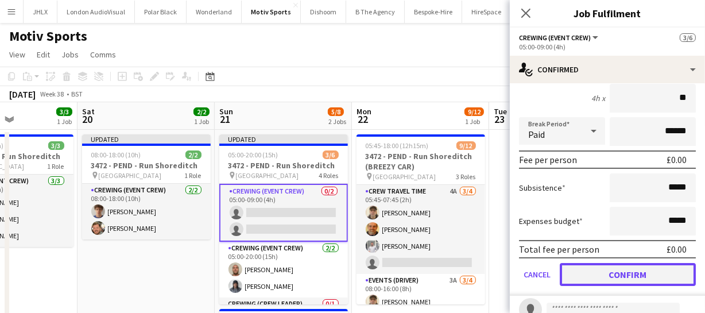
click at [632, 275] on button "Confirm" at bounding box center [627, 274] width 136 height 23
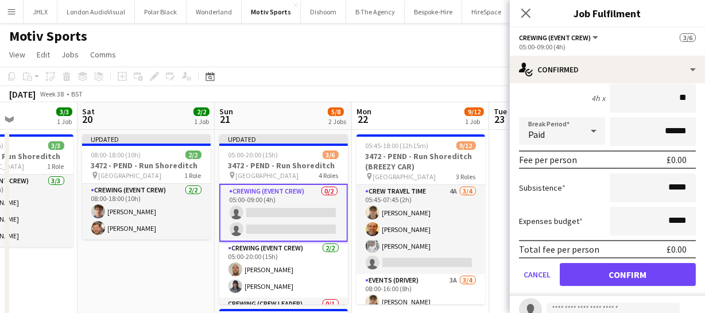
scroll to position [0, 0]
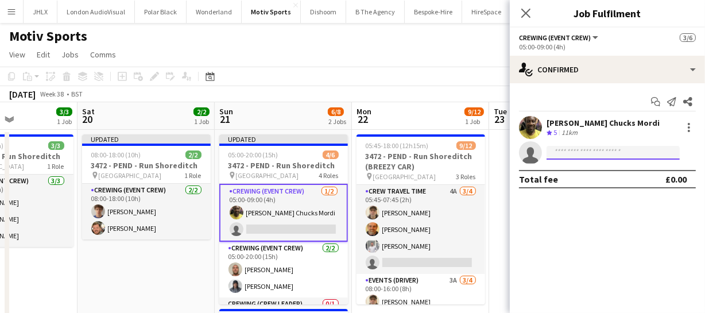
click at [588, 152] on input at bounding box center [612, 153] width 133 height 14
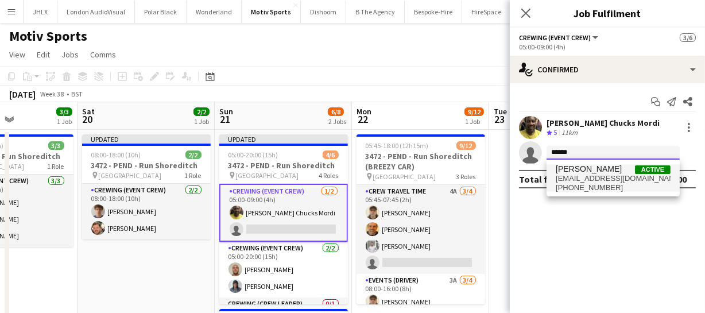
type input "******"
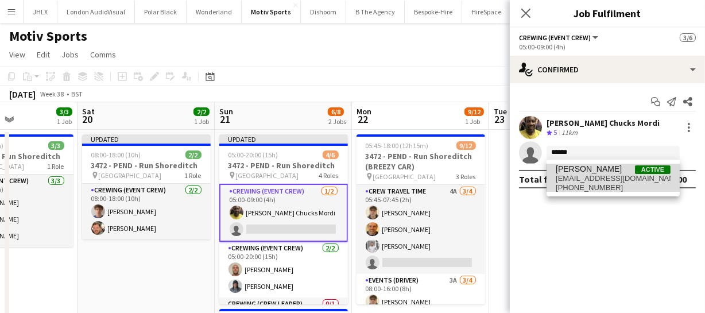
click at [586, 172] on span "Alicia Fuentes Camacho" at bounding box center [588, 169] width 66 height 10
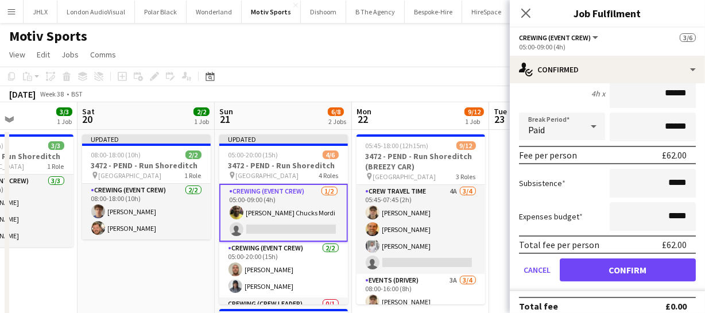
scroll to position [144, 0]
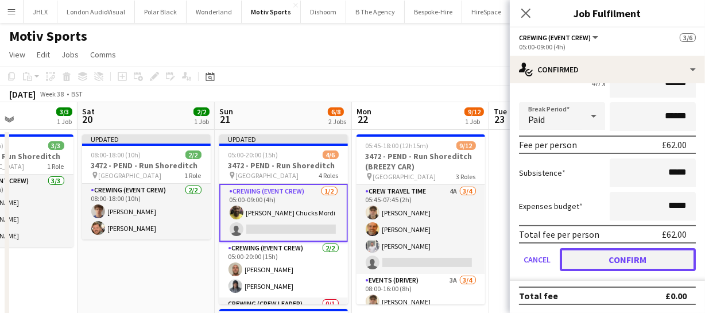
click at [643, 252] on button "Confirm" at bounding box center [627, 259] width 136 height 23
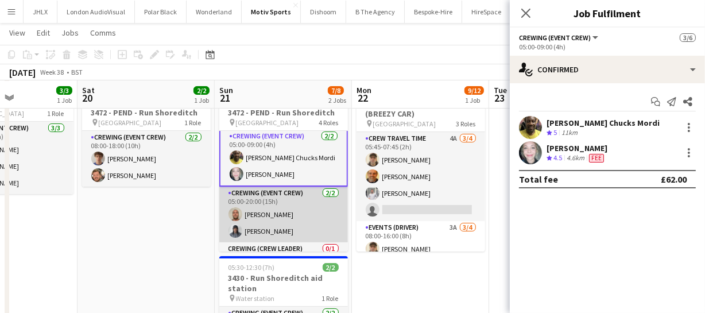
scroll to position [0, 0]
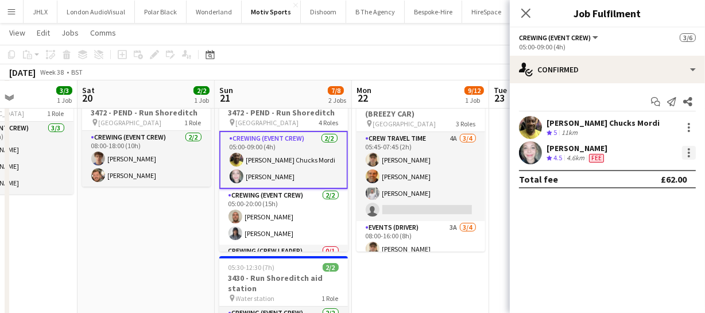
click at [683, 153] on div at bounding box center [689, 153] width 14 height 14
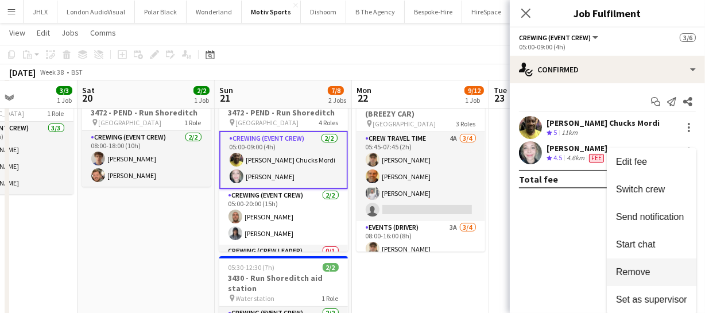
click at [667, 267] on span "Remove" at bounding box center [651, 272] width 71 height 10
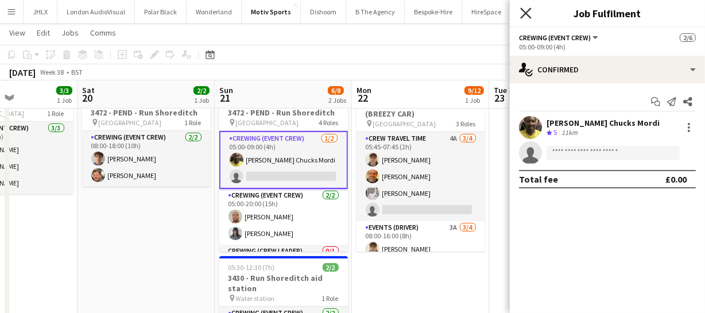
click at [530, 9] on icon at bounding box center [525, 12] width 11 height 11
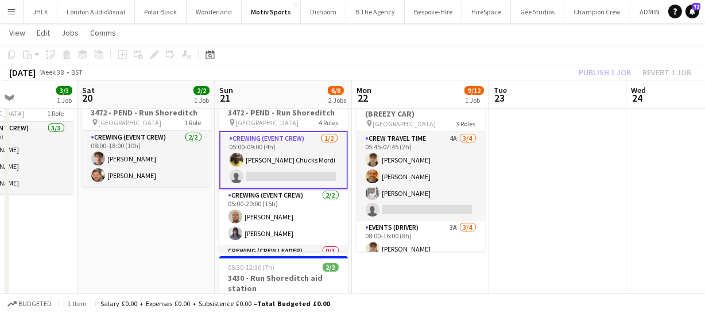
click at [603, 68] on div "Publish 1 job Revert 1 job" at bounding box center [635, 72] width 140 height 15
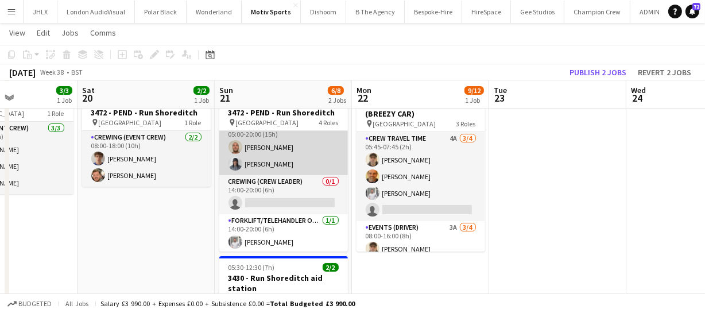
scroll to position [69, 0]
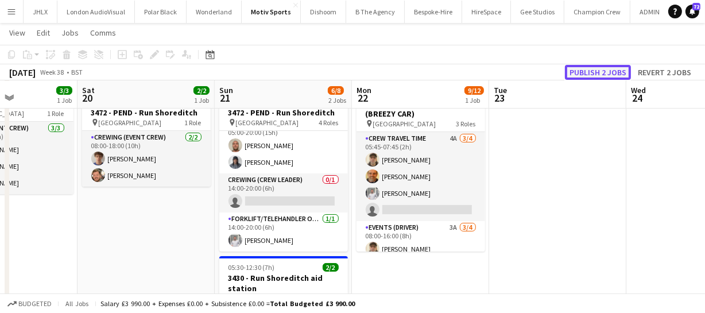
click at [607, 72] on button "Publish 2 jobs" at bounding box center [598, 72] width 66 height 15
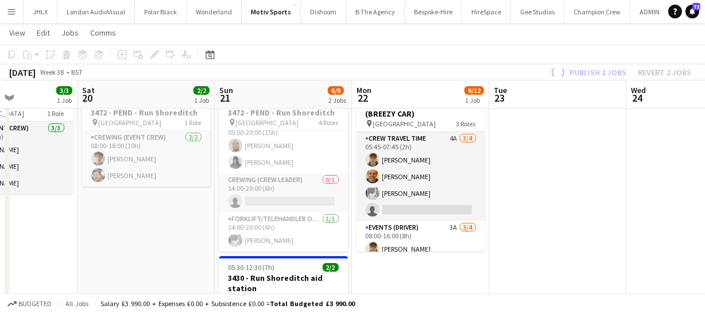
scroll to position [59, 0]
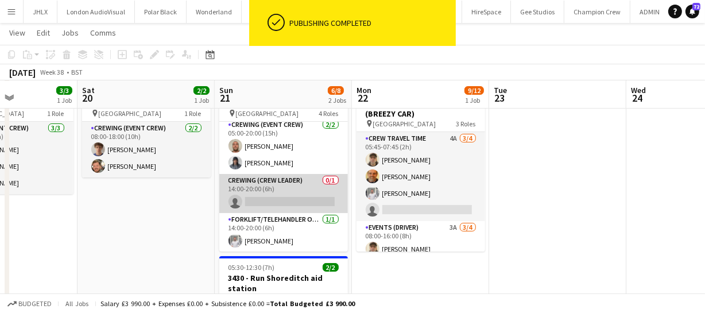
click at [263, 200] on app-card-role "Crewing (Crew Leader) 0/1 14:00-20:00 (6h) single-neutral-actions" at bounding box center [283, 193] width 129 height 39
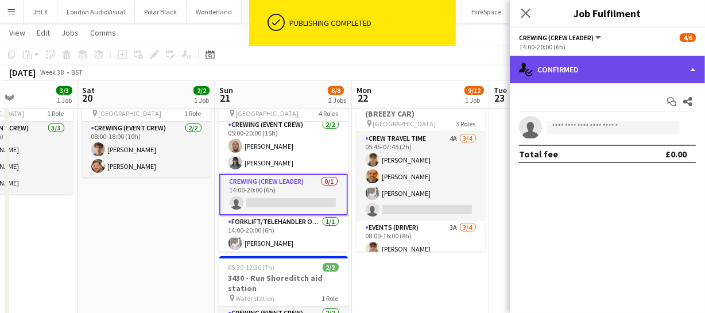
click at [616, 77] on div "single-neutral-actions-check-2 Confirmed" at bounding box center [607, 70] width 195 height 28
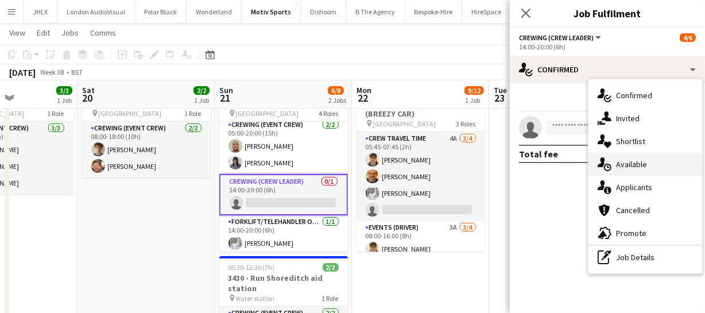
click at [636, 154] on div "single-neutral-actions-upload Available" at bounding box center [645, 164] width 114 height 23
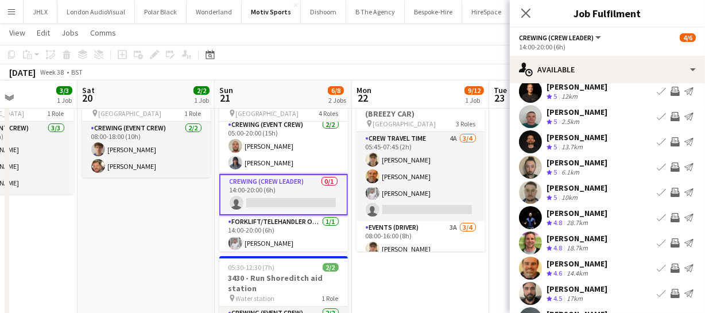
scroll to position [52, 0]
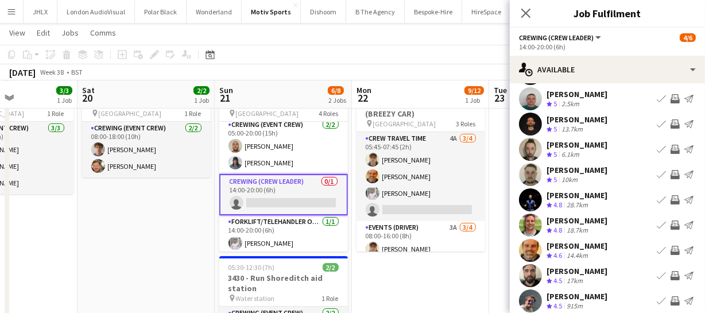
click at [566, 246] on div "Shane King" at bounding box center [576, 245] width 61 height 10
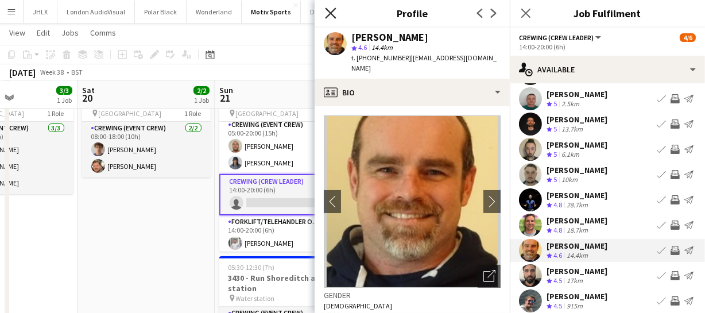
click at [330, 15] on icon "Close pop-in" at bounding box center [330, 12] width 11 height 11
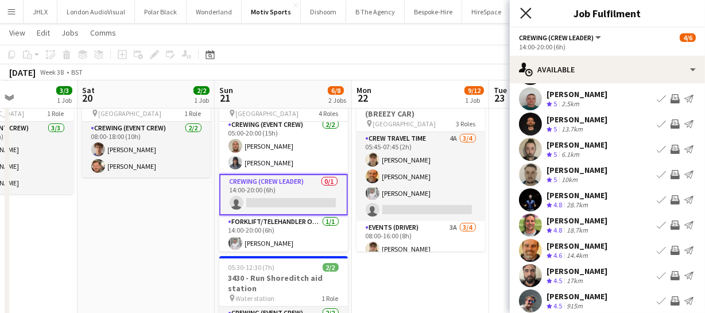
click at [521, 15] on icon "Close pop-in" at bounding box center [525, 12] width 11 height 11
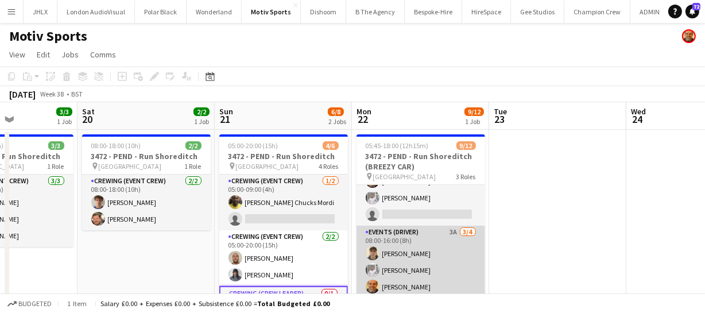
scroll to position [0, 0]
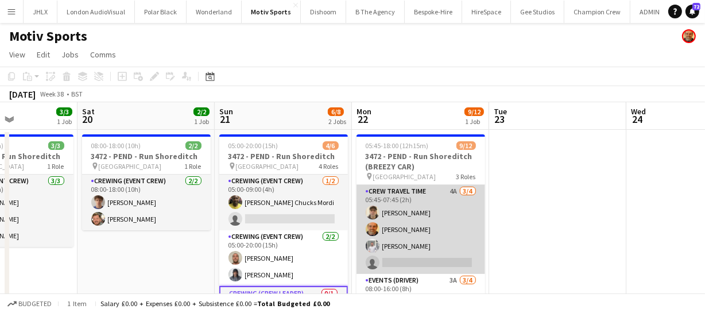
click at [430, 228] on app-card-role "Crew Travel Time 4A 3/4 05:45-07:45 (2h) Daniel Ben-Haim Shane King Graham Rex …" at bounding box center [420, 229] width 129 height 89
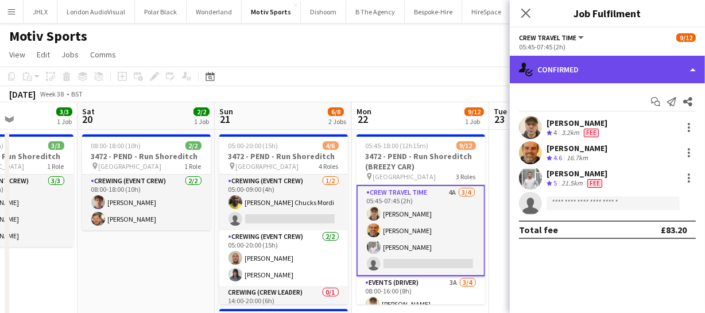
click at [652, 70] on div "single-neutral-actions-check-2 Confirmed" at bounding box center [607, 70] width 195 height 28
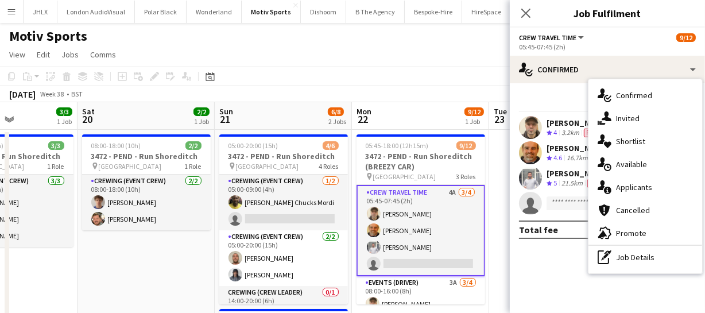
click at [631, 184] on span "Applicants" at bounding box center [634, 187] width 36 height 10
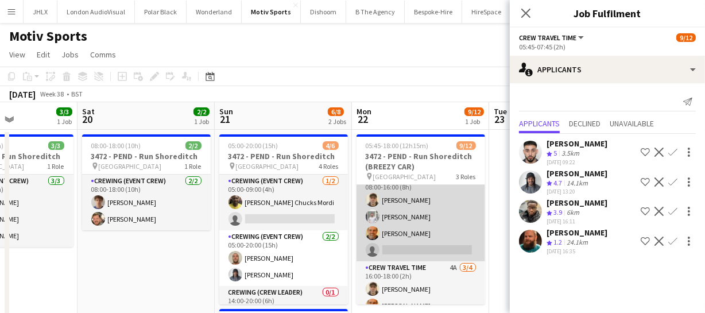
click at [418, 222] on app-card-role "Events (Driver) 3A 3/4 08:00-16:00 (8h) Daniel Ben-Haim Graham Rex Shane King s…" at bounding box center [420, 216] width 129 height 89
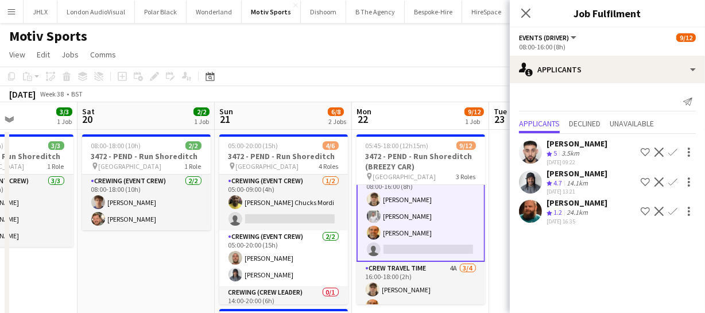
scroll to position [149, 0]
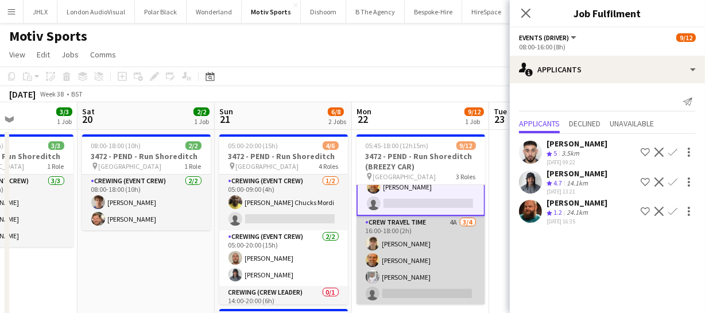
click at [422, 261] on app-card-role "Crew Travel Time 4A 3/4 16:00-18:00 (2h) Daniel Ben-Haim Shane King Graham Rex …" at bounding box center [420, 260] width 129 height 89
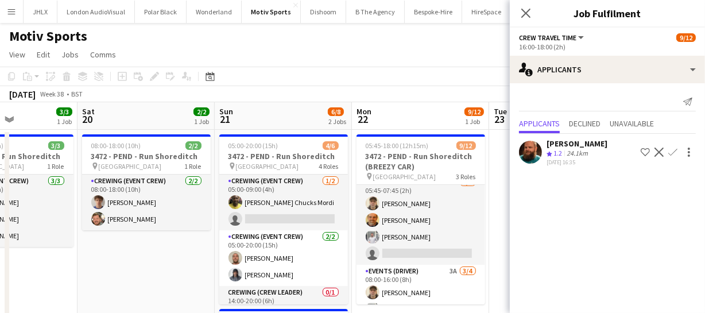
scroll to position [0, 0]
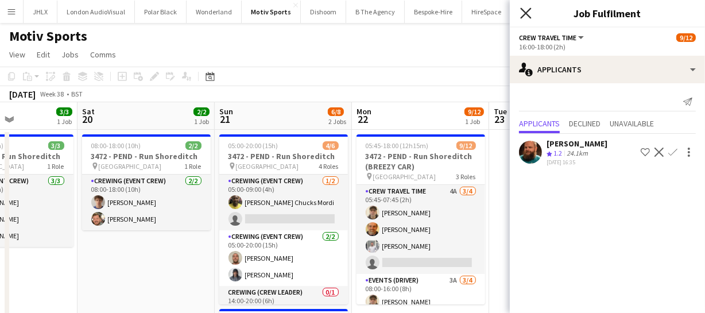
click at [523, 8] on icon "Close pop-in" at bounding box center [525, 12] width 11 height 11
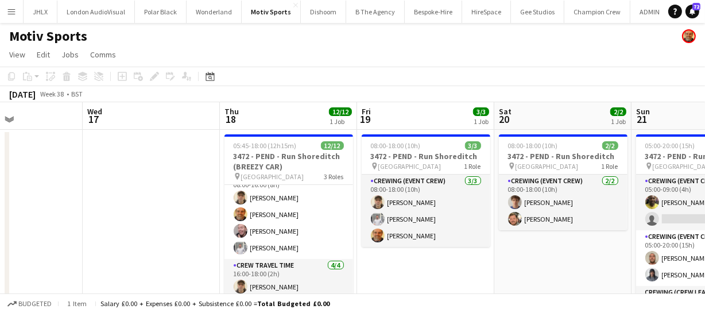
scroll to position [0, 333]
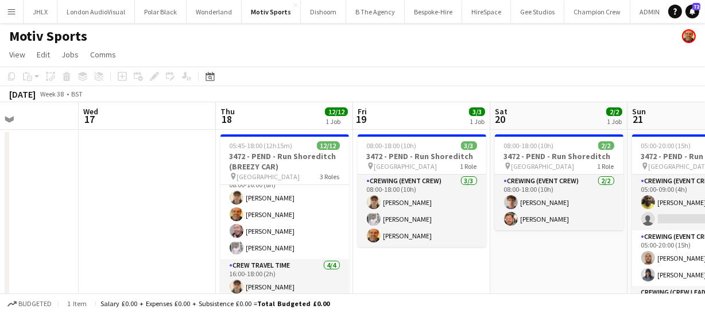
drag, startPoint x: 149, startPoint y: 281, endPoint x: 561, endPoint y: 253, distance: 413.0
click at [561, 253] on app-calendar-viewport "Sun 14 Mon 15 Tue 16 Wed 17 Thu 18 12/12 1 Job Fri 19 3/3 1 Job Sat 20 2/2 1 Jo…" at bounding box center [352, 270] width 705 height 337
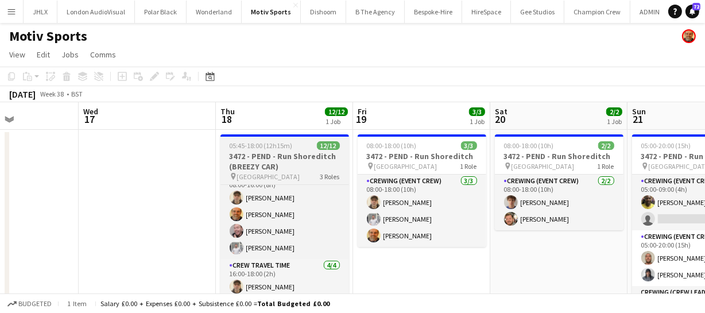
click at [286, 155] on h3 "3472 - PEND - Run Shoreditch (BREEZY CAR)" at bounding box center [284, 161] width 129 height 21
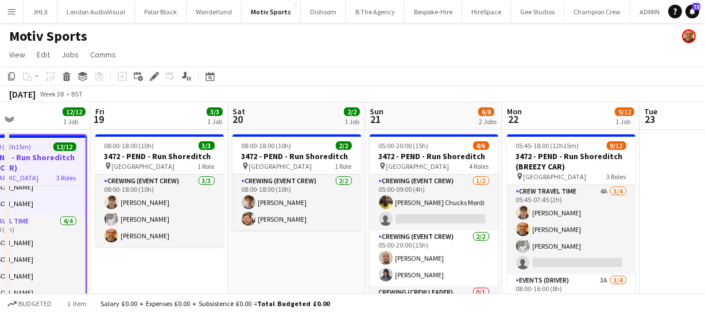
scroll to position [0, 321]
drag, startPoint x: 577, startPoint y: 264, endPoint x: 314, endPoint y: 281, distance: 263.3
click at [314, 281] on app-calendar-viewport "Tue 16 Wed 17 Thu 18 12/12 1 Job Fri 19 3/3 1 Job Sat 20 2/2 1 Job Sun 21 6/8 2…" at bounding box center [352, 270] width 705 height 337
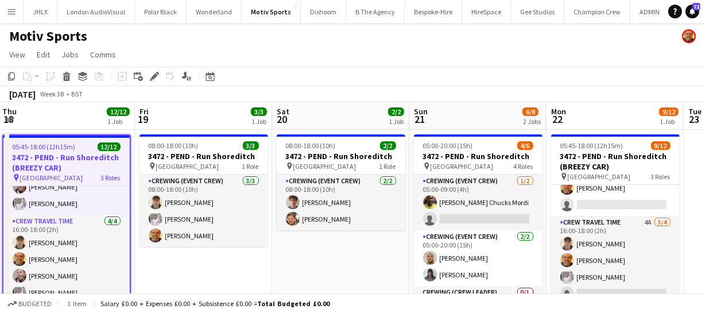
scroll to position [0, 414]
drag, startPoint x: 145, startPoint y: 276, endPoint x: 178, endPoint y: 259, distance: 37.5
click at [178, 259] on app-calendar-viewport "Mon 15 Tue 16 Wed 17 Thu 18 12/12 1 Job Fri 19 3/3 1 Job Sat 20 2/2 1 Job Sun 2…" at bounding box center [352, 270] width 705 height 337
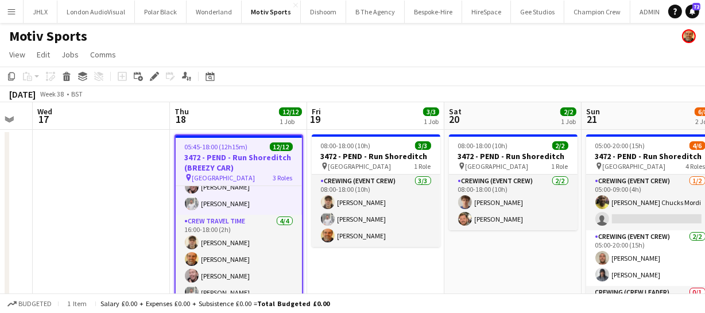
scroll to position [0, 241]
drag, startPoint x: 261, startPoint y: 270, endPoint x: 435, endPoint y: 289, distance: 175.0
click at [435, 289] on app-calendar-viewport "Mon 15 Tue 16 Wed 17 Thu 18 12/12 1 Job Fri 19 3/3 1 Job Sat 20 2/2 1 Job Sun 2…" at bounding box center [352, 270] width 705 height 337
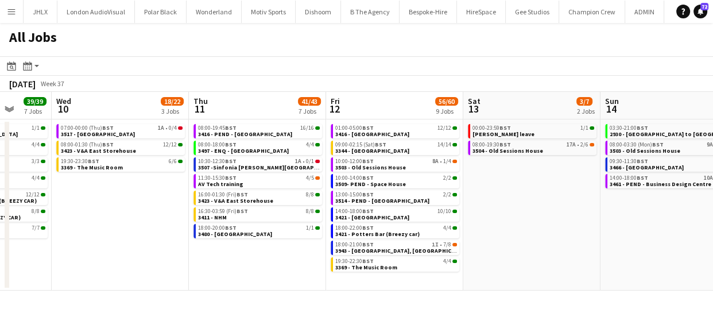
scroll to position [0, 362]
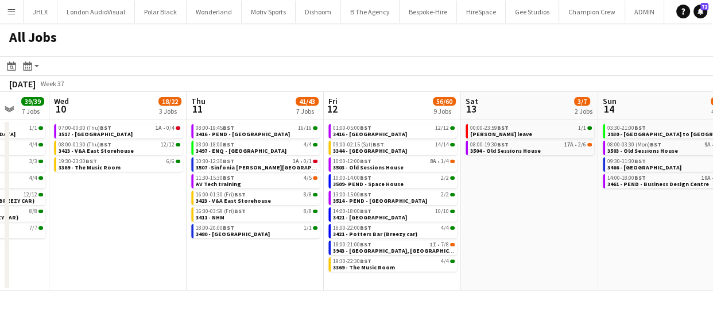
drag, startPoint x: 538, startPoint y: 245, endPoint x: 177, endPoint y: 248, distance: 360.9
click at [177, 248] on app-calendar-viewport "Sun 7 57/61 10 Jobs Mon 8 30/32 6 Jobs Tue 9 39/39 7 Jobs Wed 10 18/22 3 Jobs T…" at bounding box center [356, 191] width 713 height 199
click at [375, 214] on span "3421 - [GEOGRAPHIC_DATA]" at bounding box center [370, 216] width 74 height 7
click at [368, 251] on span "3943 - [GEOGRAPHIC_DATA], [GEOGRAPHIC_DATA]" at bounding box center [400, 250] width 135 height 7
click at [366, 147] on span "3344 - [GEOGRAPHIC_DATA]" at bounding box center [370, 150] width 74 height 7
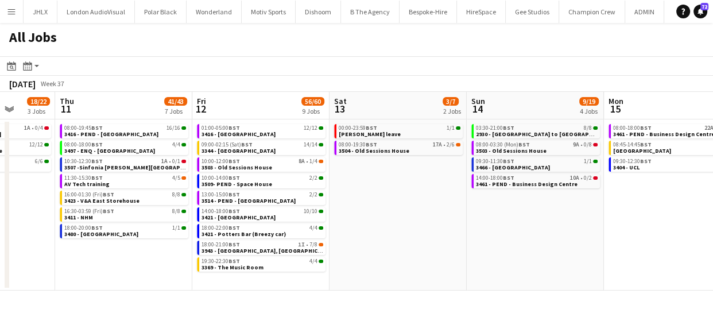
scroll to position [0, 492]
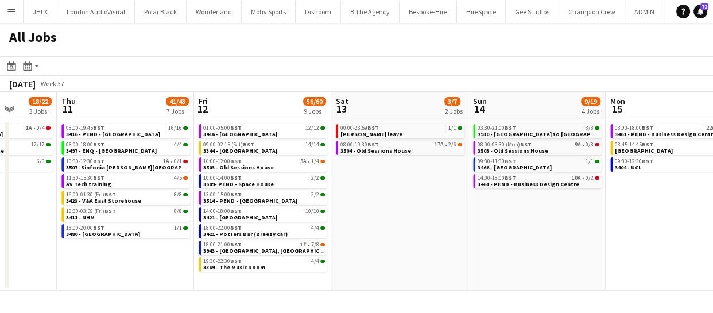
drag, startPoint x: 532, startPoint y: 208, endPoint x: 403, endPoint y: 197, distance: 129.6
click at [403, 197] on app-calendar-viewport "Sun 7 57/61 10 Jobs Mon 8 30/32 6 Jobs Tue 9 39/39 7 Jobs Wed 10 18/22 3 Jobs T…" at bounding box center [356, 191] width 713 height 199
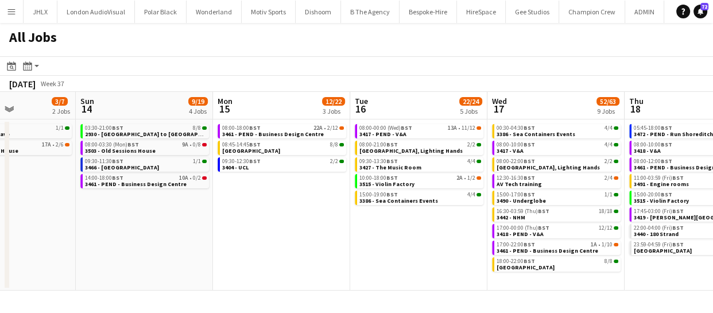
scroll to position [0, 341]
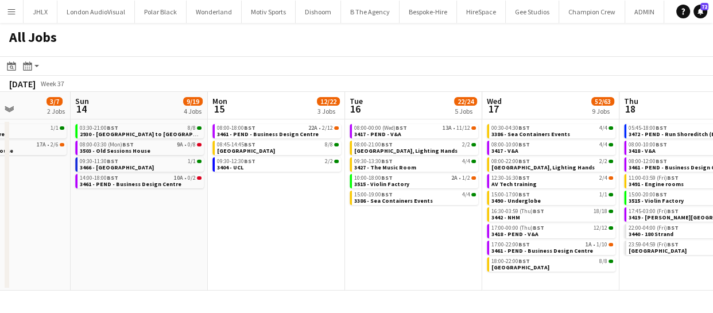
drag, startPoint x: 593, startPoint y: 233, endPoint x: 277, endPoint y: 236, distance: 315.6
click at [195, 240] on app-calendar-viewport "Thu 11 41/43 7 Jobs Fri 12 56/60 9 Jobs Sat 13 3/7 2 Jobs Sun 14 9/19 4 Jobs Mo…" at bounding box center [356, 191] width 713 height 199
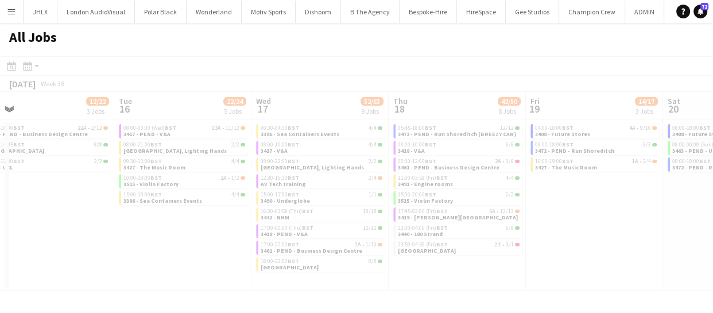
scroll to position [0, 325]
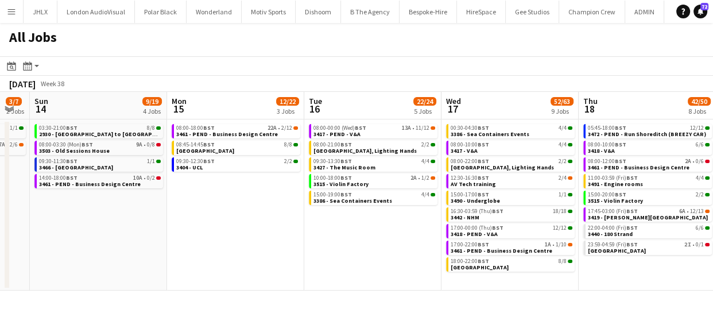
drag, startPoint x: 459, startPoint y: 232, endPoint x: 409, endPoint y: 219, distance: 51.5
click at [418, 216] on app-calendar-viewport "Fri 12 56/60 9 Jobs Sat 13 3/7 2 Jobs Sun 14 9/19 4 Jobs Mon 15 12/22 3 Jobs Tu…" at bounding box center [356, 191] width 713 height 199
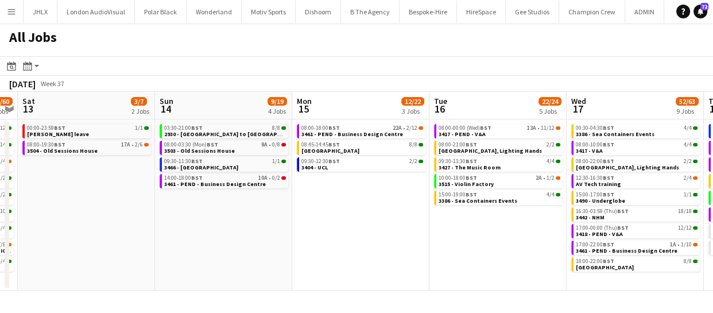
drag, startPoint x: 274, startPoint y: 217, endPoint x: 341, endPoint y: 212, distance: 67.3
click at [341, 212] on app-calendar-viewport "Thu 11 41/43 7 Jobs Fri 12 56/60 9 Jobs Sat 13 3/7 2 Jobs Sun 14 9/19 4 Jobs Mo…" at bounding box center [356, 191] width 713 height 199
drag, startPoint x: 298, startPoint y: 207, endPoint x: 355, endPoint y: 218, distance: 58.5
click at [385, 214] on app-calendar-viewport "Thu 11 41/43 7 Jobs Fri 12 56/60 9 Jobs Sat 13 3/7 2 Jobs Sun 14 9/19 4 Jobs Mo…" at bounding box center [356, 191] width 713 height 199
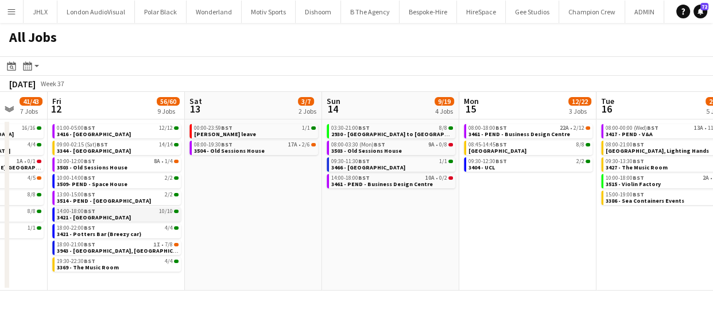
click at [98, 220] on app-brief-job-card "14:00-18:00 BST 10/10 3421 - [GEOGRAPHIC_DATA]" at bounding box center [116, 214] width 129 height 14
click at [94, 216] on span "3421 - [GEOGRAPHIC_DATA]" at bounding box center [94, 216] width 74 height 7
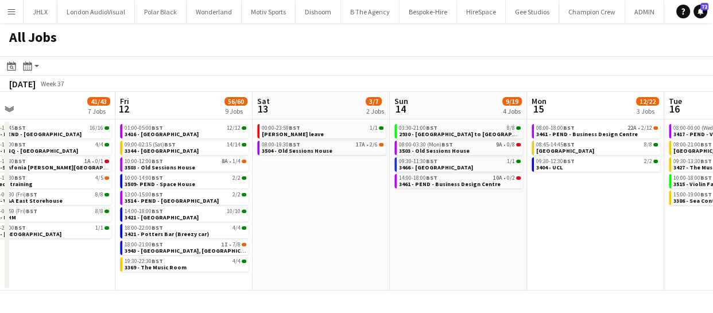
drag, startPoint x: 535, startPoint y: 230, endPoint x: 620, endPoint y: 175, distance: 100.9
click at [620, 175] on app-calendar-viewport "Tue 9 39/39 7 Jobs Wed 10 18/22 3 Jobs Thu 11 41/43 7 Jobs Fri 12 56/60 9 Jobs …" at bounding box center [356, 191] width 713 height 199
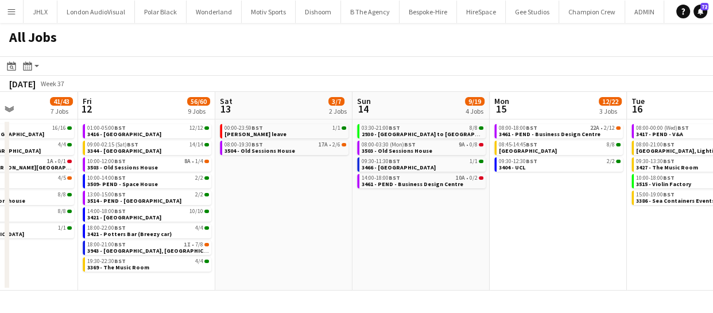
drag, startPoint x: 434, startPoint y: 192, endPoint x: 791, endPoint y: 181, distance: 356.5
click at [712, 181] on html "Menu Boards Boards Boards All jobs Status Workforce Workforce My Workforce Recr…" at bounding box center [356, 156] width 713 height 313
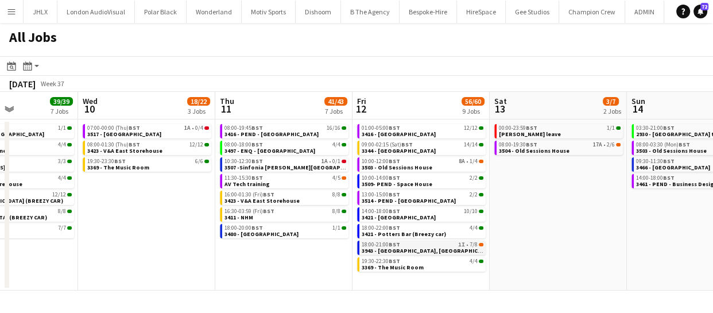
click at [403, 247] on span "3943 - [GEOGRAPHIC_DATA], [GEOGRAPHIC_DATA]" at bounding box center [429, 250] width 135 height 7
click at [541, 147] on span "3504 - Old Sessions House" at bounding box center [534, 150] width 71 height 7
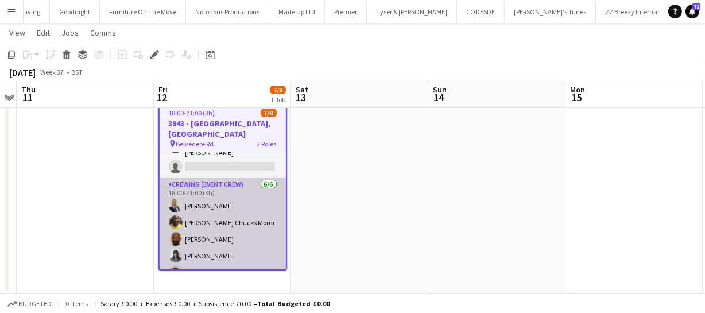
scroll to position [50, 0]
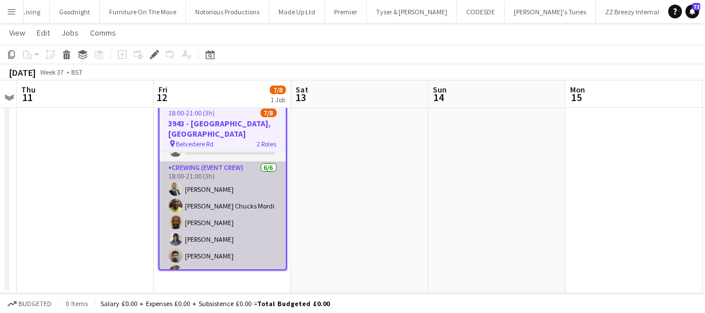
click at [200, 256] on app-card-role "Crewing (Event Crew) 6/6 18:00-21:00 (3h) Brandon Graber Alphonsus Chucks Mordi…" at bounding box center [223, 222] width 126 height 122
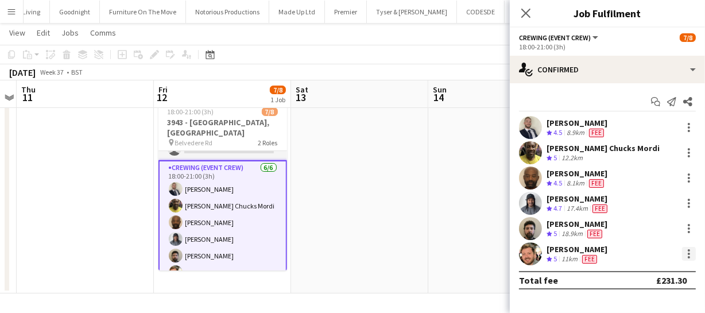
click at [689, 251] on div at bounding box center [688, 250] width 2 height 2
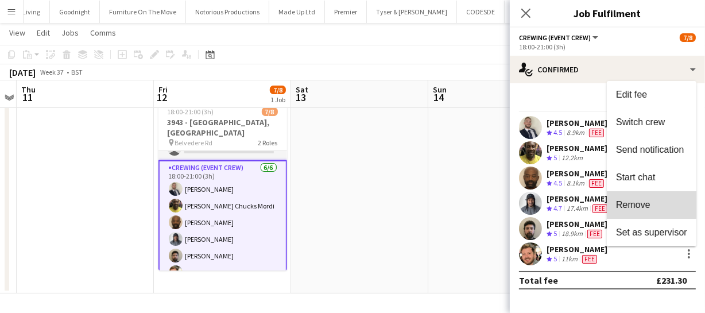
click at [649, 201] on span "Remove" at bounding box center [633, 205] width 34 height 10
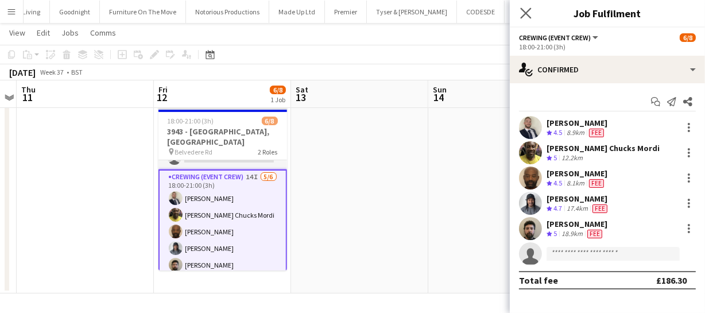
click at [519, 11] on app-icon "Close pop-in" at bounding box center [526, 13] width 17 height 17
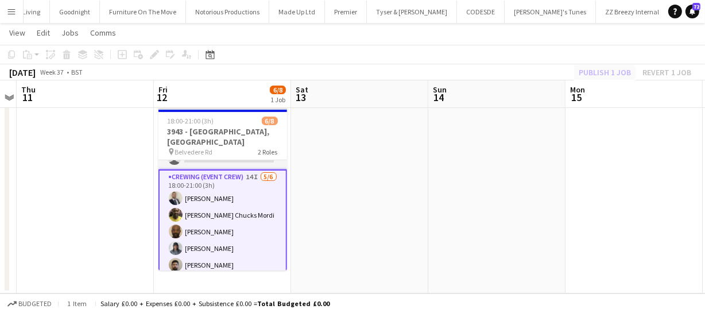
click at [610, 67] on div "Publish 1 job Revert 1 job" at bounding box center [635, 72] width 140 height 15
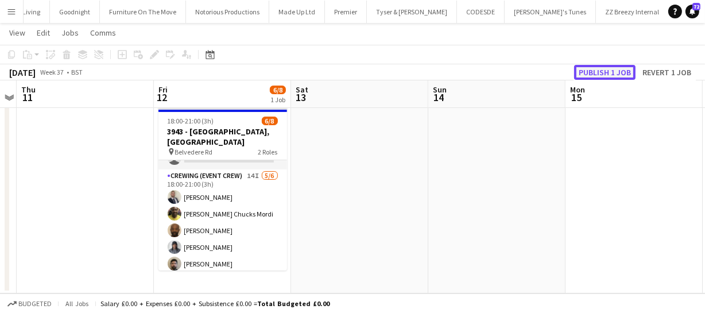
click at [611, 67] on button "Publish 1 job" at bounding box center [604, 72] width 61 height 15
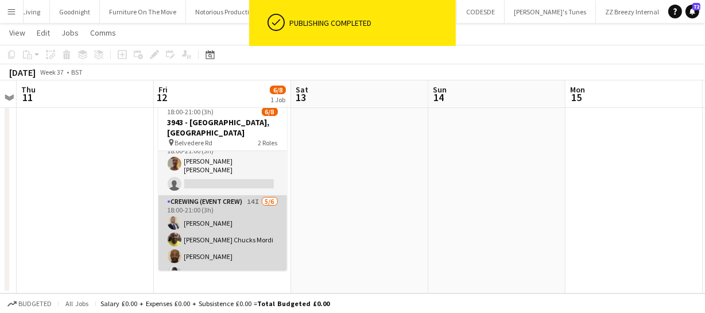
scroll to position [0, 0]
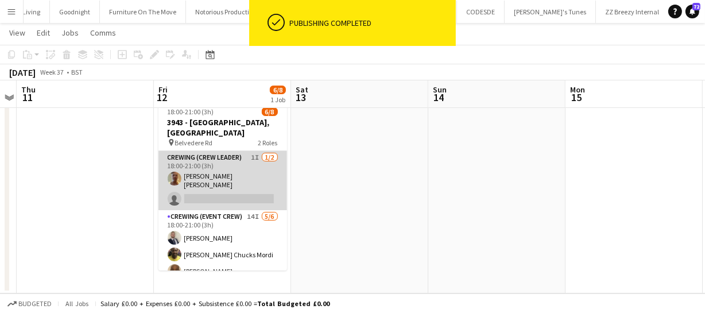
click at [212, 174] on app-card-role "Crewing (Crew Leader) 1I 1/2 18:00-21:00 (3h) Jason John Aspinall single-neutra…" at bounding box center [222, 180] width 129 height 59
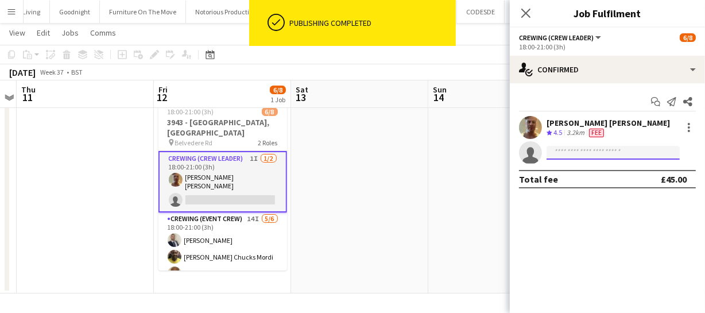
click at [565, 155] on input at bounding box center [612, 153] width 133 height 14
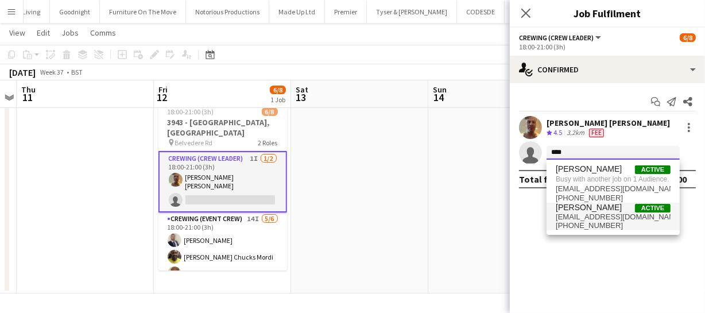
type input "****"
click at [585, 207] on span "Adam McCarter" at bounding box center [588, 208] width 66 height 10
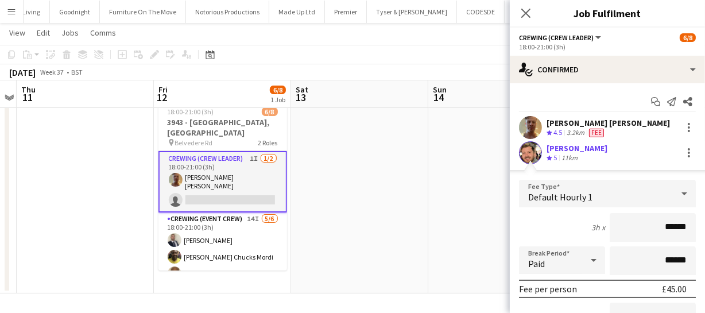
drag, startPoint x: 686, startPoint y: 225, endPoint x: 613, endPoint y: 227, distance: 72.9
click at [613, 227] on input "******" at bounding box center [652, 227] width 86 height 29
type input "****"
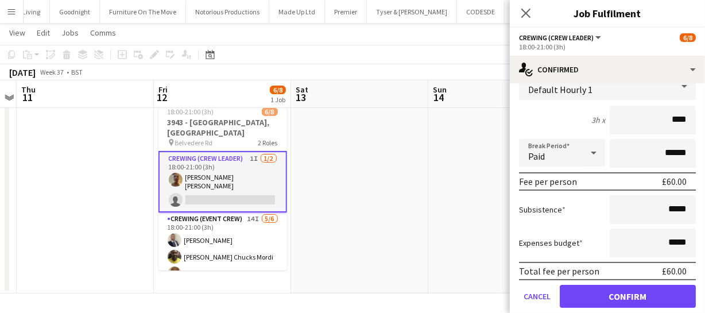
scroll to position [144, 0]
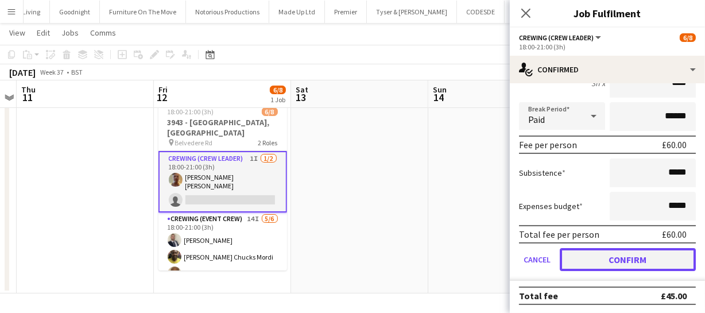
click at [614, 259] on button "Confirm" at bounding box center [627, 259] width 136 height 23
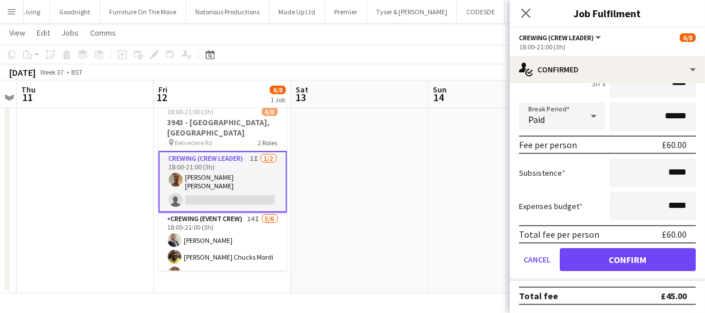
scroll to position [0, 0]
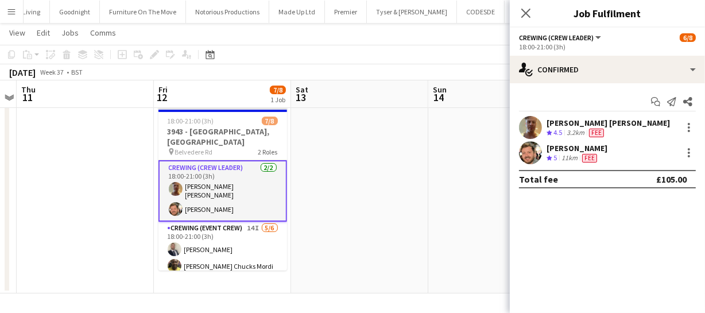
click at [520, 10] on app-icon "Close pop-in" at bounding box center [526, 13] width 14 height 14
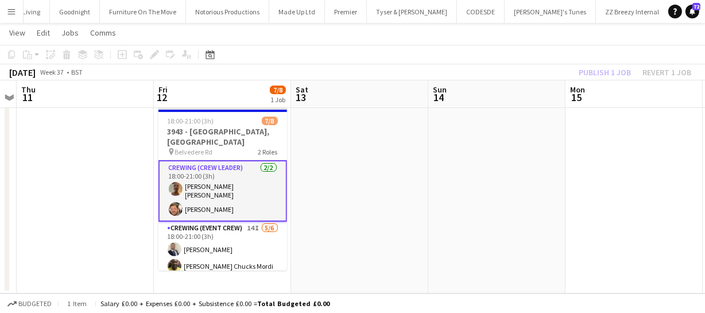
click at [597, 76] on div "Publish 1 job Revert 1 job" at bounding box center [635, 72] width 140 height 15
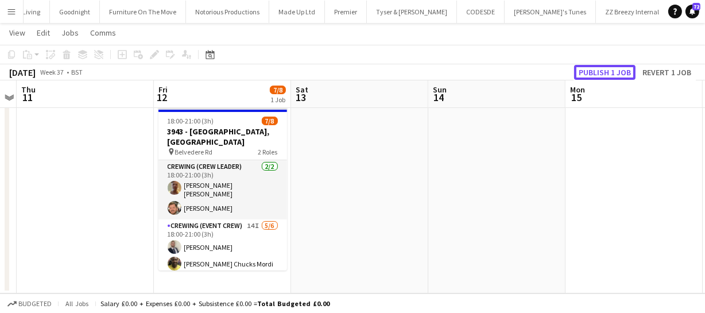
click at [597, 76] on button "Publish 1 job" at bounding box center [604, 72] width 61 height 15
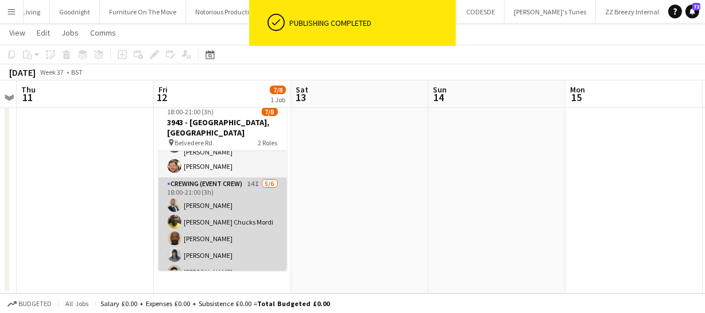
scroll to position [48, 0]
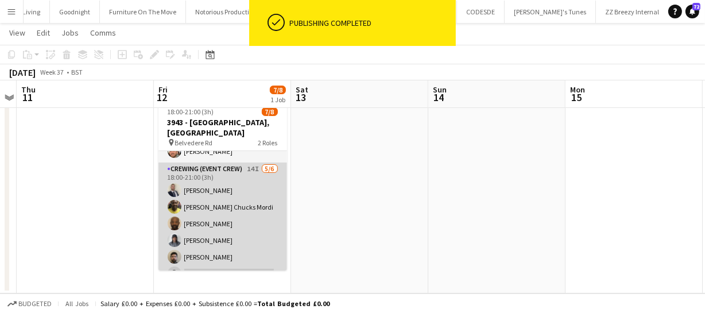
click at [227, 222] on app-card-role "Crewing (Event Crew) 14I 5/6 18:00-21:00 (3h) Brandon Graber Alphonsus Chucks M…" at bounding box center [222, 223] width 129 height 122
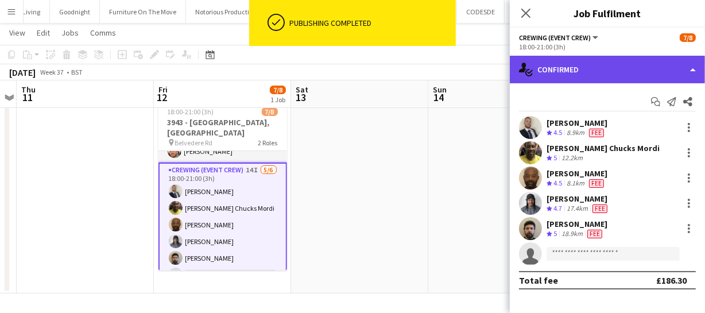
click at [616, 75] on div "single-neutral-actions-check-2 Confirmed" at bounding box center [607, 70] width 195 height 28
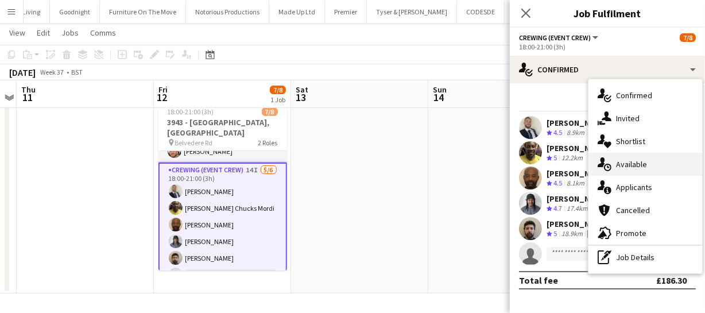
click at [636, 164] on span "Available" at bounding box center [631, 164] width 31 height 10
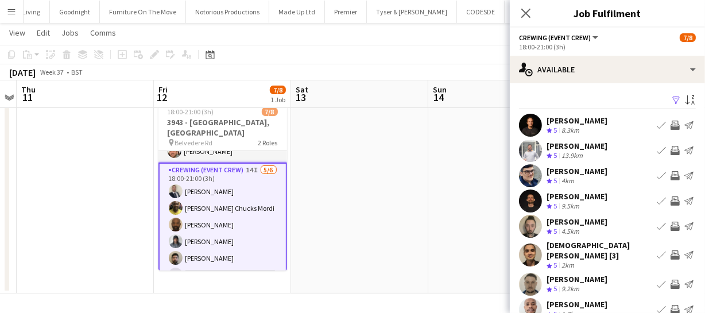
scroll to position [89, 0]
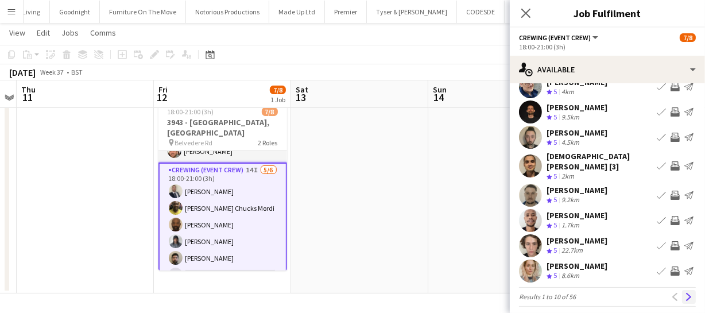
click at [685, 293] on app-icon "Next" at bounding box center [689, 297] width 8 height 8
